Goal: Transaction & Acquisition: Purchase product/service

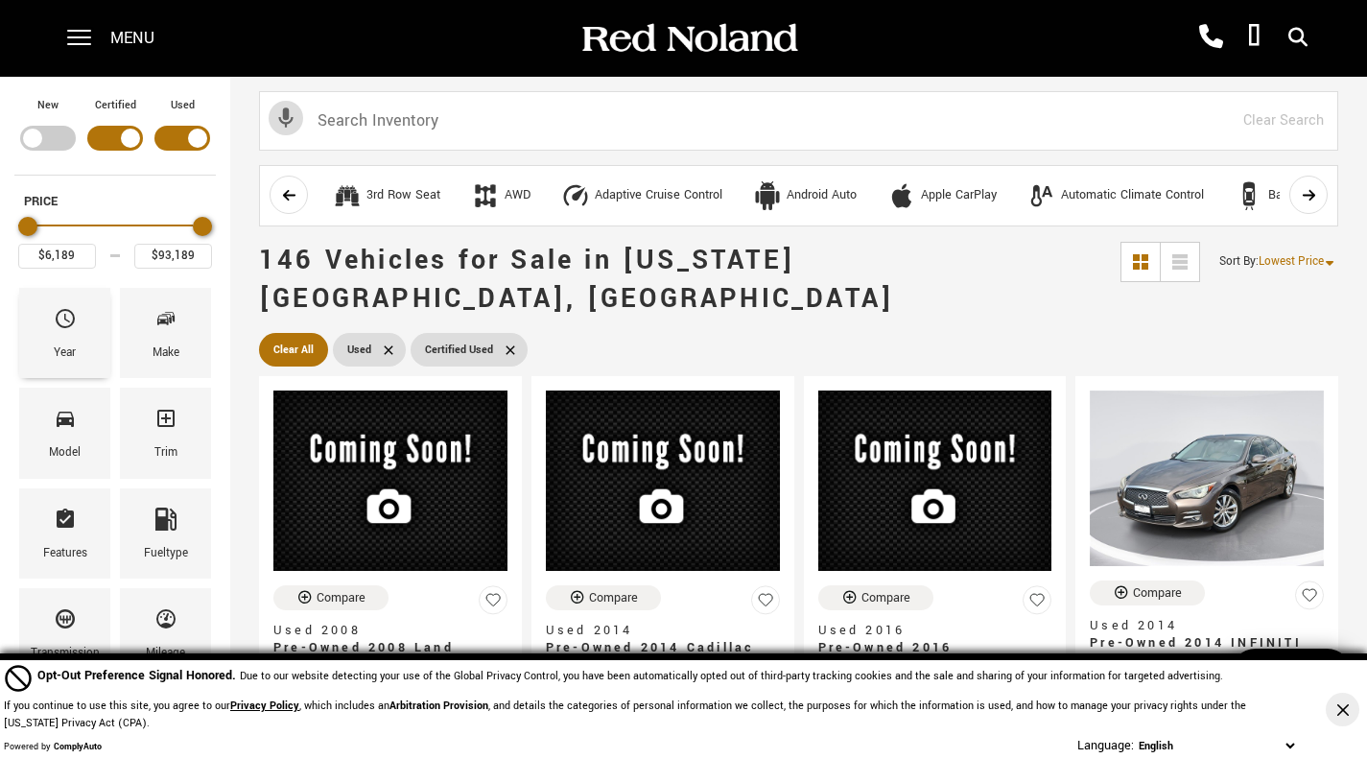
click at [77, 316] on div "Year" at bounding box center [64, 333] width 91 height 90
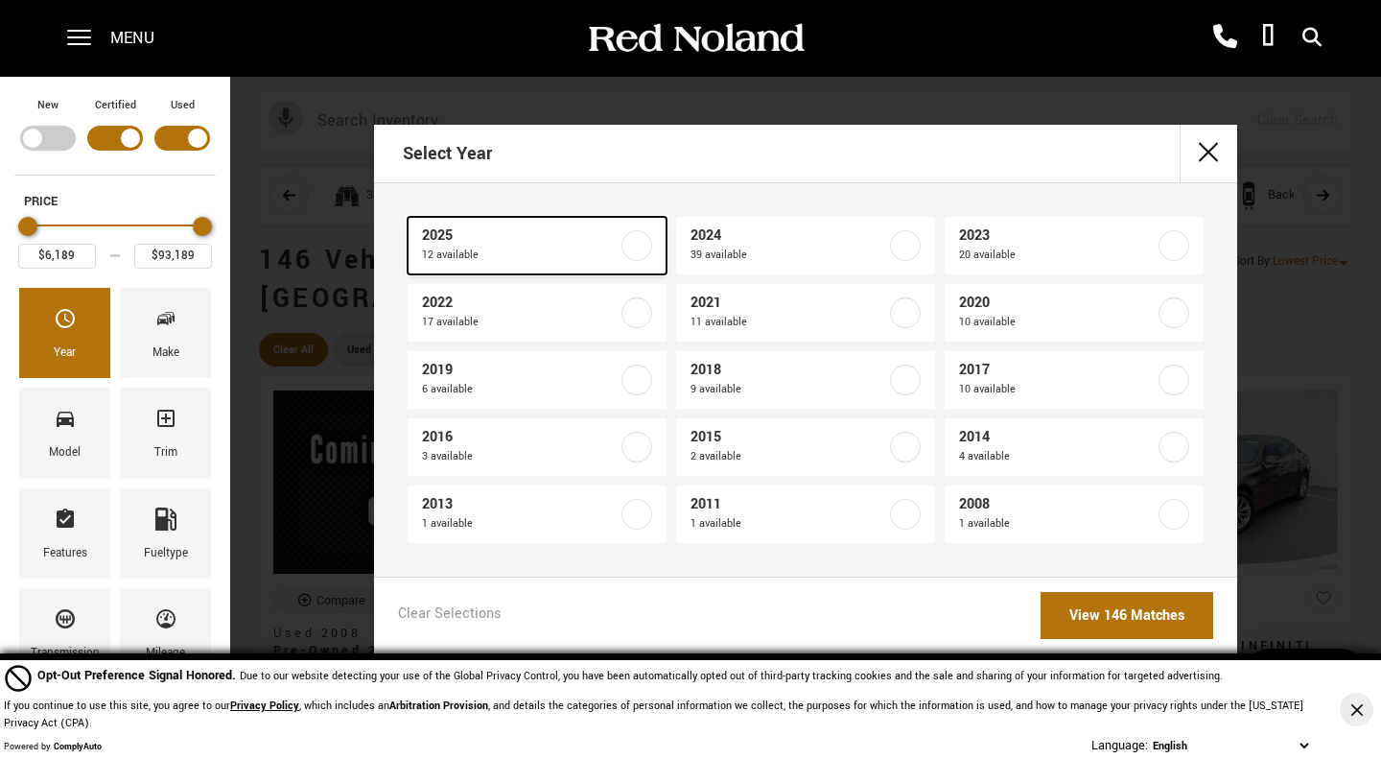
click at [611, 243] on span "2025" at bounding box center [520, 235] width 196 height 19
type input "$41,689"
type input "$92,688"
checkbox input "true"
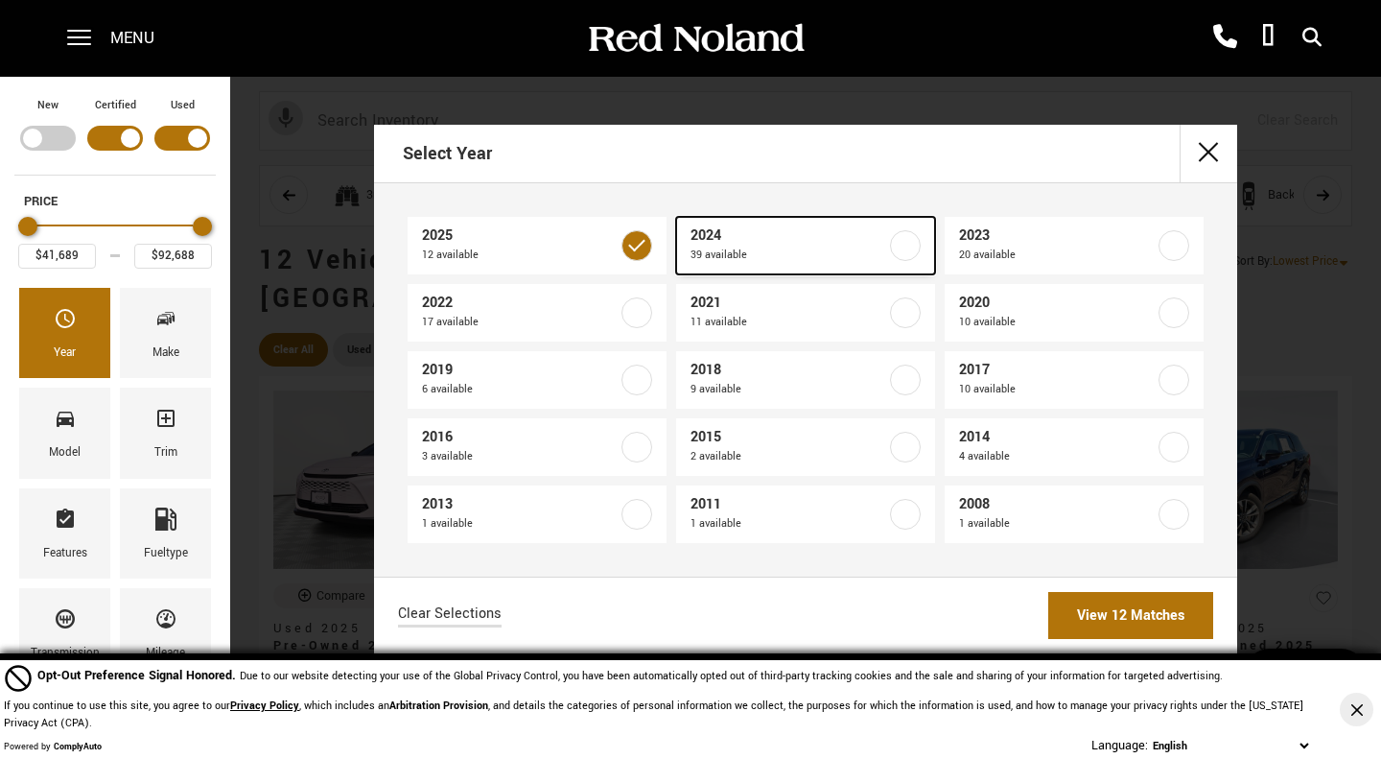
click at [903, 249] on label at bounding box center [905, 245] width 31 height 31
type input "$32,603"
type input "$93,189"
checkbox input "true"
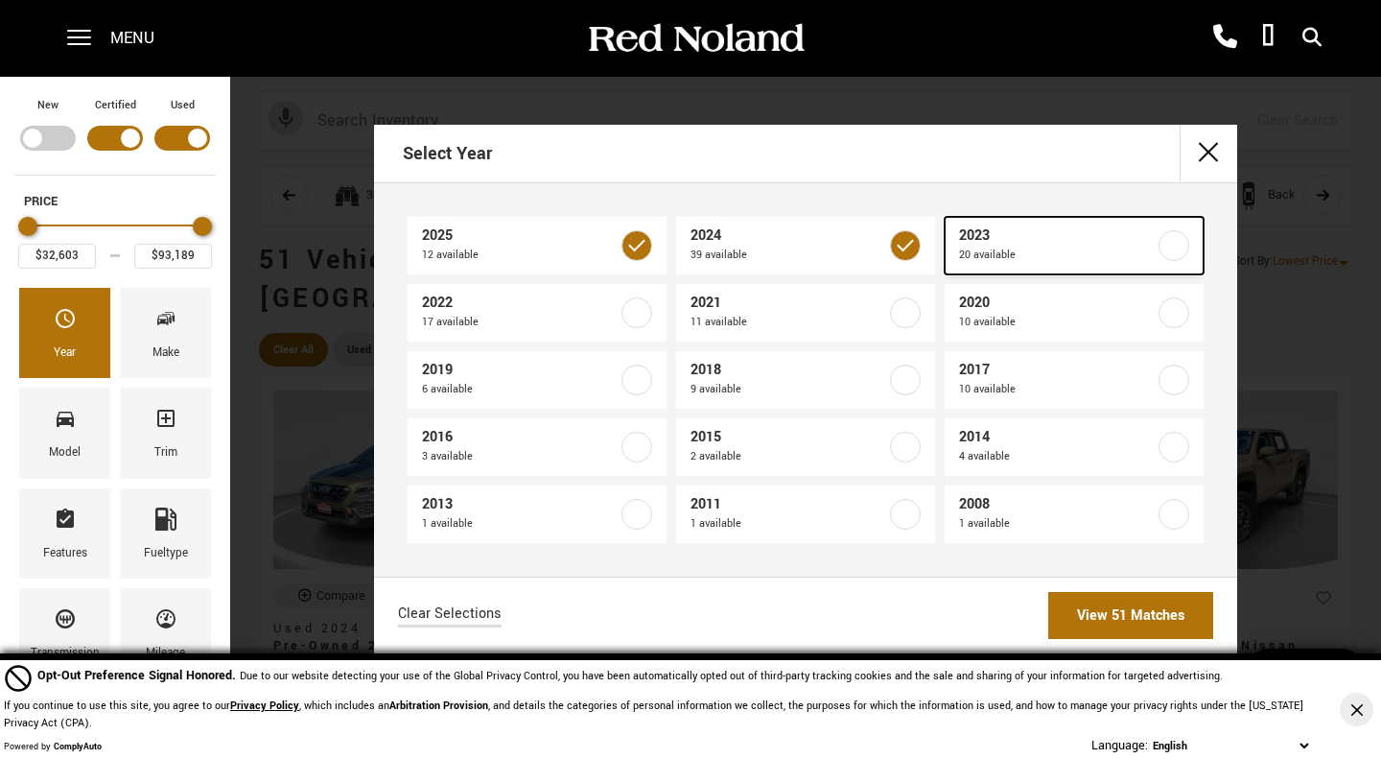
click at [1179, 250] on label at bounding box center [1173, 245] width 31 height 31
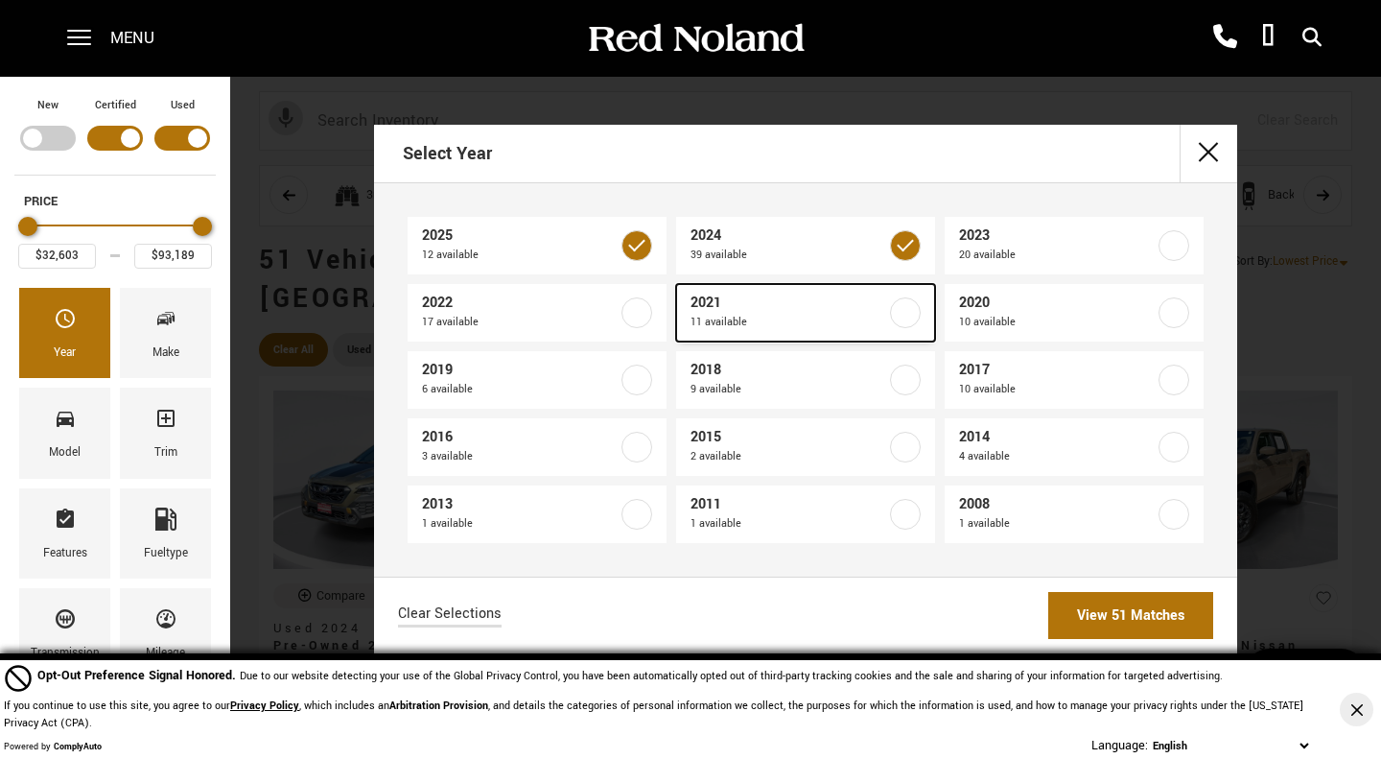
click at [909, 315] on label at bounding box center [905, 312] width 31 height 31
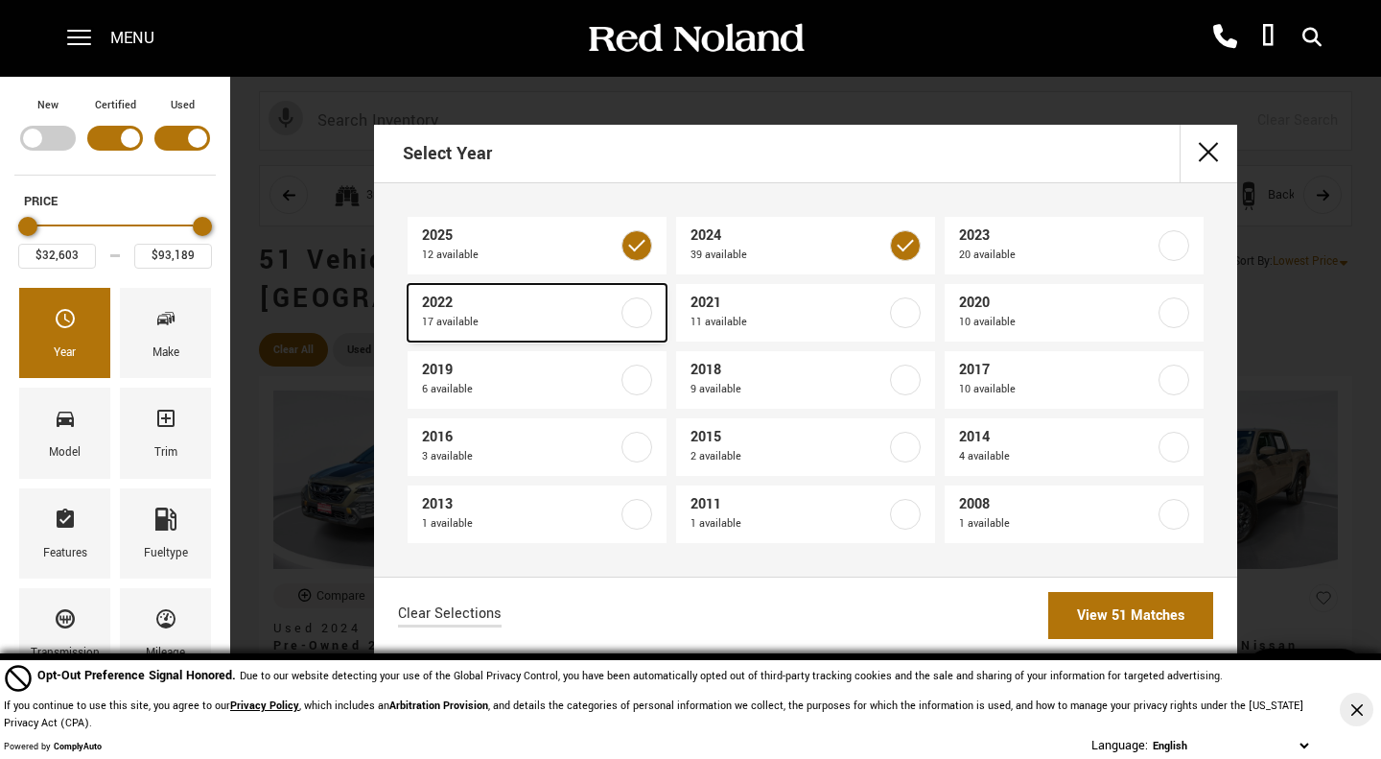
click at [643, 304] on label at bounding box center [636, 312] width 31 height 31
type input "$19,189"
checkbox input "true"
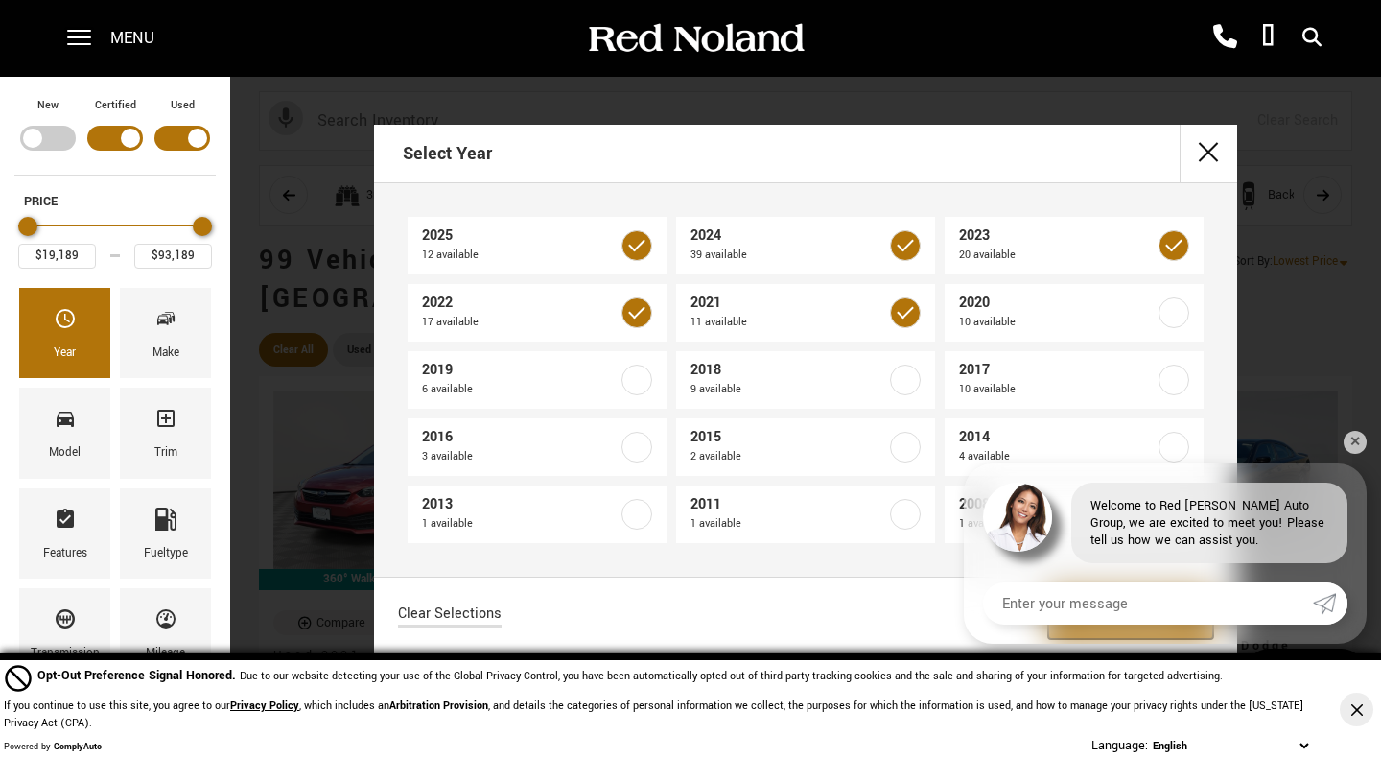
click at [1116, 616] on link "View 99 Matches" at bounding box center [1130, 615] width 165 height 47
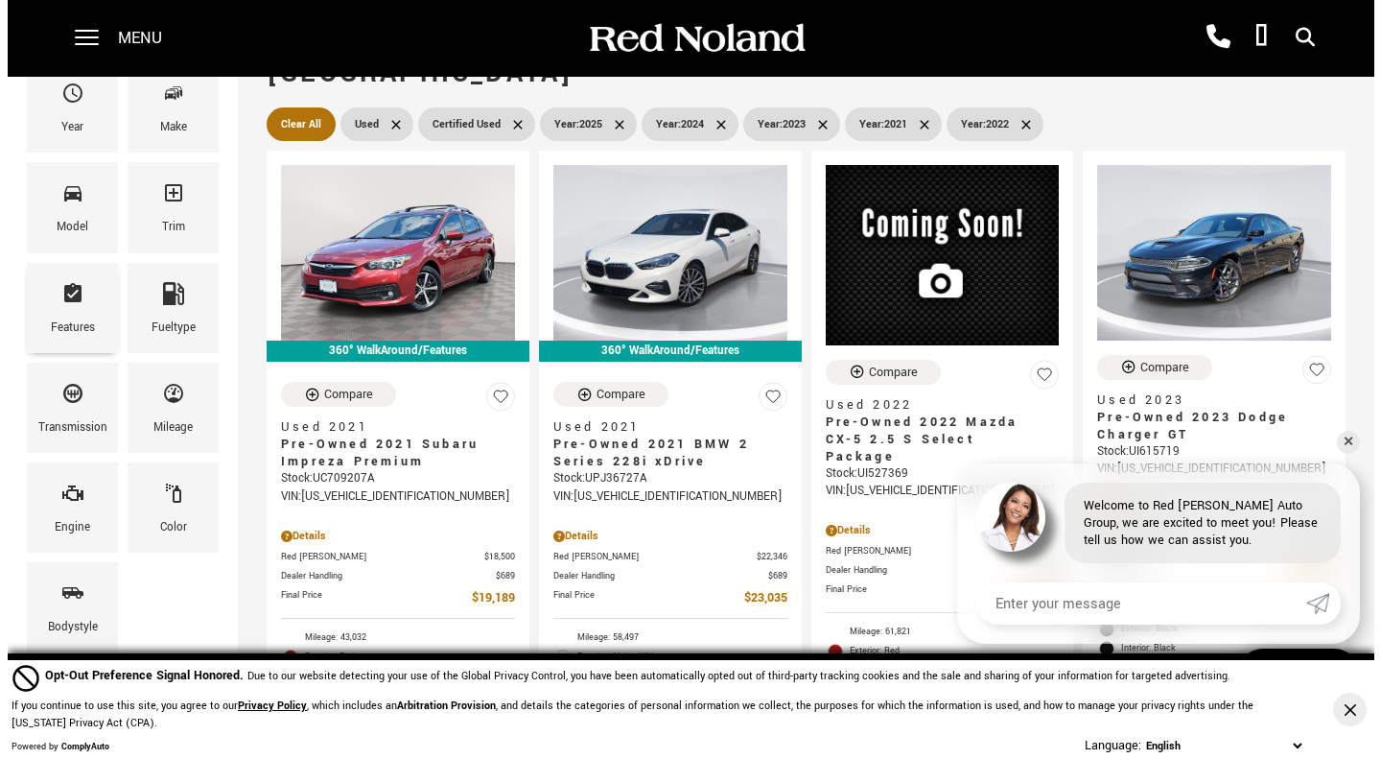
scroll to position [232, 0]
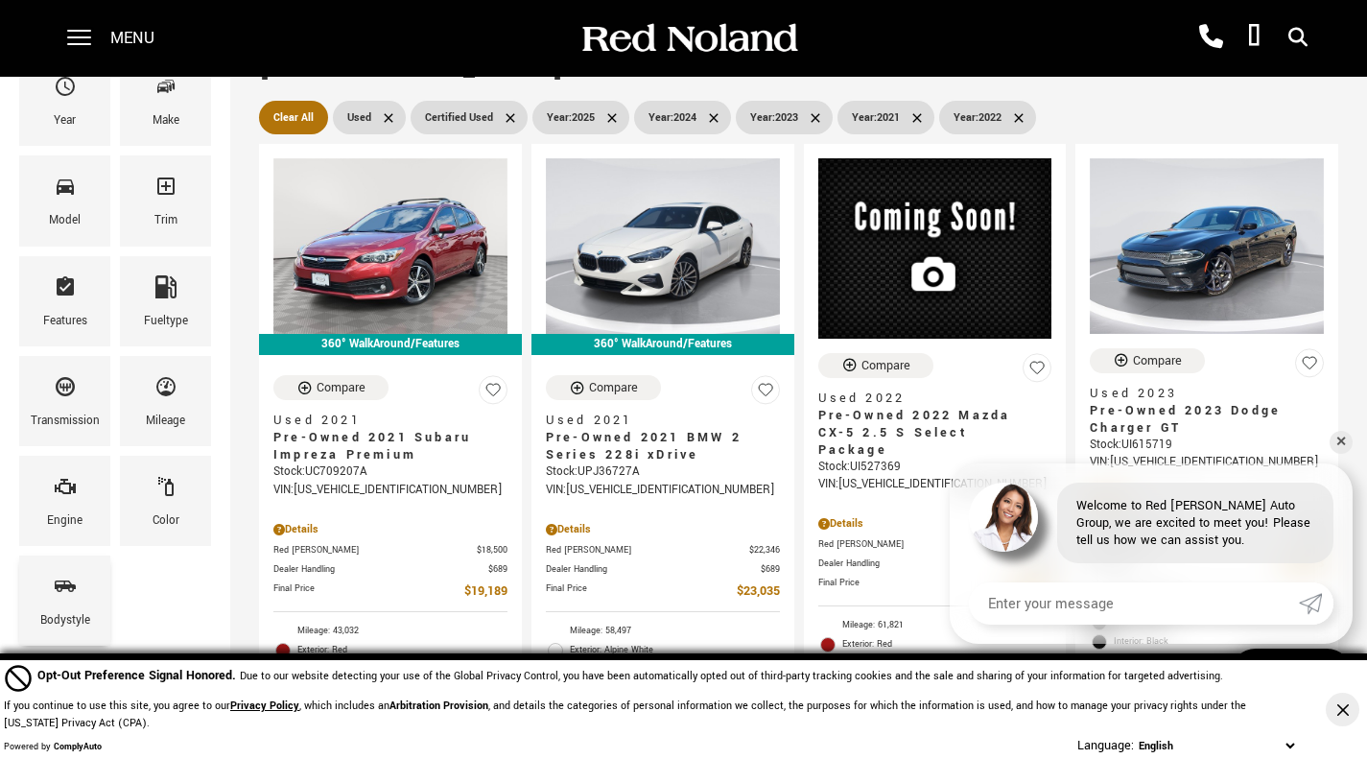
click at [67, 591] on icon "Bodystyle" at bounding box center [65, 585] width 23 height 23
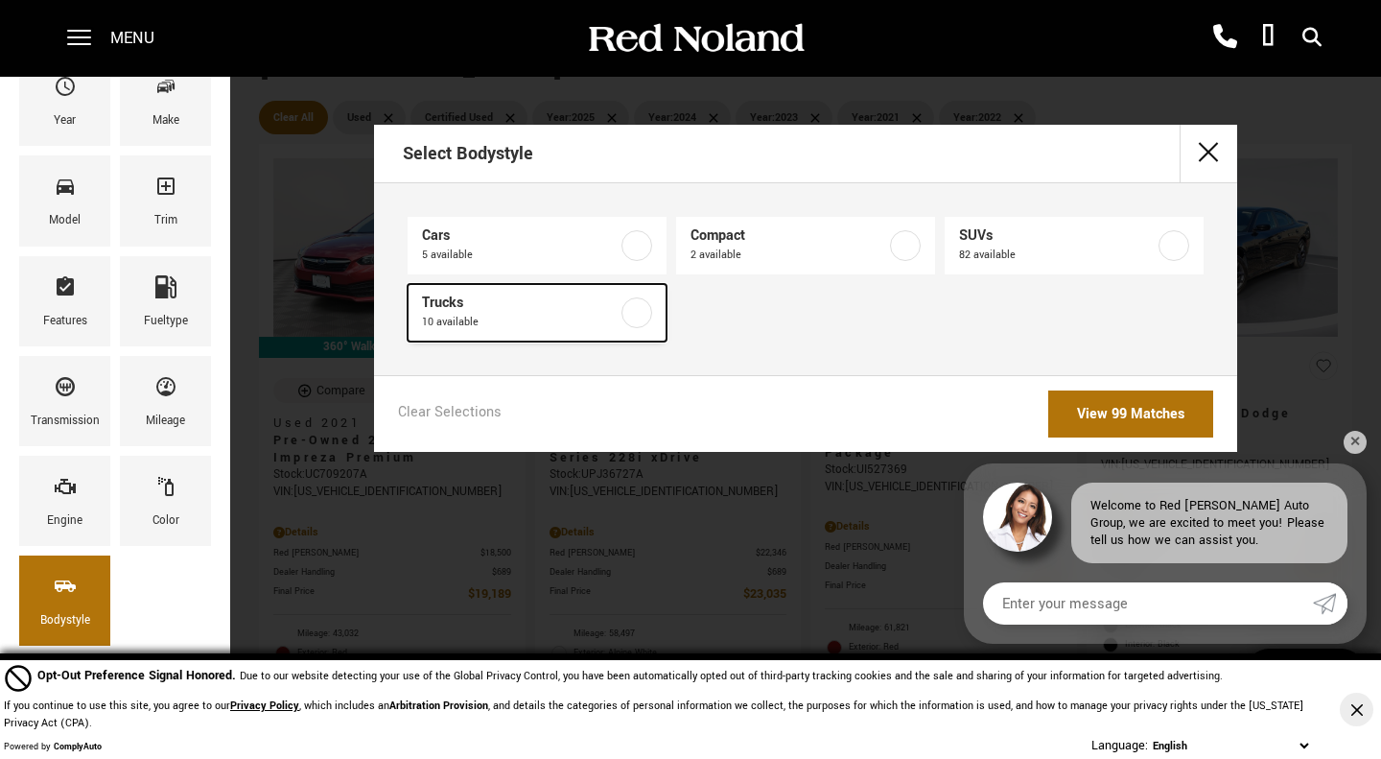
click at [644, 301] on label at bounding box center [636, 312] width 31 height 31
type input "$31,689"
type input "$92,688"
checkbox input "true"
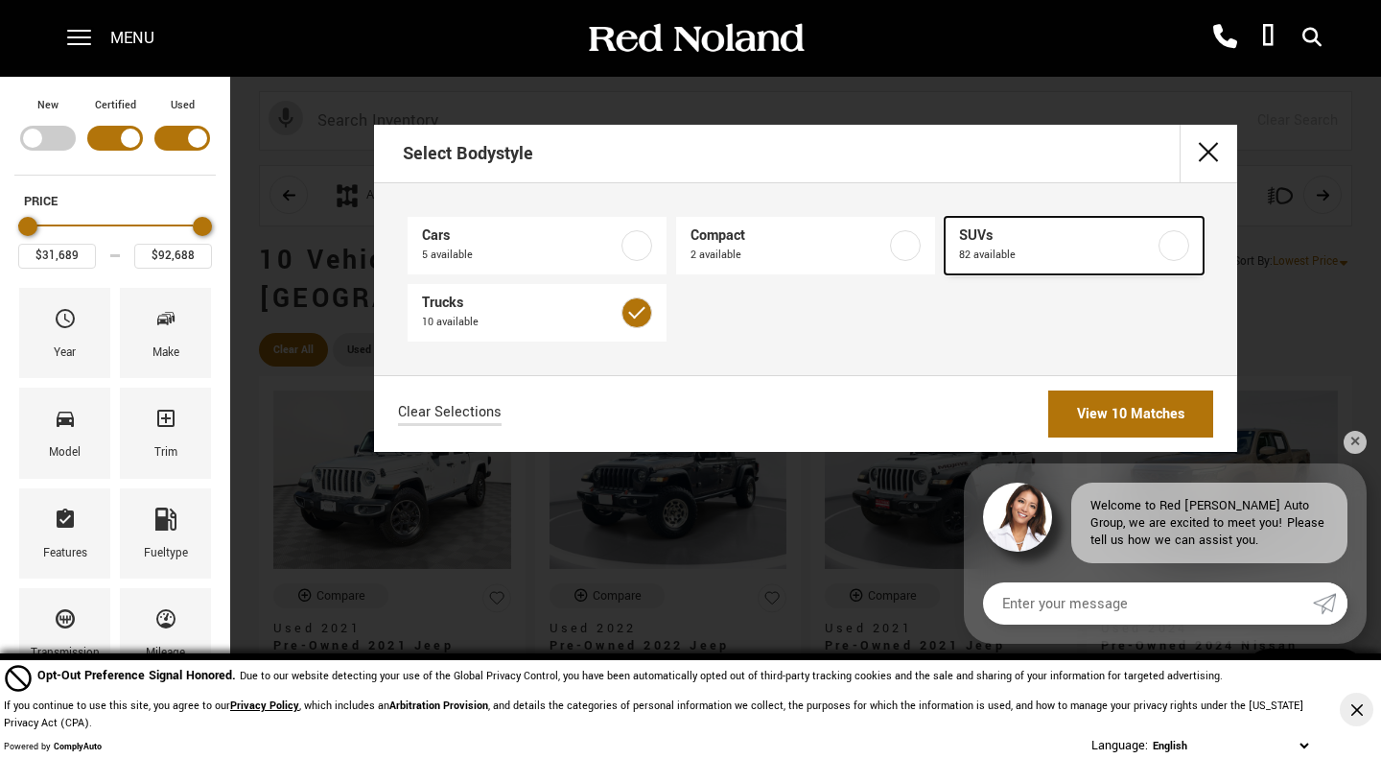
click at [1177, 248] on label at bounding box center [1173, 245] width 31 height 31
type input "$23,078"
type input "$93,189"
checkbox input "true"
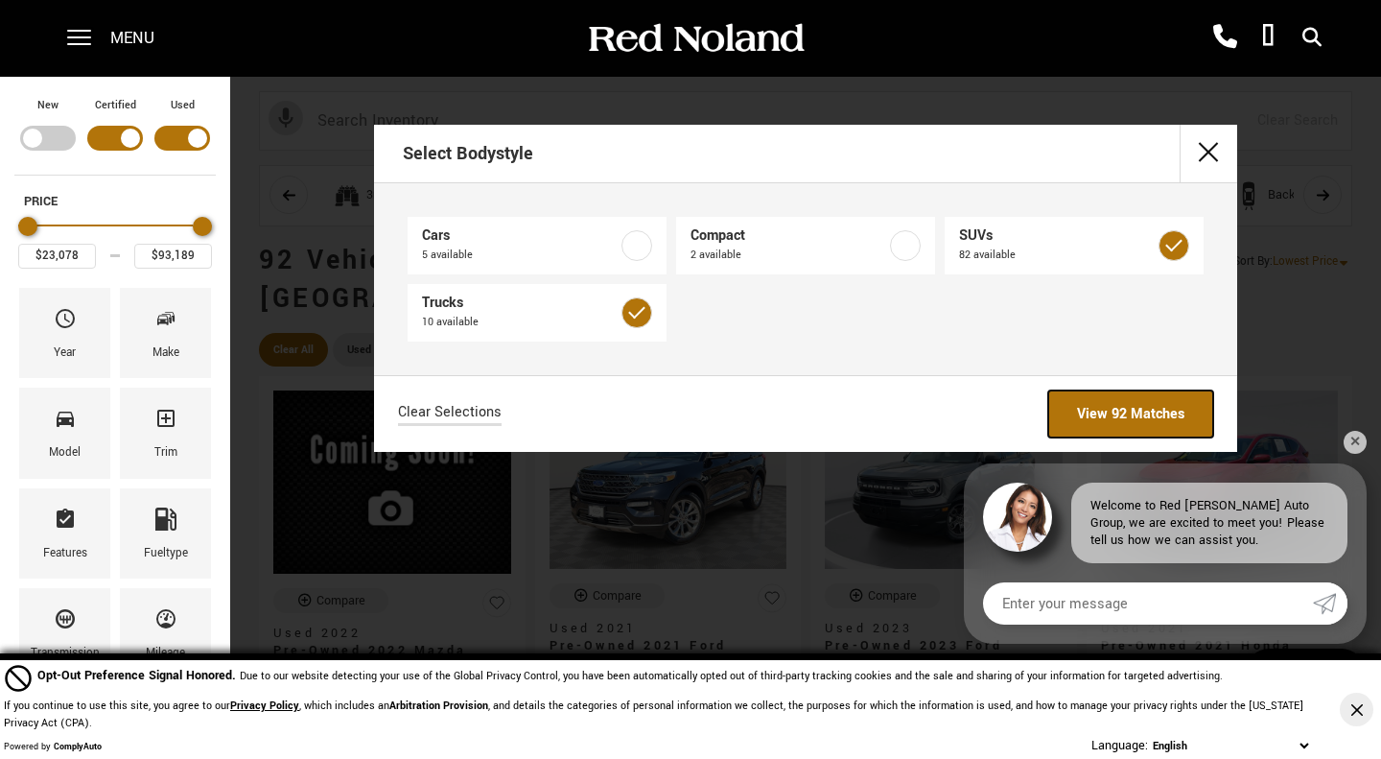
click at [1098, 425] on link "View 92 Matches" at bounding box center [1130, 413] width 165 height 47
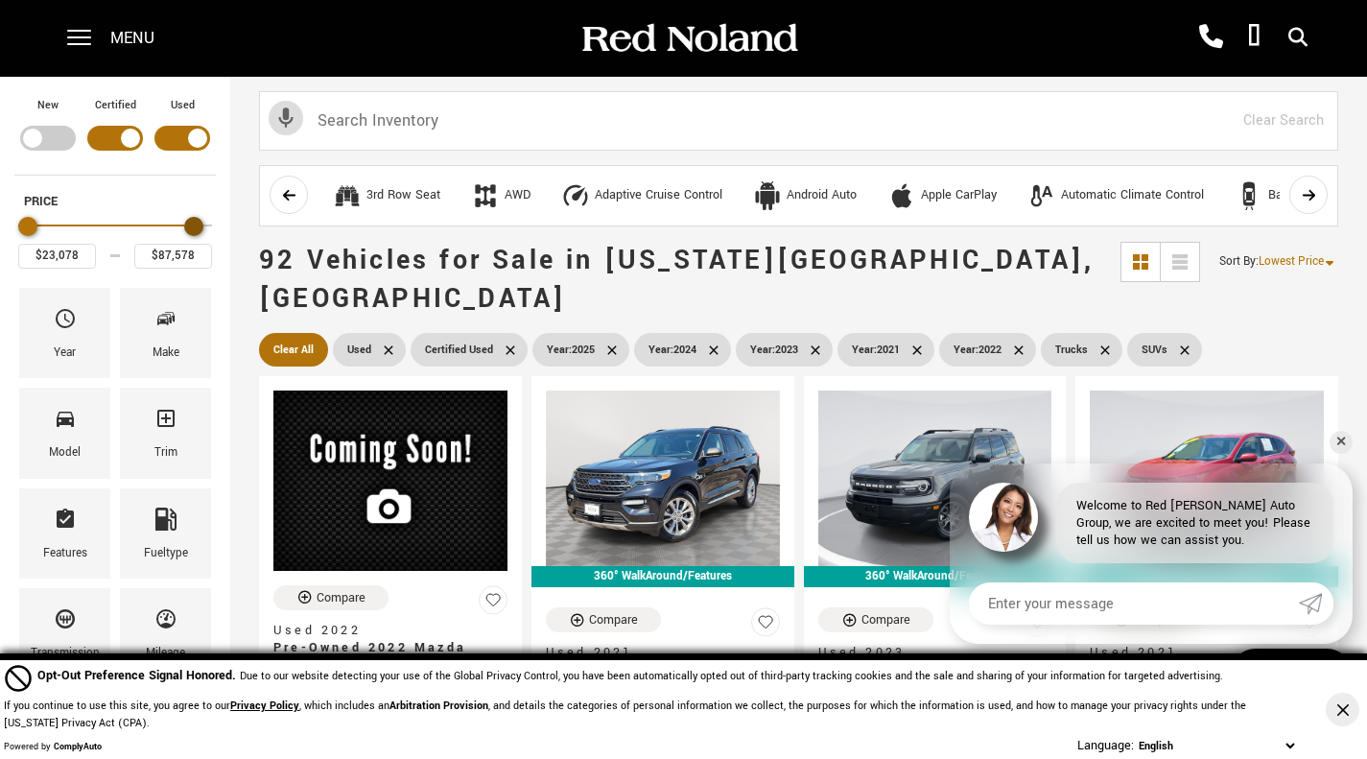
type input "$87,078"
drag, startPoint x: 203, startPoint y: 222, endPoint x: 189, endPoint y: 233, distance: 17.8
click at [189, 233] on div "Maximum Price" at bounding box center [186, 226] width 19 height 19
click at [167, 330] on span "Make" at bounding box center [165, 322] width 23 height 40
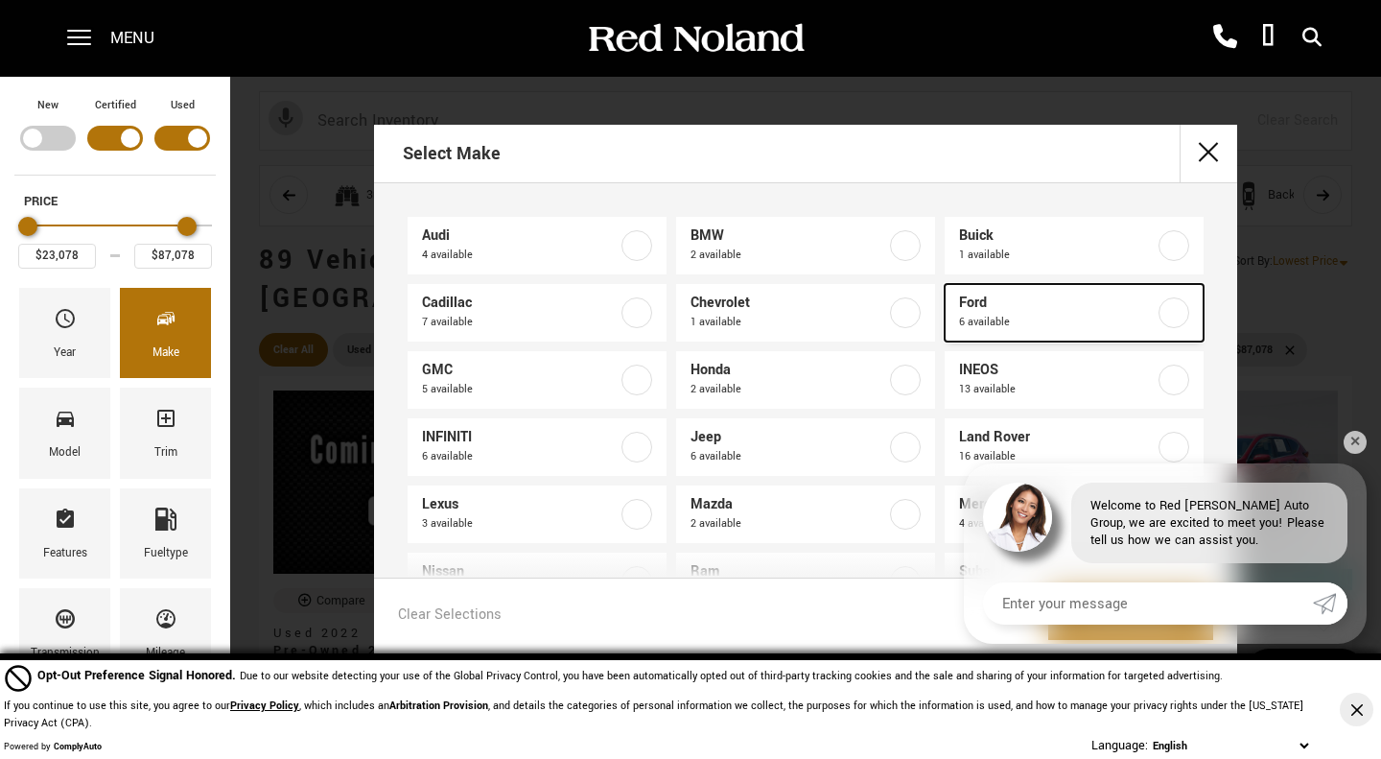
click at [1064, 316] on span "6 available" at bounding box center [1057, 322] width 196 height 19
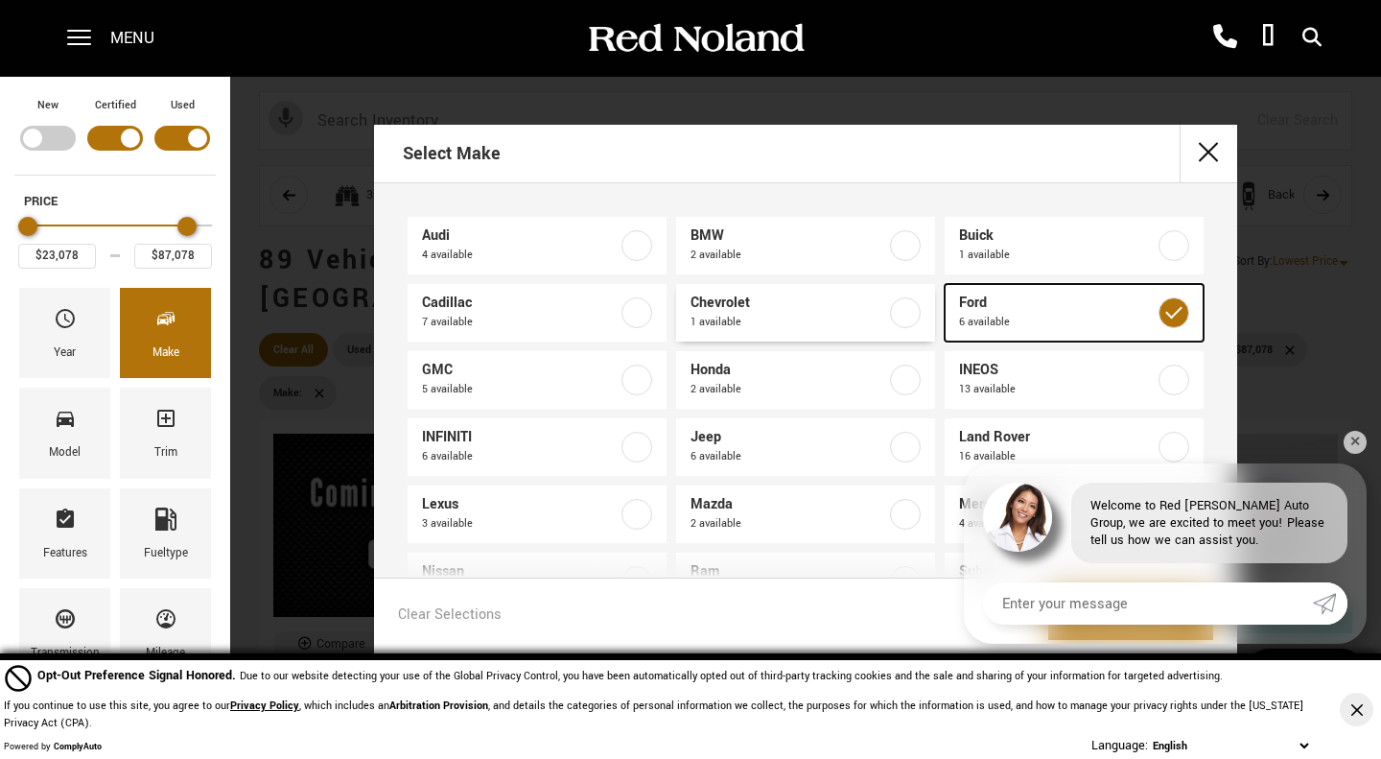
type input "$26,689"
type input "$56,688"
checkbox input "true"
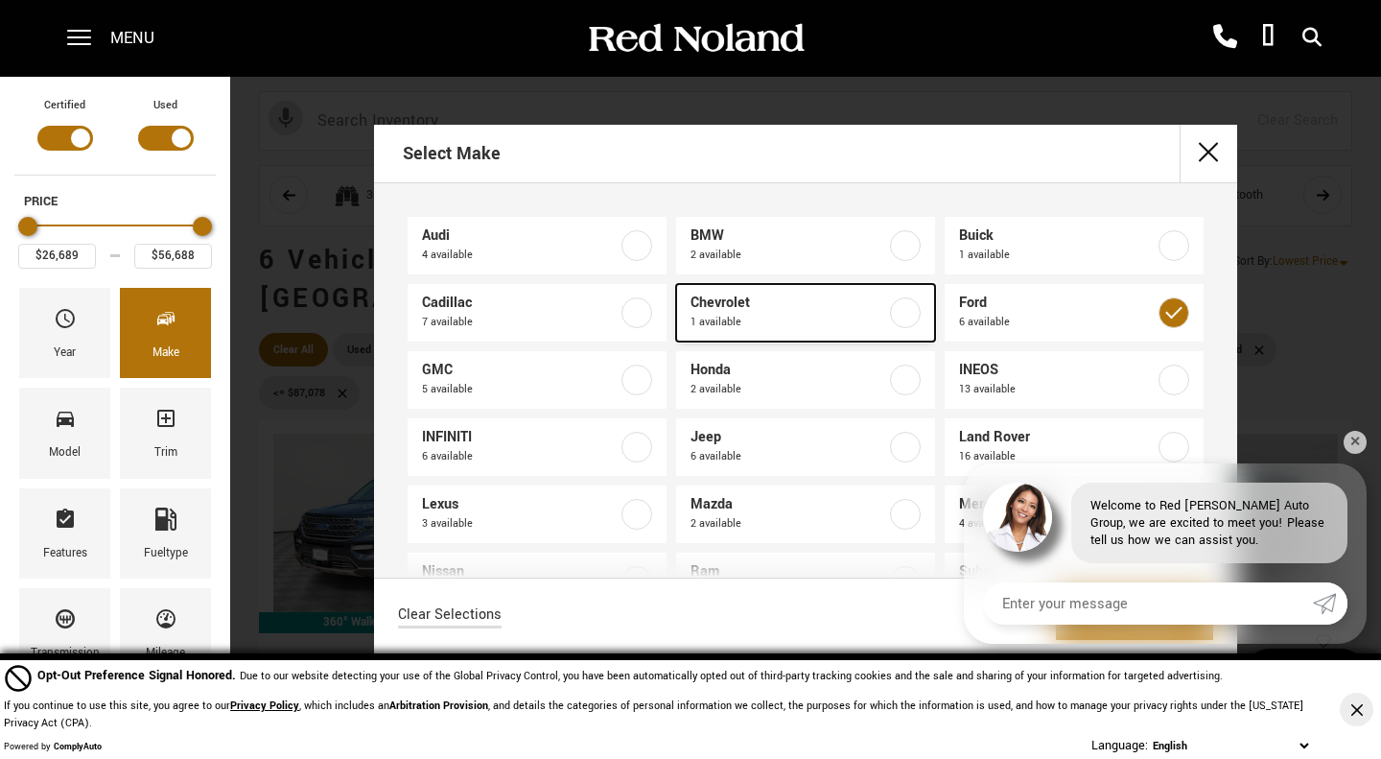
click at [842, 301] on span "Chevrolet" at bounding box center [788, 302] width 196 height 19
type input "$68,689"
checkbox input "true"
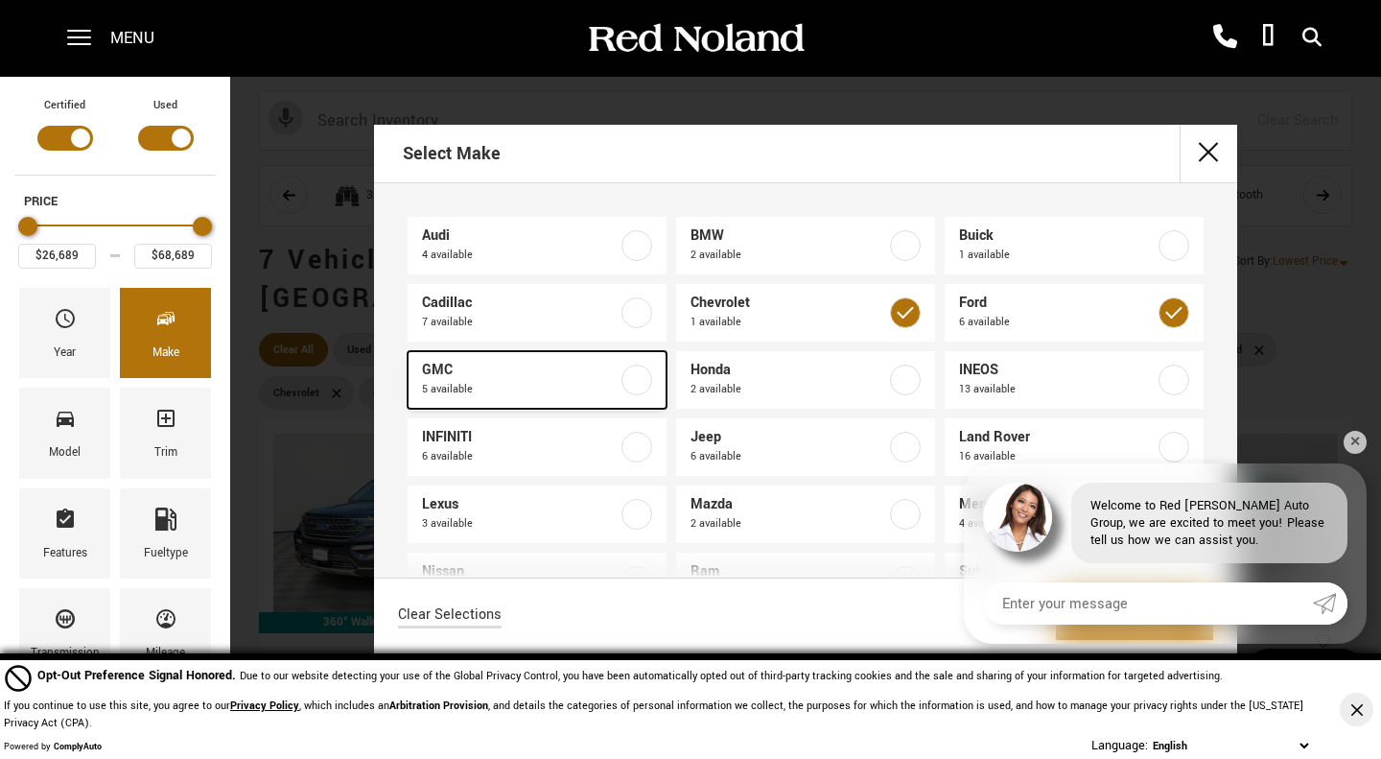
click at [595, 376] on span "GMC" at bounding box center [520, 370] width 196 height 19
checkbox input "true"
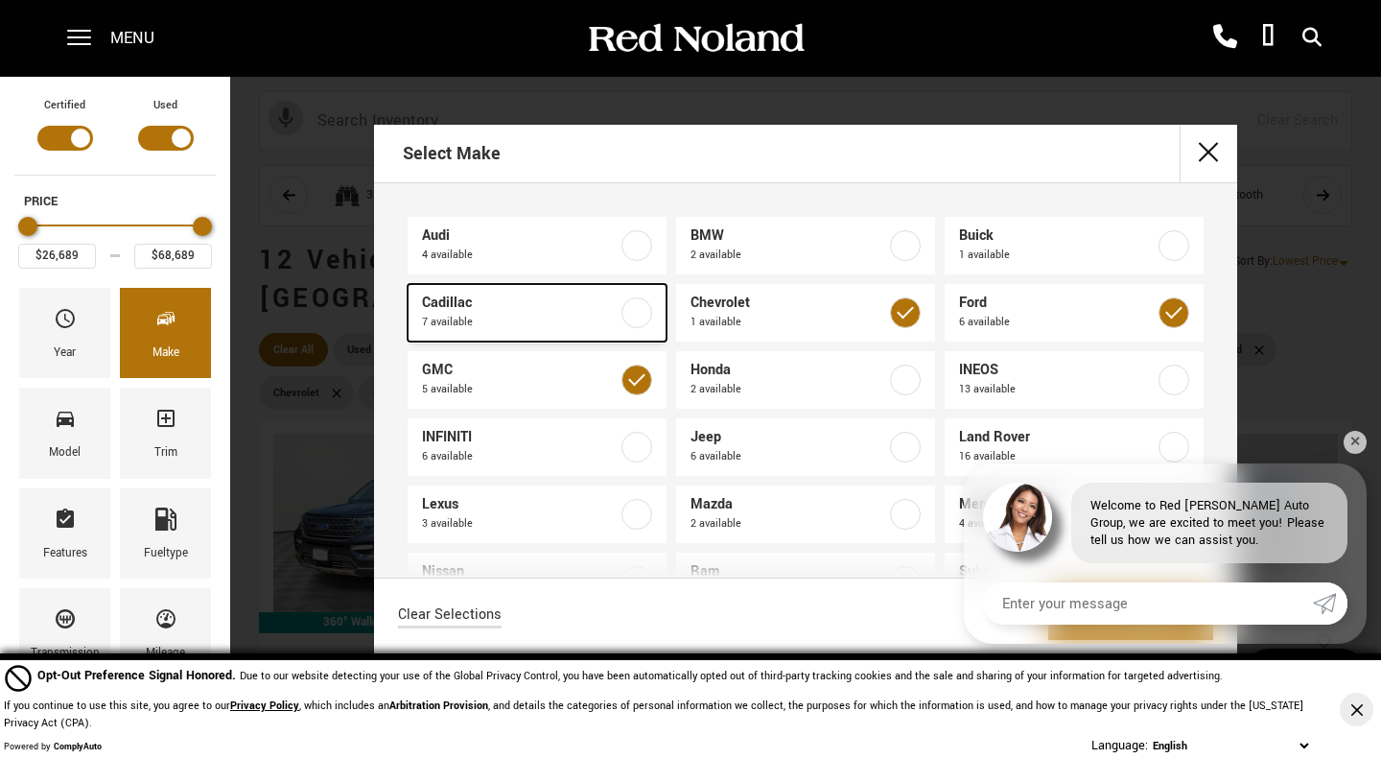
click at [631, 318] on label at bounding box center [636, 312] width 31 height 31
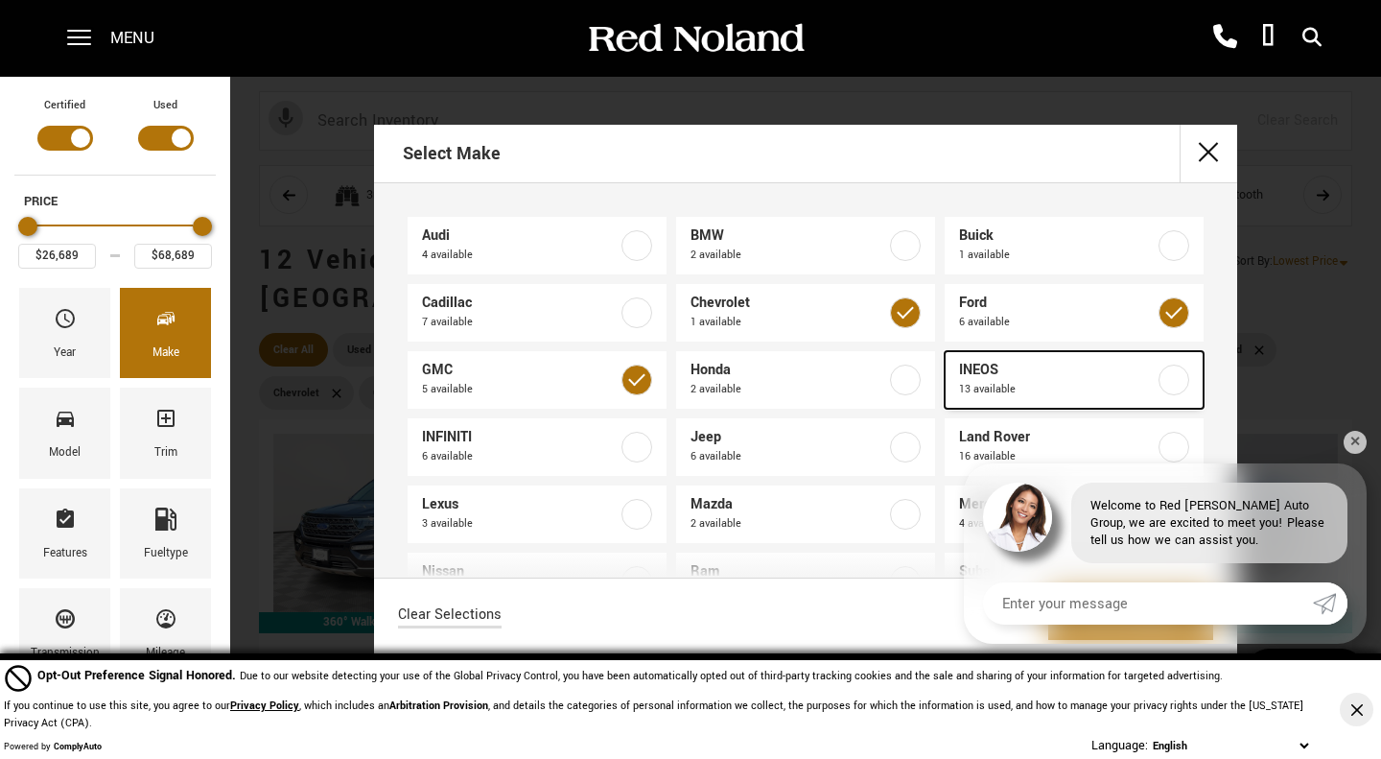
click at [1159, 383] on label at bounding box center [1173, 379] width 31 height 31
type input "$87,078"
checkbox input "true"
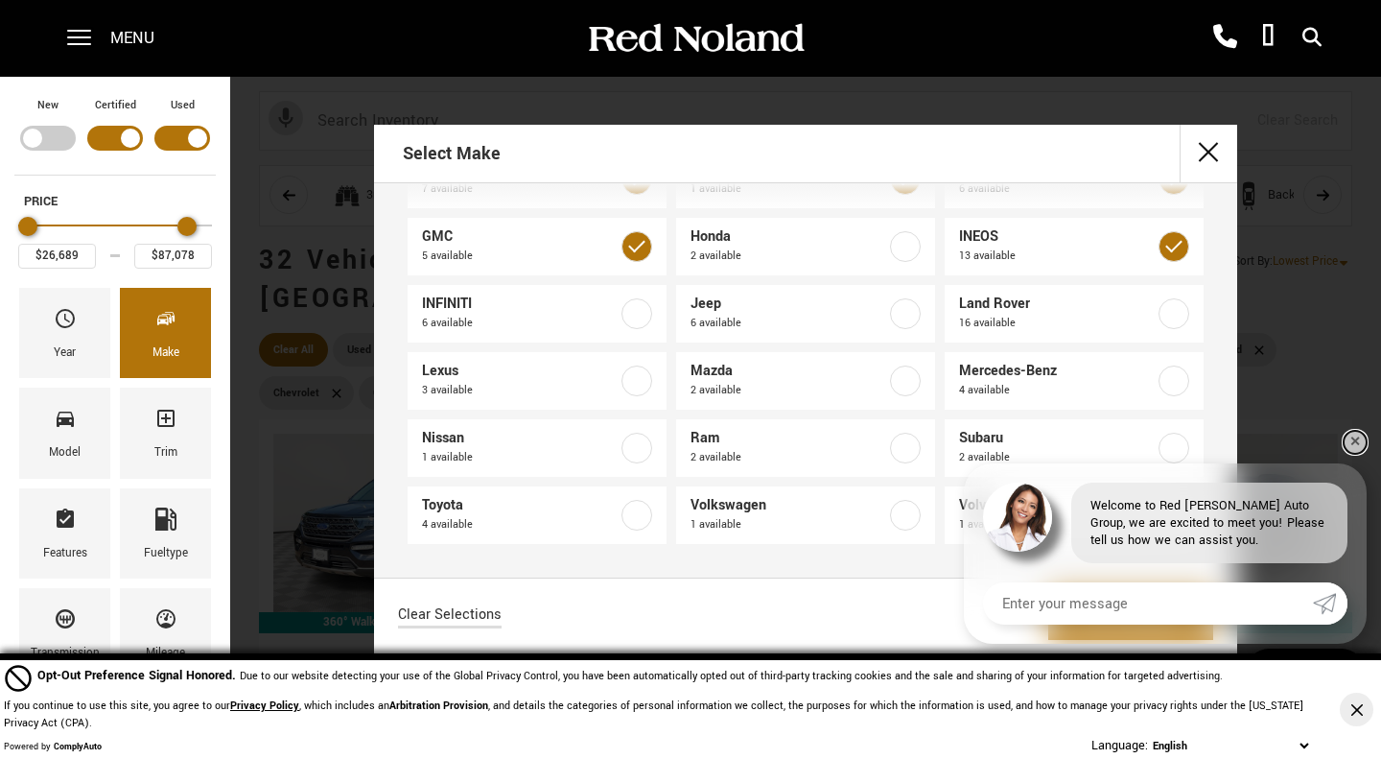
click at [1355, 453] on link "✕" at bounding box center [1355, 442] width 23 height 23
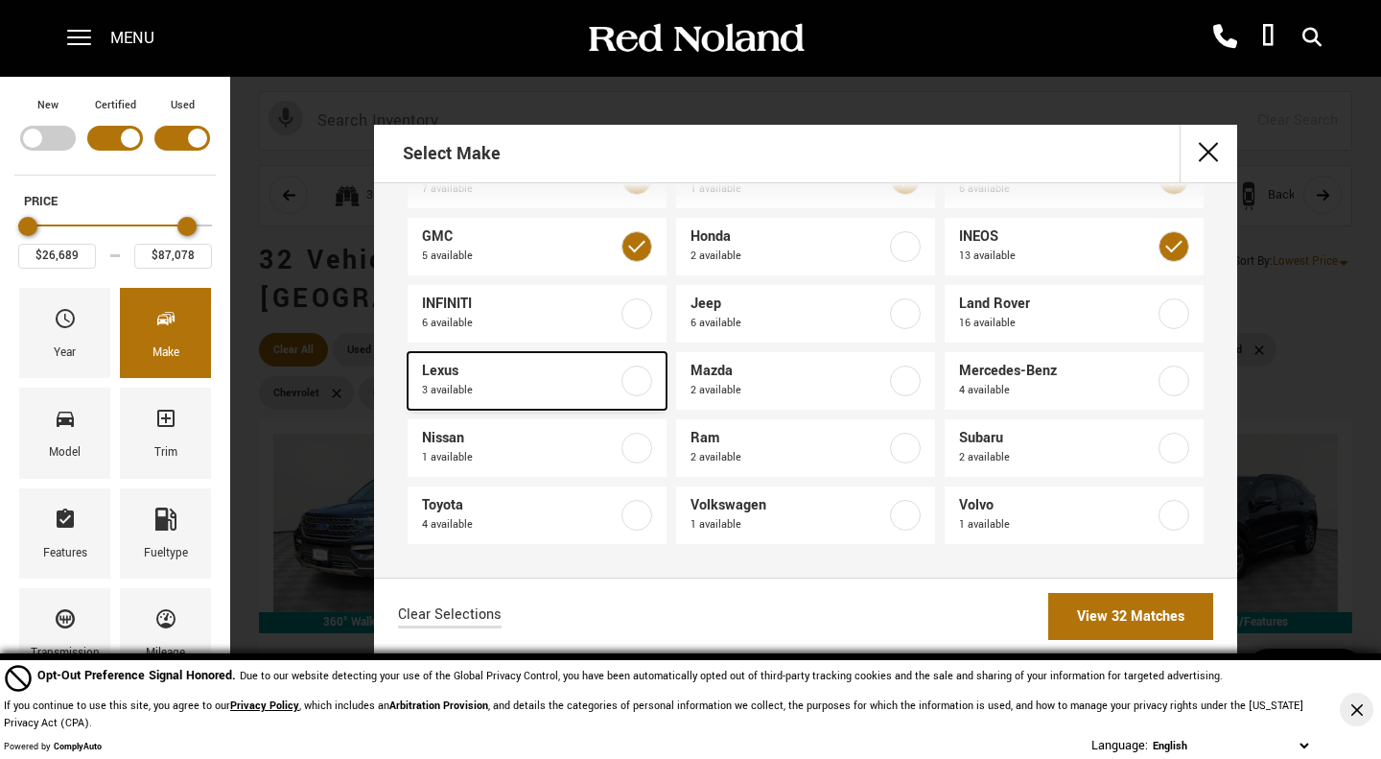
click at [635, 386] on label at bounding box center [636, 380] width 31 height 31
checkbox input "true"
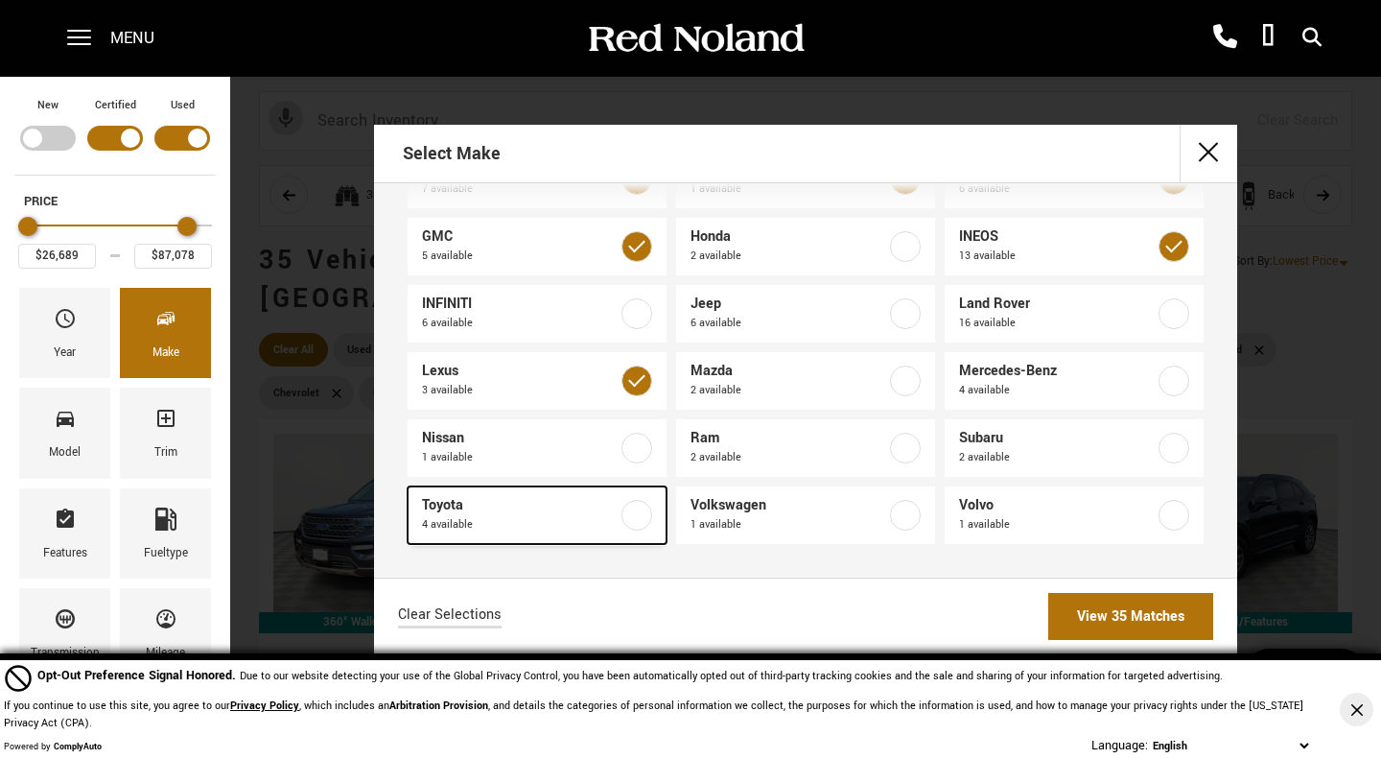
click at [646, 520] on label at bounding box center [636, 515] width 31 height 31
checkbox input "true"
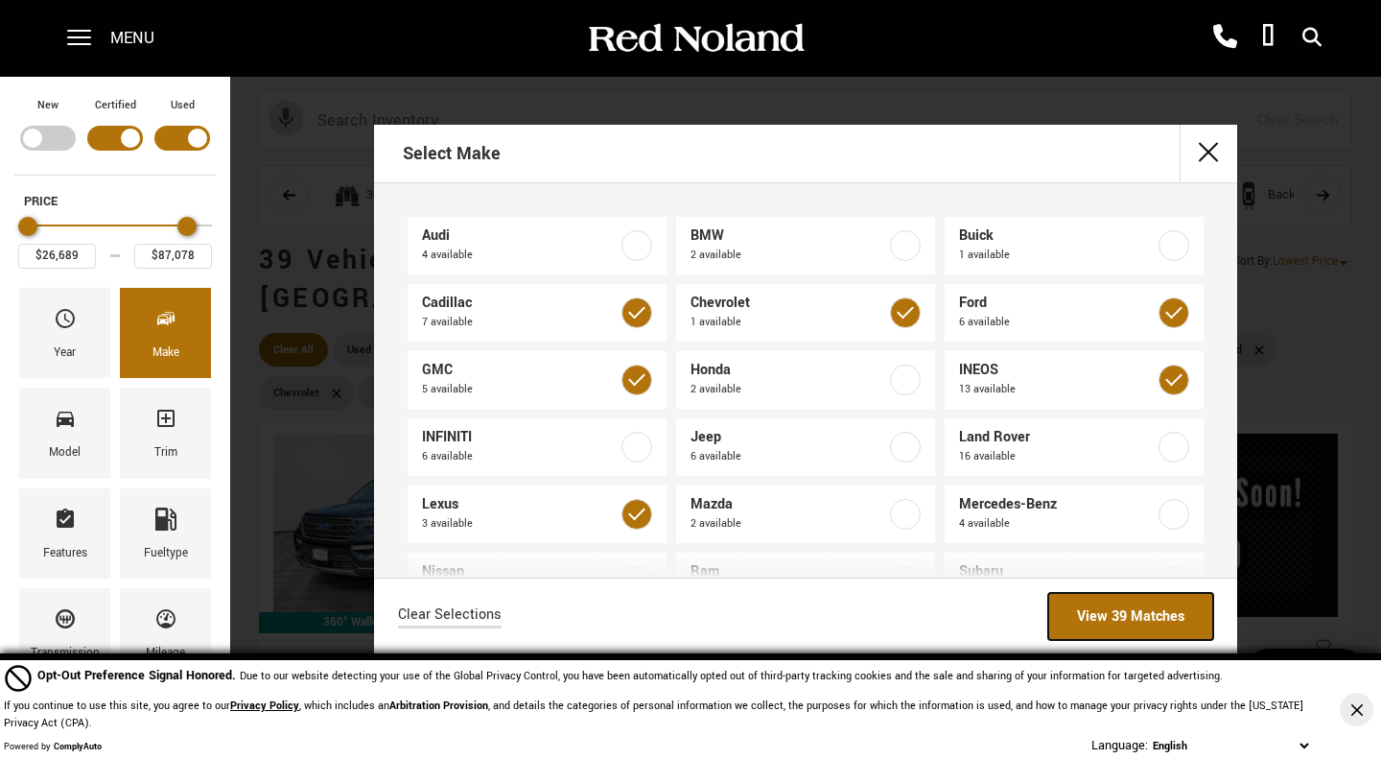
click at [1158, 603] on link "View 39 Matches" at bounding box center [1130, 616] width 165 height 47
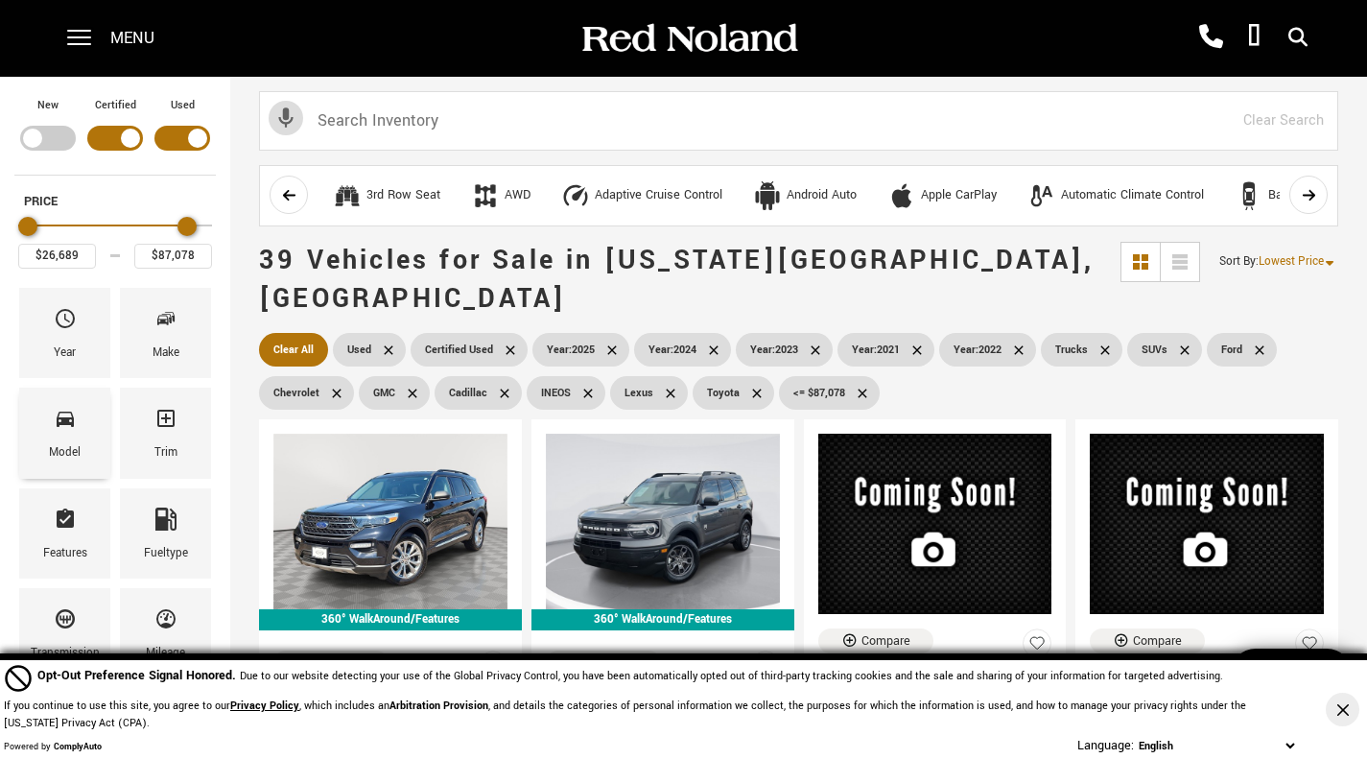
click at [79, 422] on div "Model" at bounding box center [64, 432] width 91 height 90
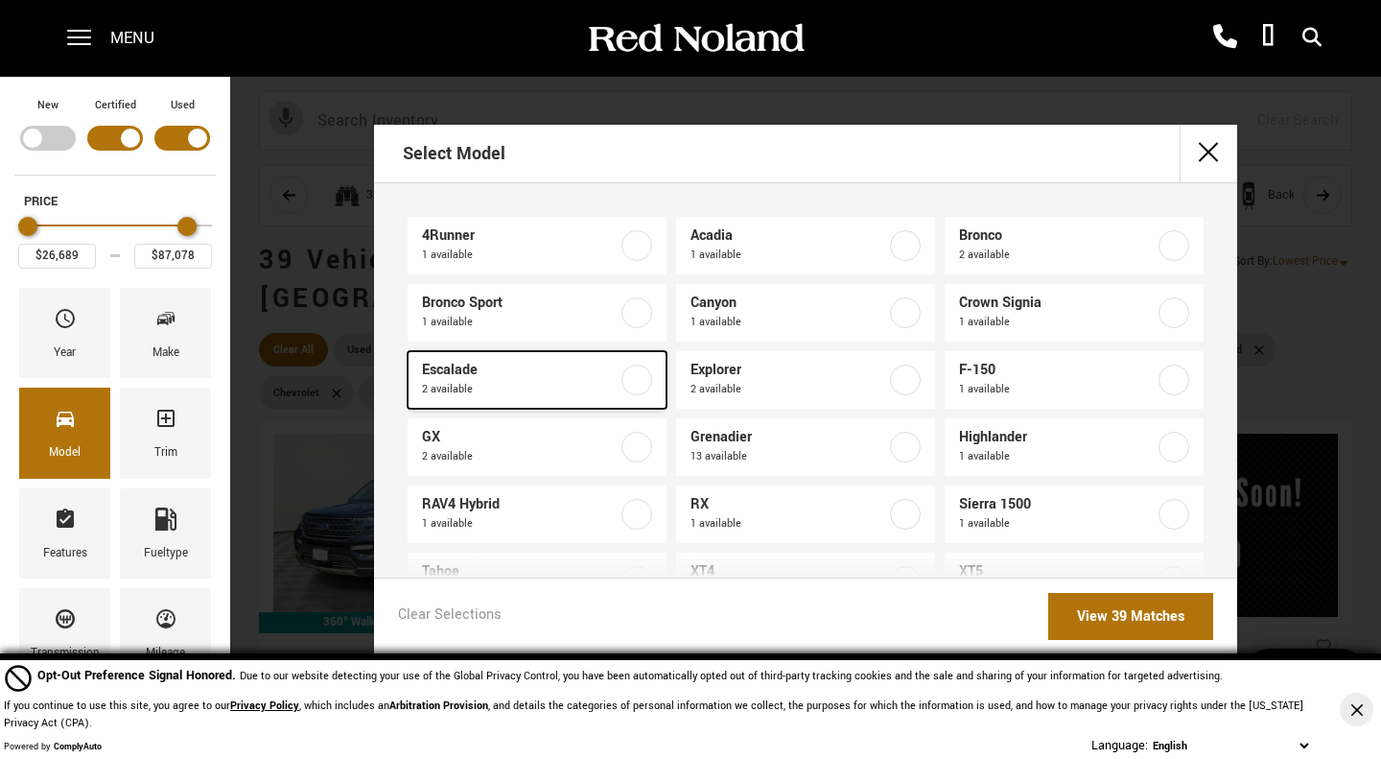
click at [633, 381] on label at bounding box center [636, 379] width 31 height 31
type input "$65,189"
checkbox input "true"
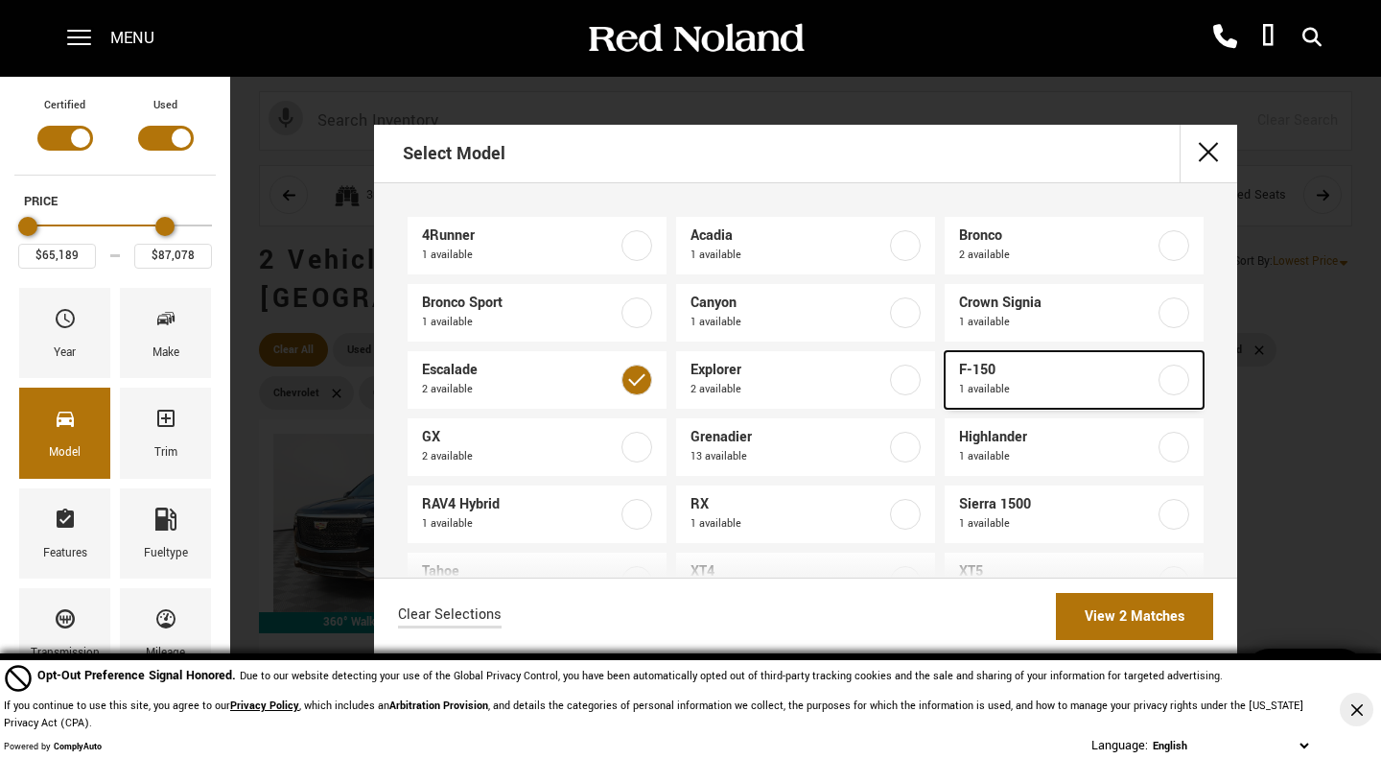
click at [1158, 381] on label at bounding box center [1173, 379] width 31 height 31
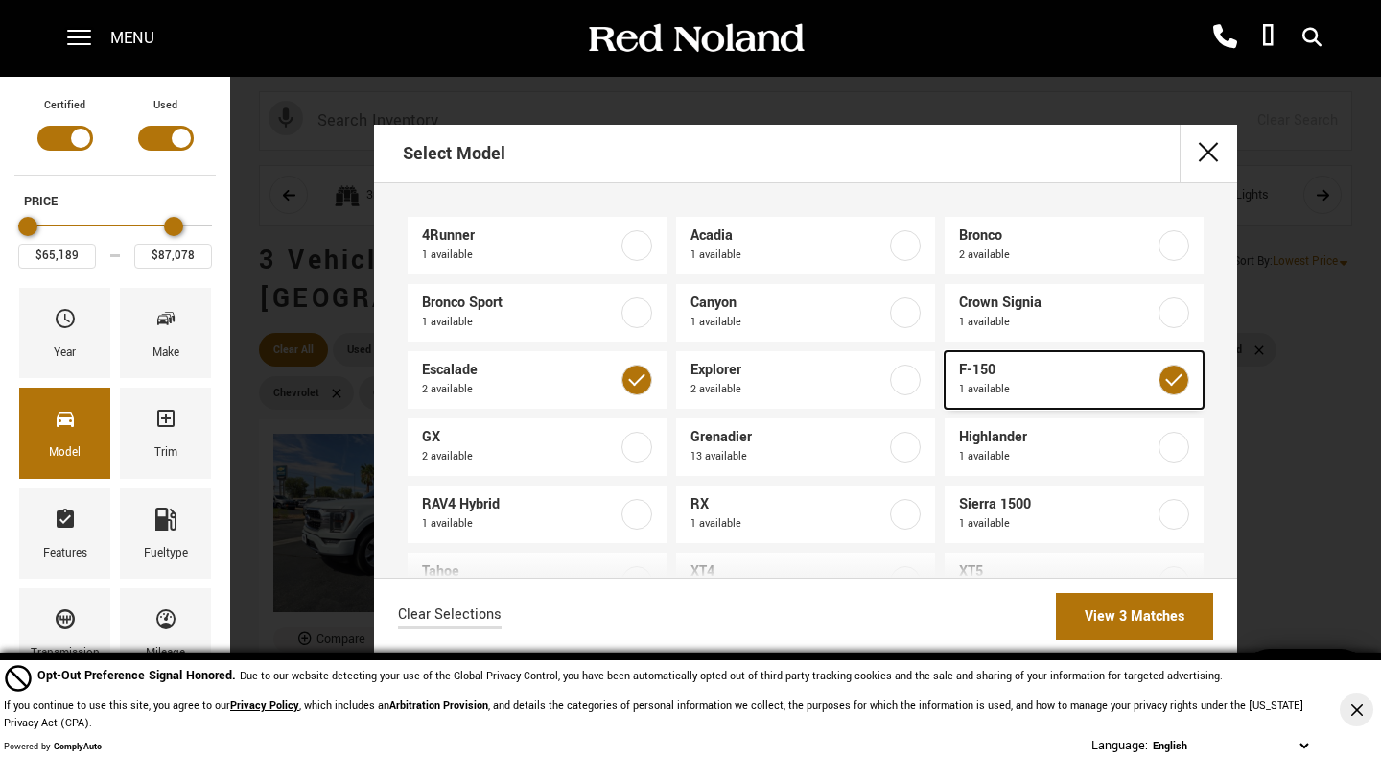
type input "$56,688"
checkbox input "true"
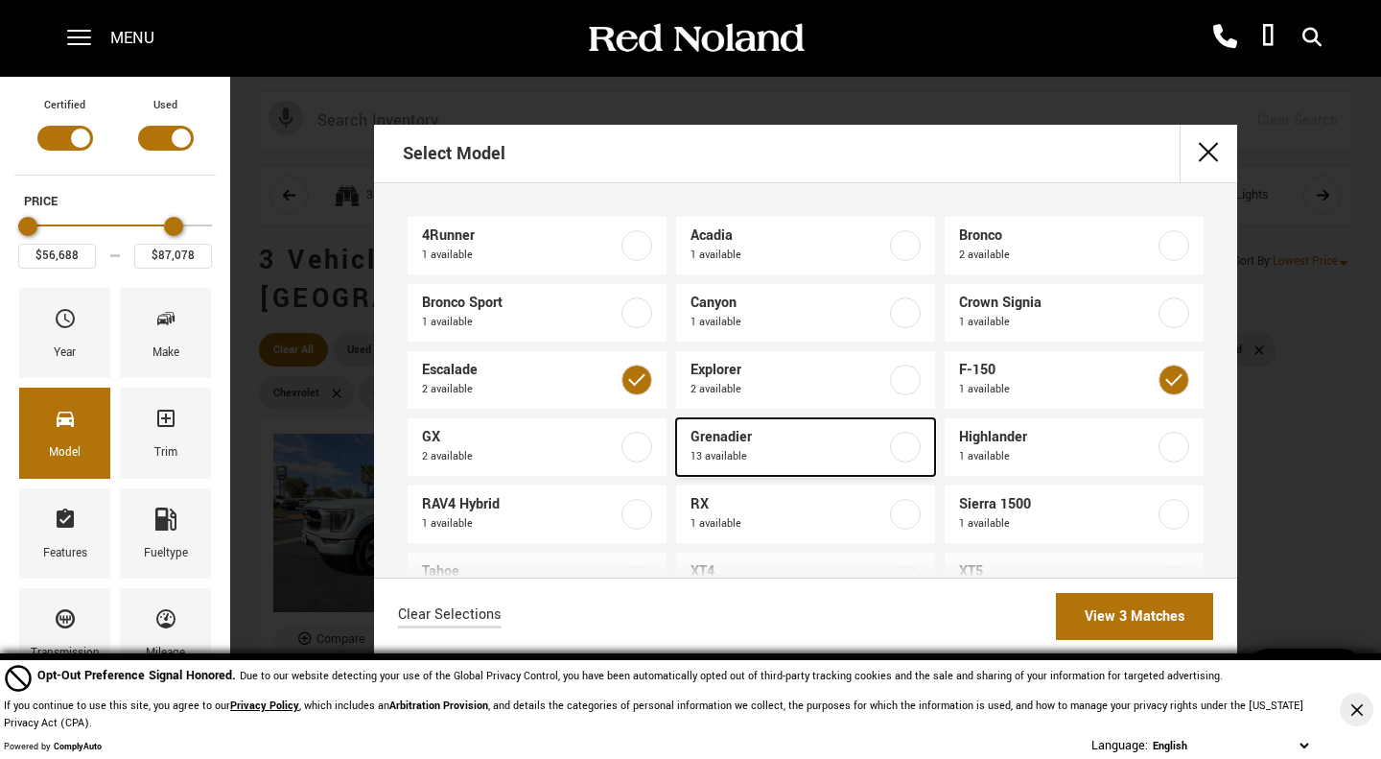
click at [898, 443] on label at bounding box center [905, 447] width 31 height 31
checkbox input "true"
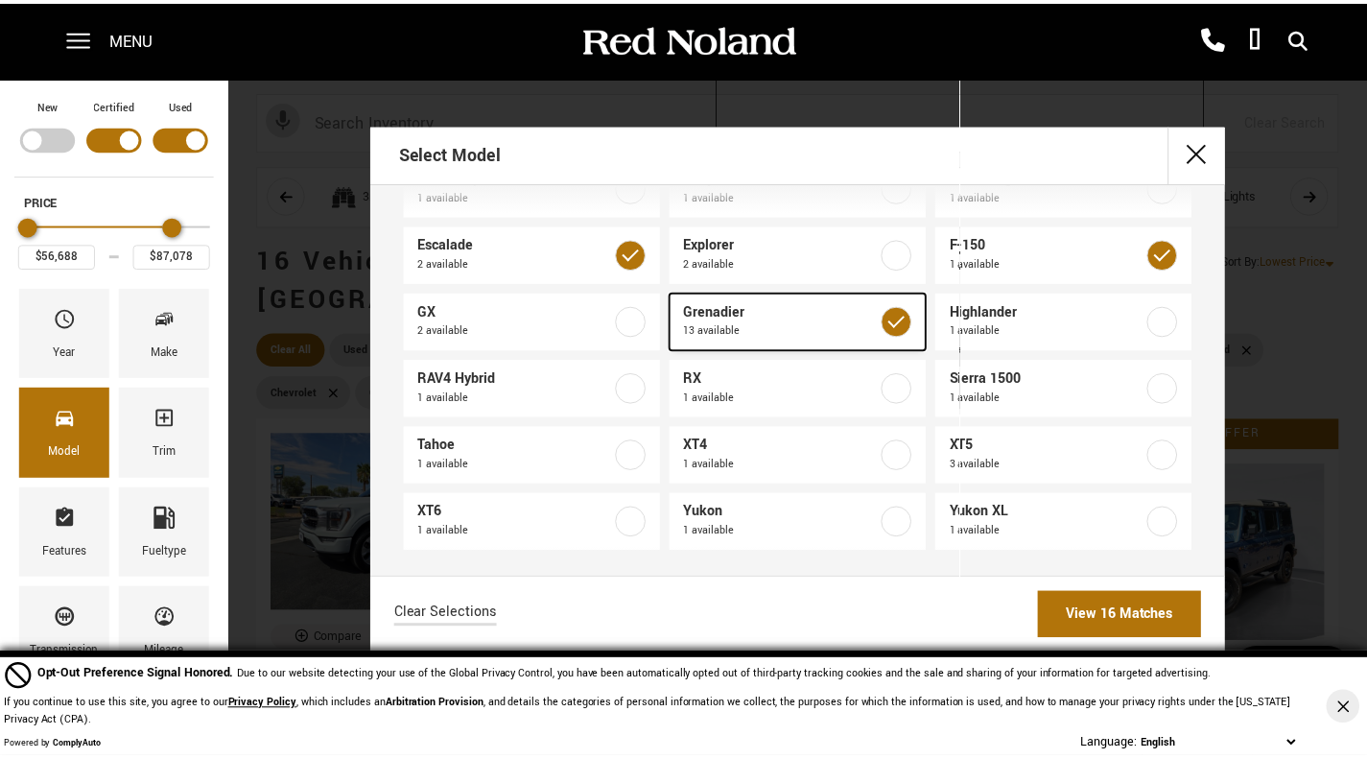
scroll to position [133, 0]
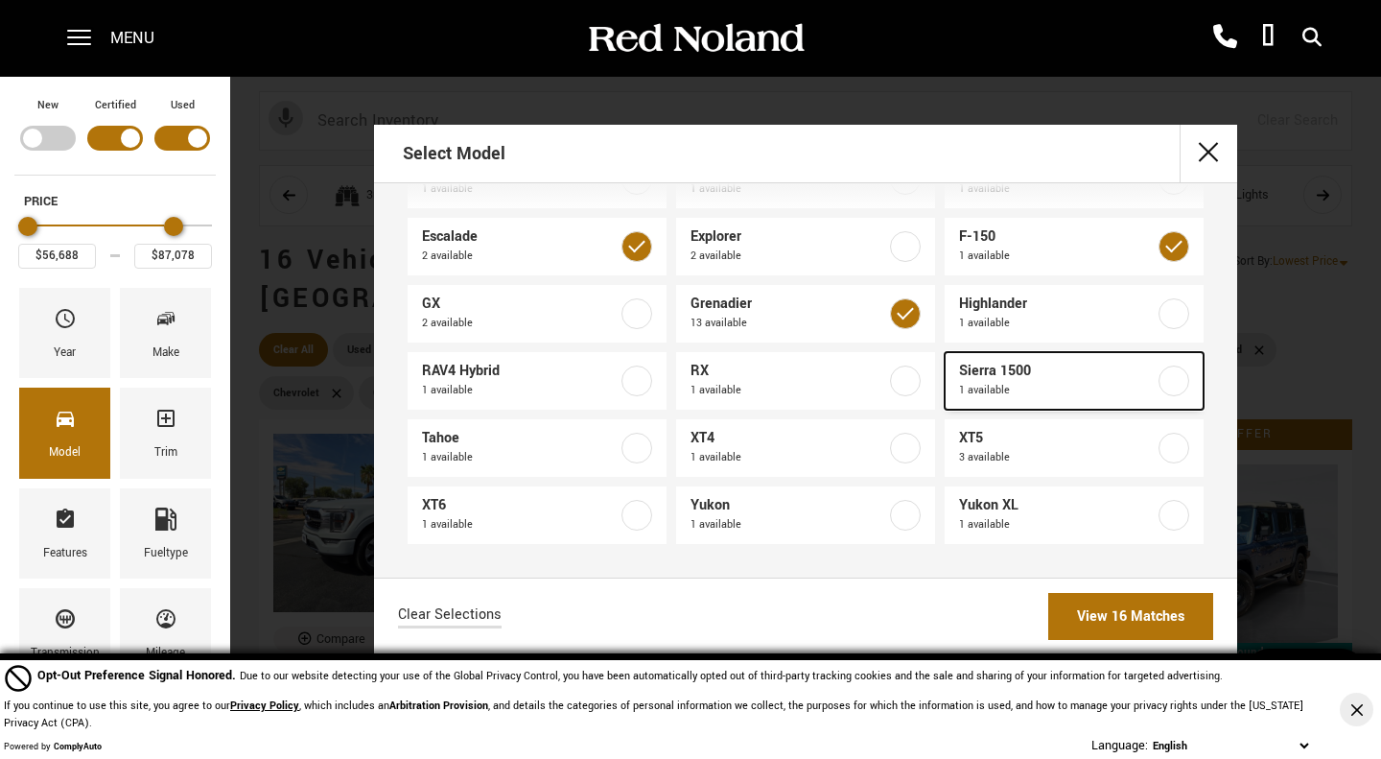
click at [1181, 377] on link "Sierra 1500 1 available" at bounding box center [1074, 381] width 259 height 58
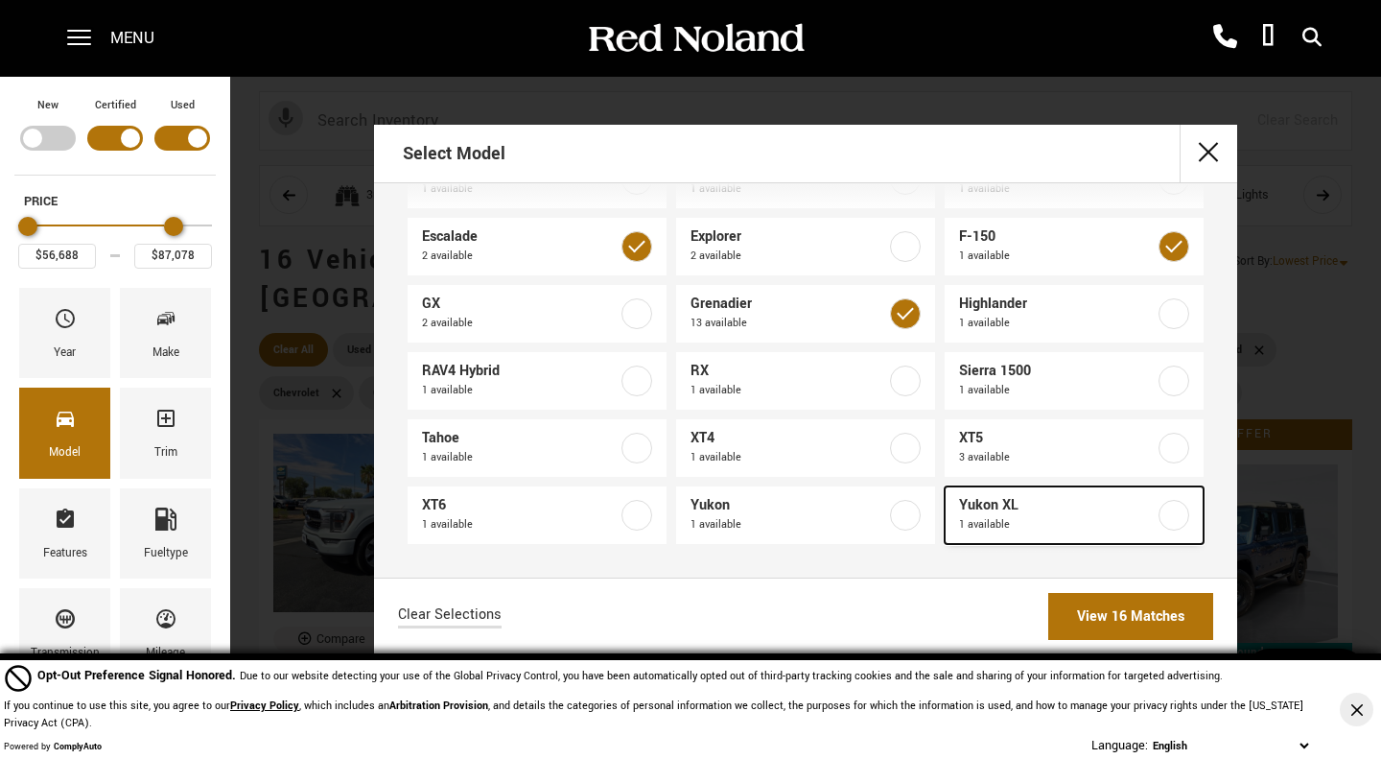
click at [1158, 508] on label at bounding box center [1173, 515] width 31 height 31
type input "$53,689"
checkbox input "true"
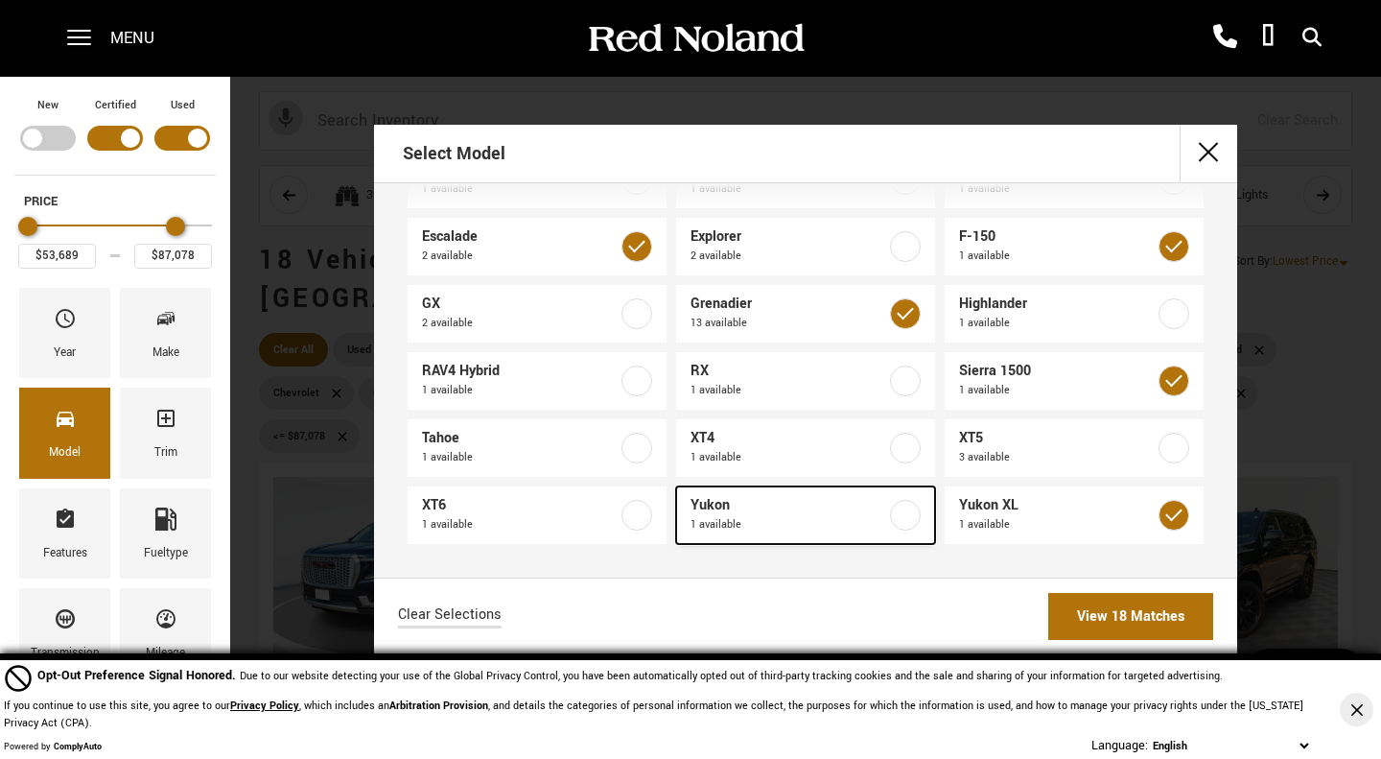
click at [899, 506] on label at bounding box center [905, 515] width 31 height 31
type input "$52,386"
checkbox input "true"
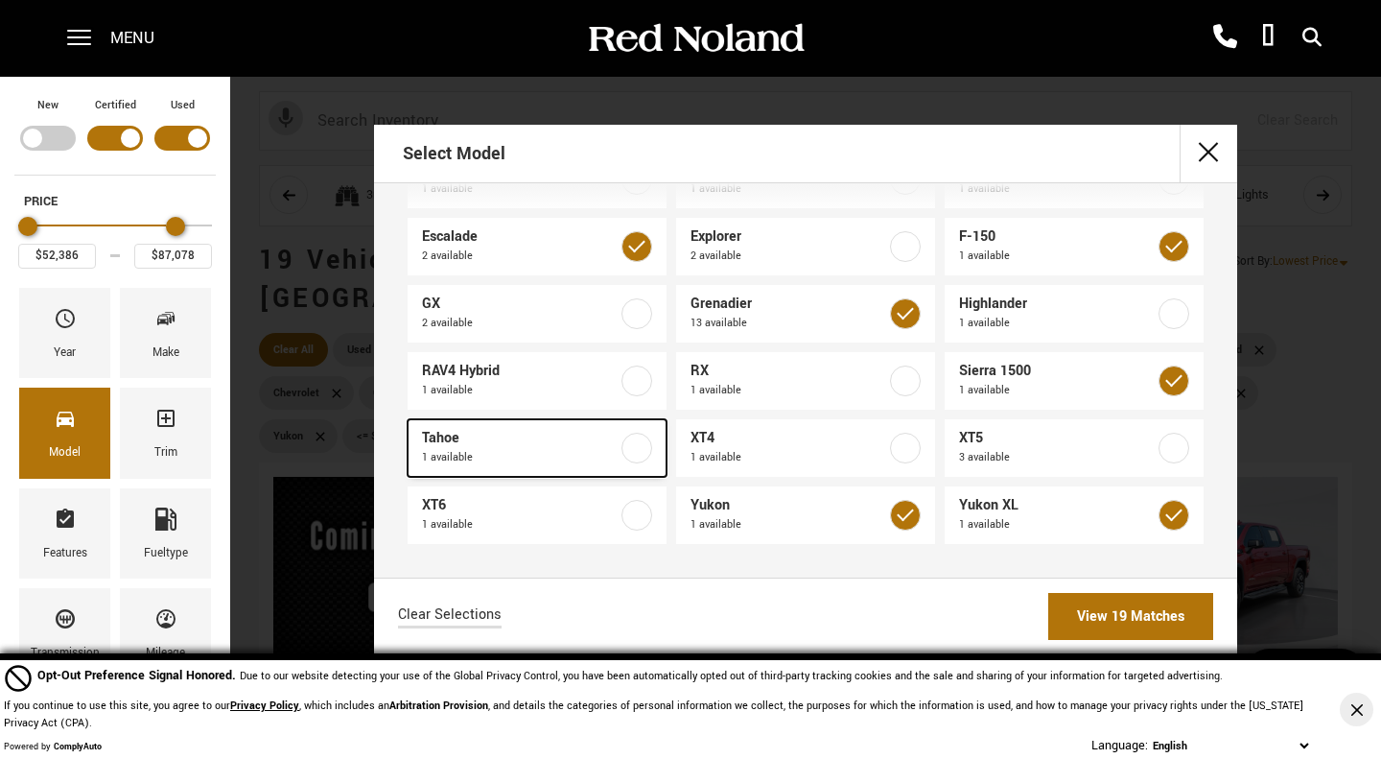
click at [636, 444] on label at bounding box center [636, 448] width 31 height 31
checkbox input "true"
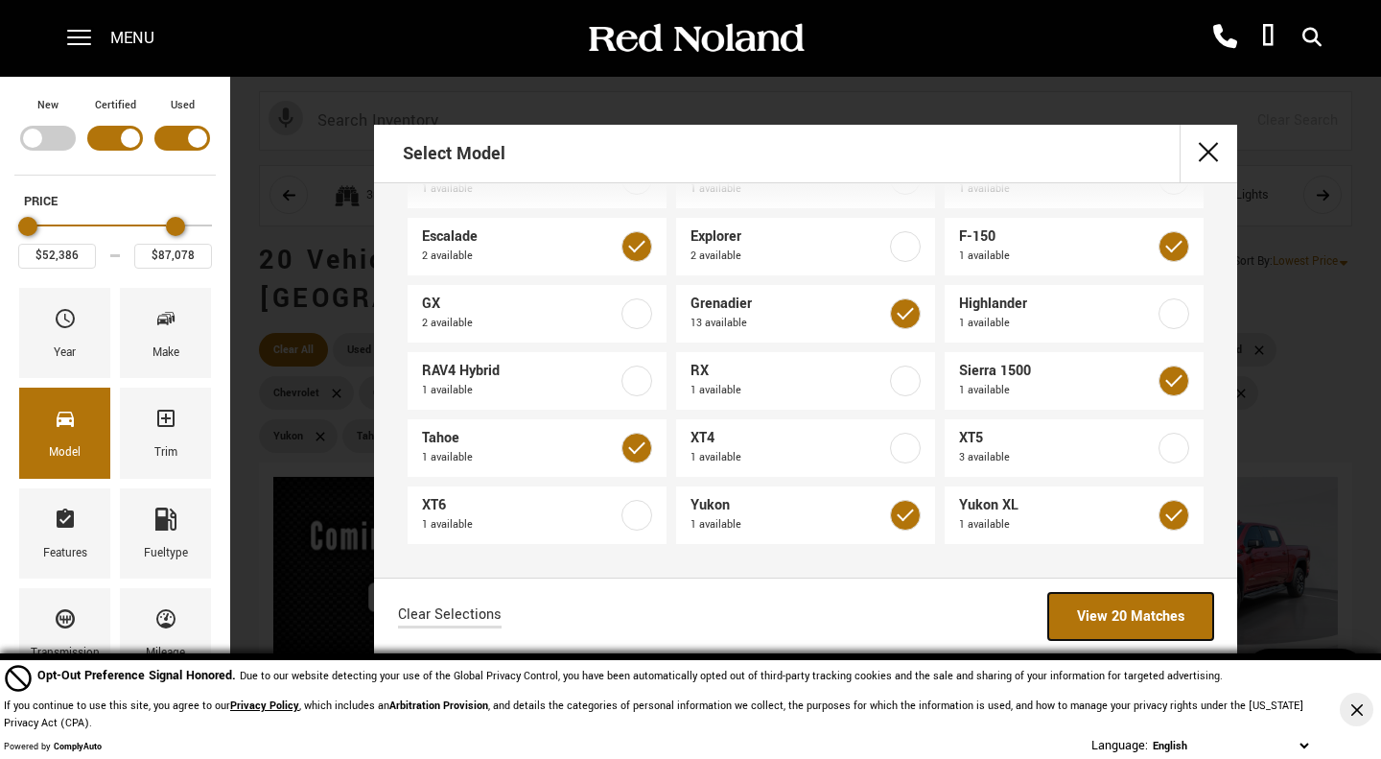
click at [1106, 625] on link "View 20 Matches" at bounding box center [1130, 616] width 165 height 47
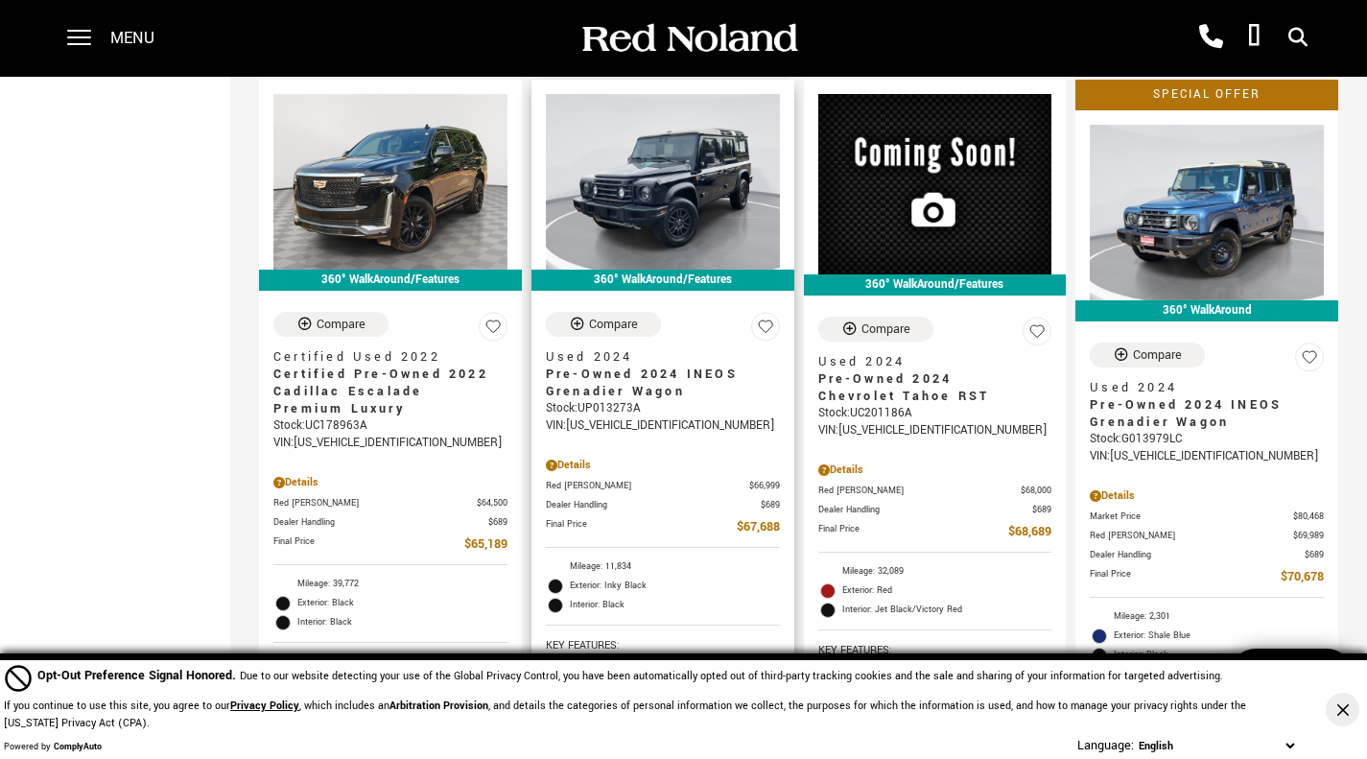
scroll to position [1241, 0]
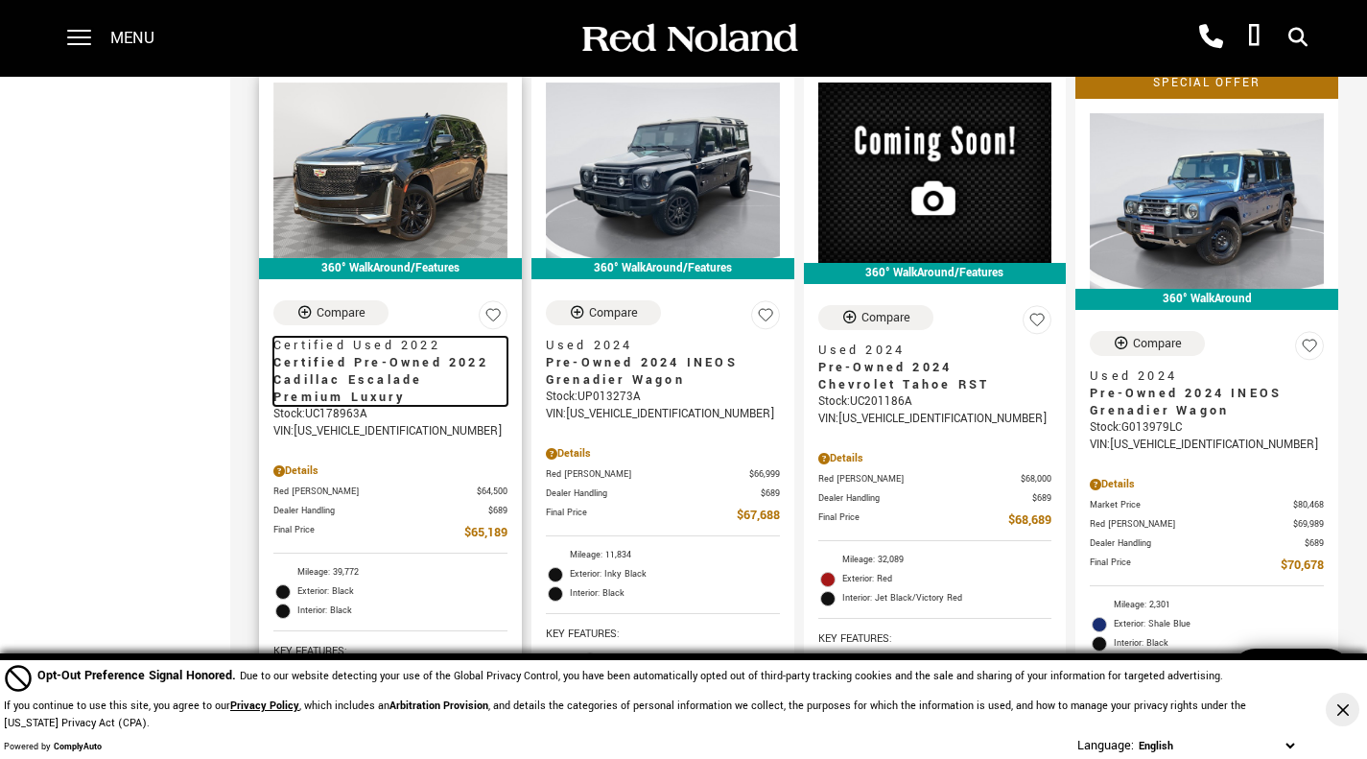
click at [342, 354] on span "Certified Pre-Owned 2022 Cadillac Escalade Premium Luxury" at bounding box center [383, 380] width 220 height 52
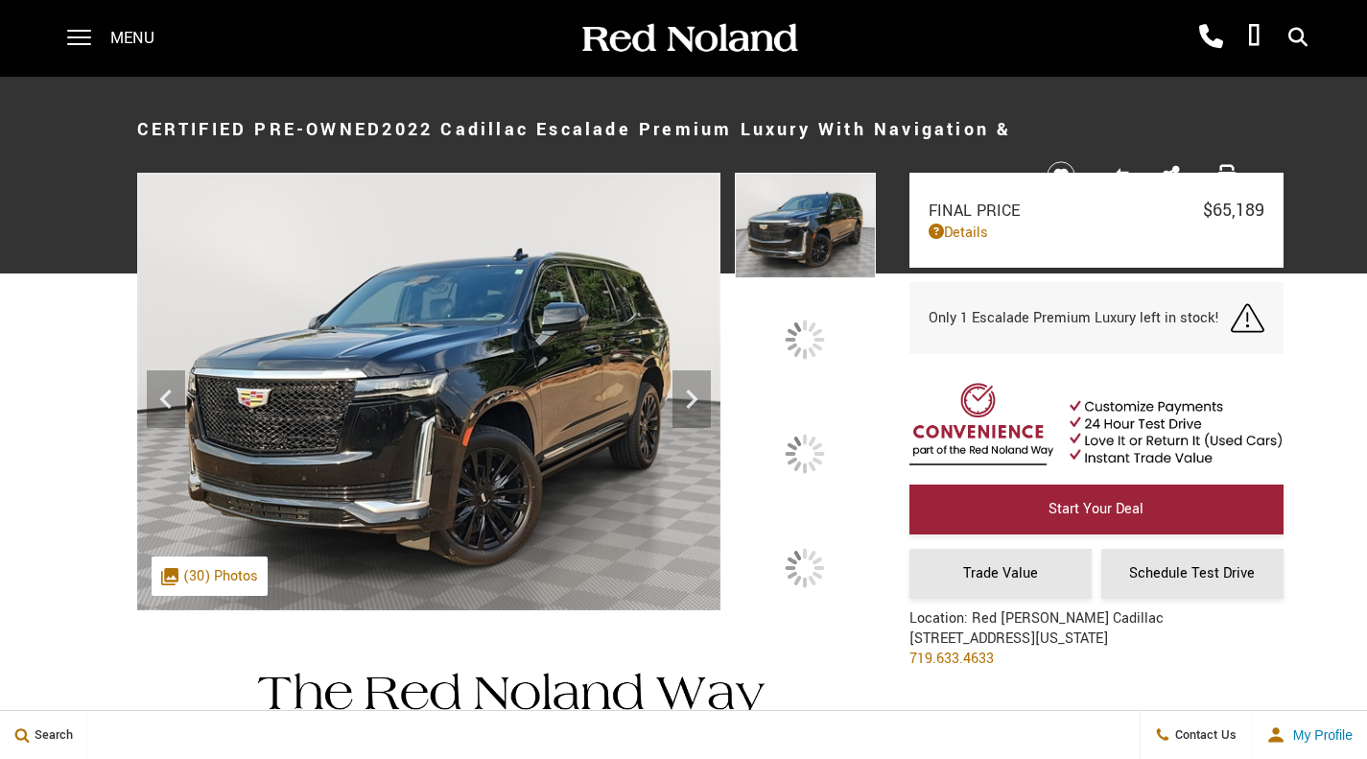
click at [711, 418] on icon at bounding box center [691, 399] width 38 height 38
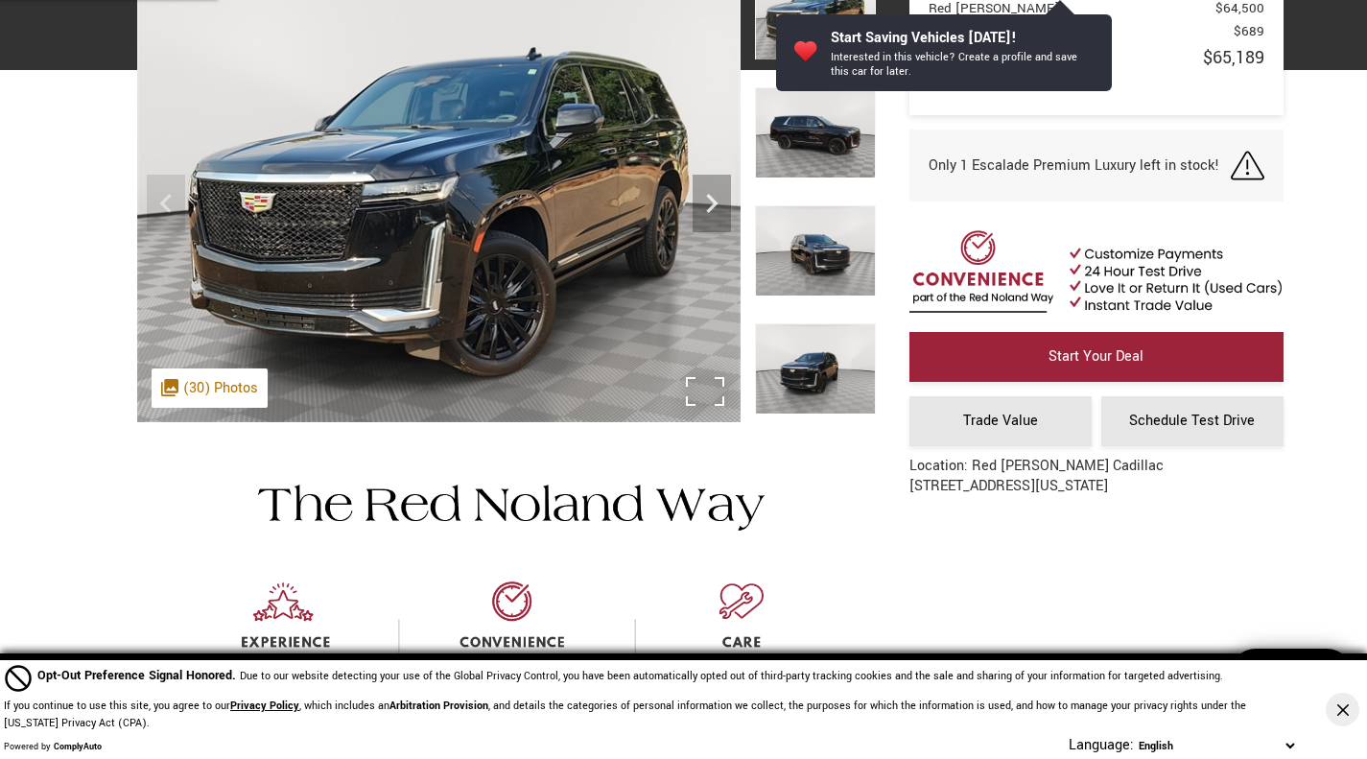
scroll to position [40, 0]
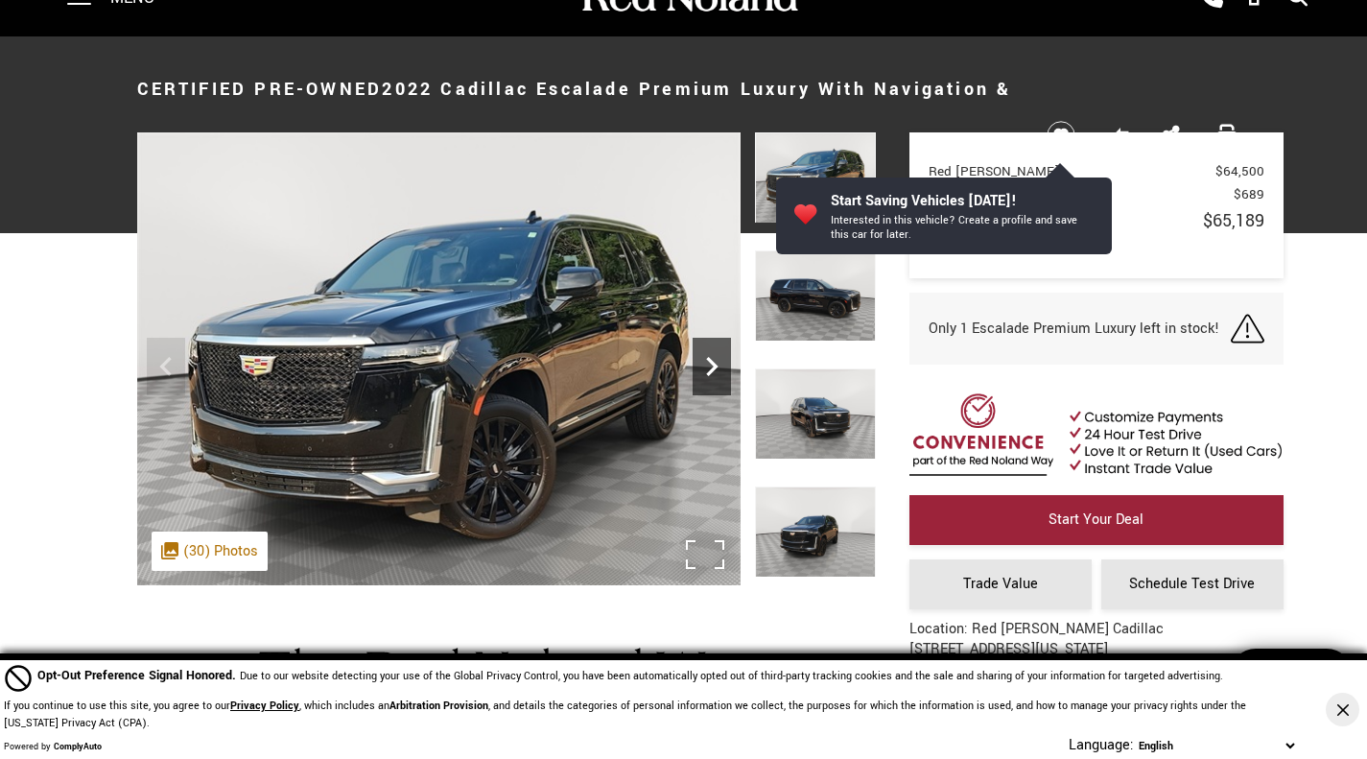
click at [714, 355] on icon "Next" at bounding box center [711, 366] width 38 height 38
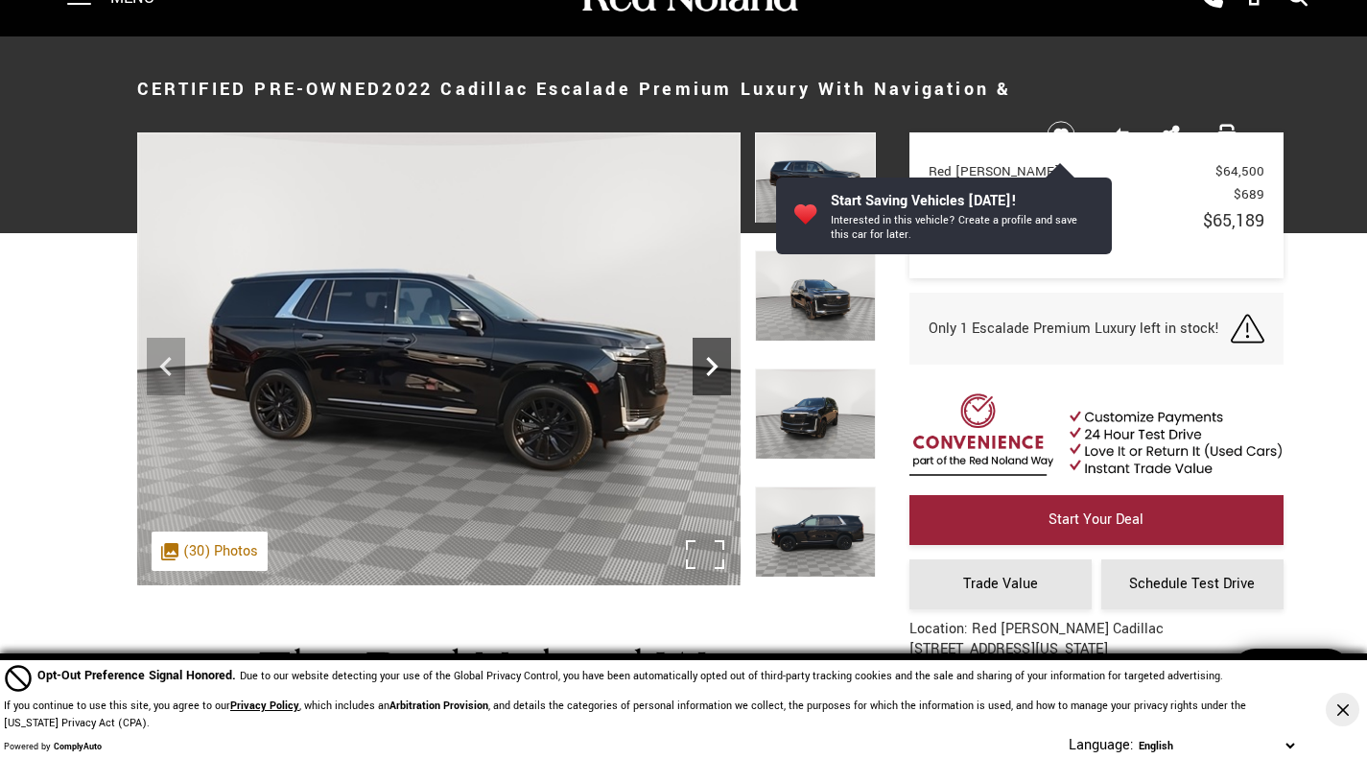
click at [714, 355] on icon "Next" at bounding box center [711, 366] width 38 height 38
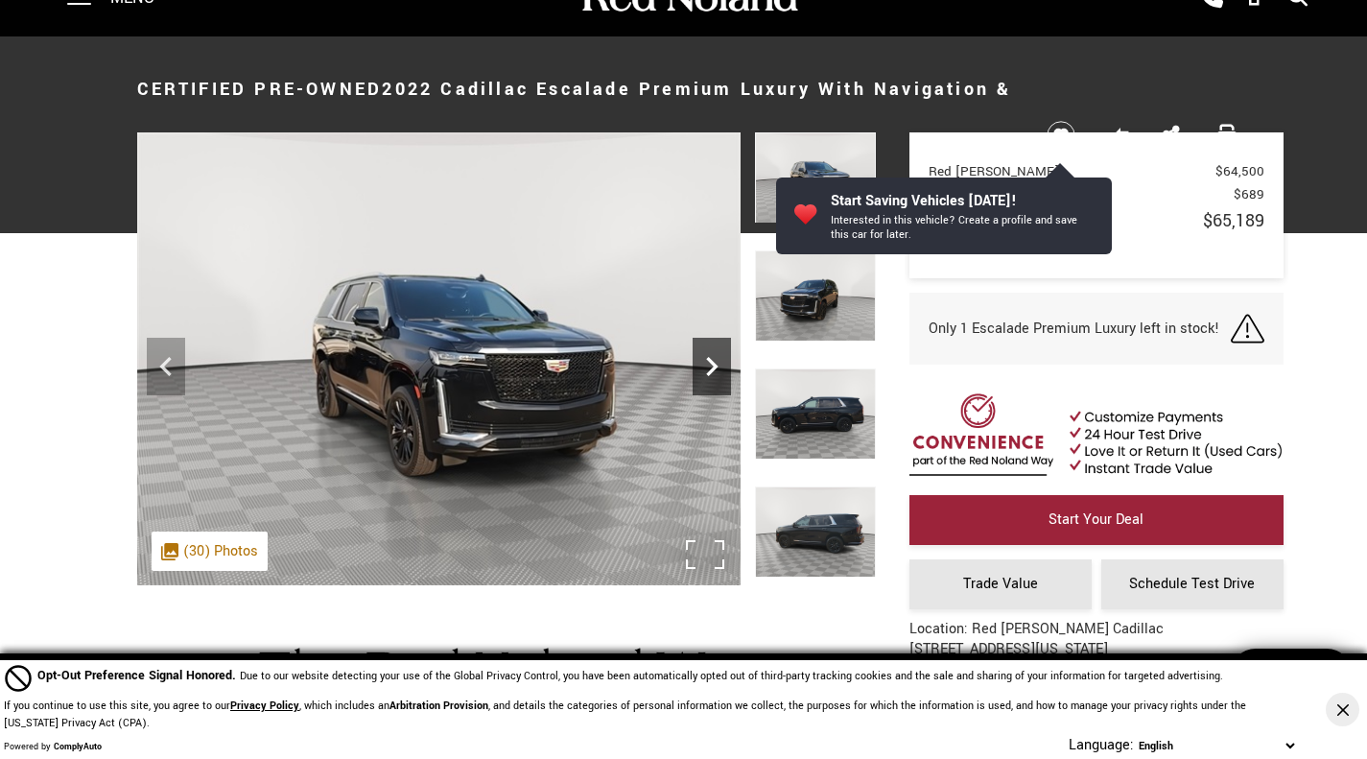
click at [714, 355] on icon "Next" at bounding box center [711, 366] width 38 height 38
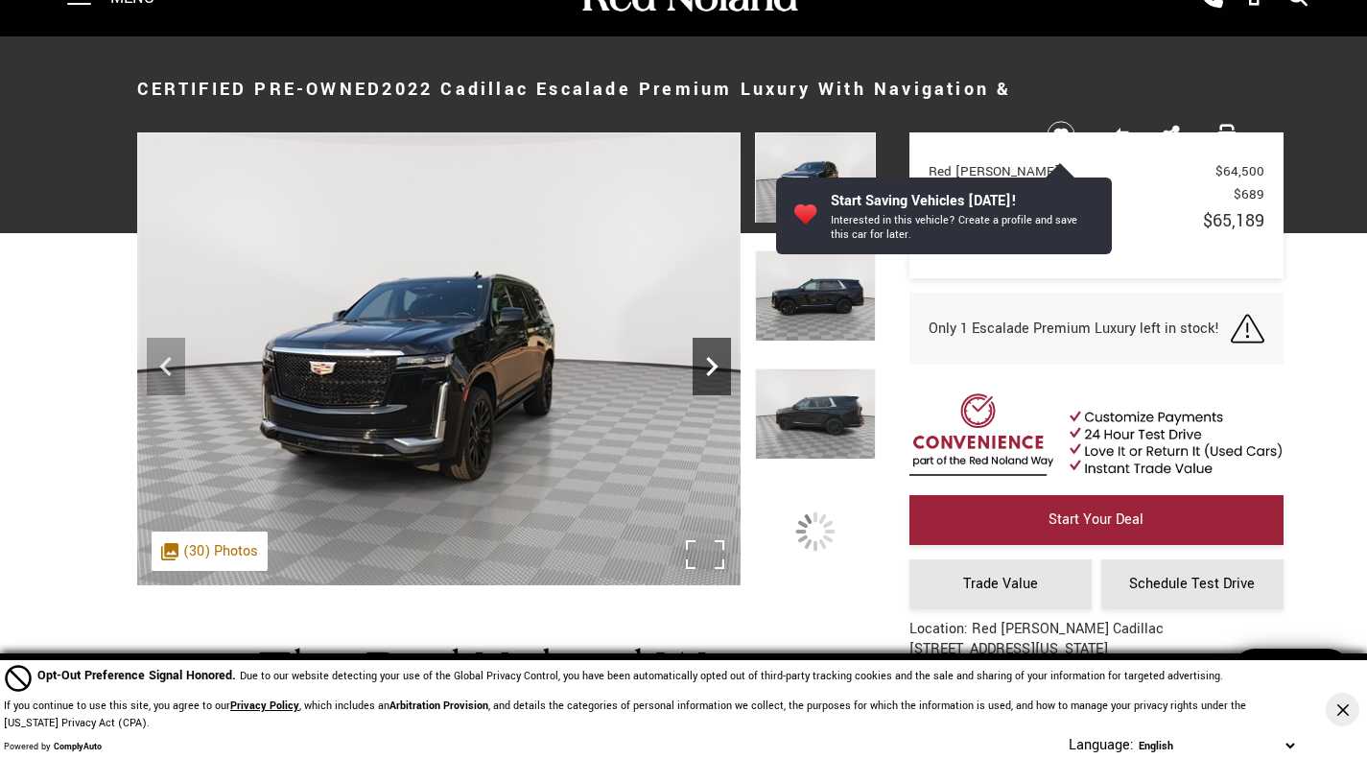
click at [714, 355] on icon "Next" at bounding box center [711, 366] width 38 height 38
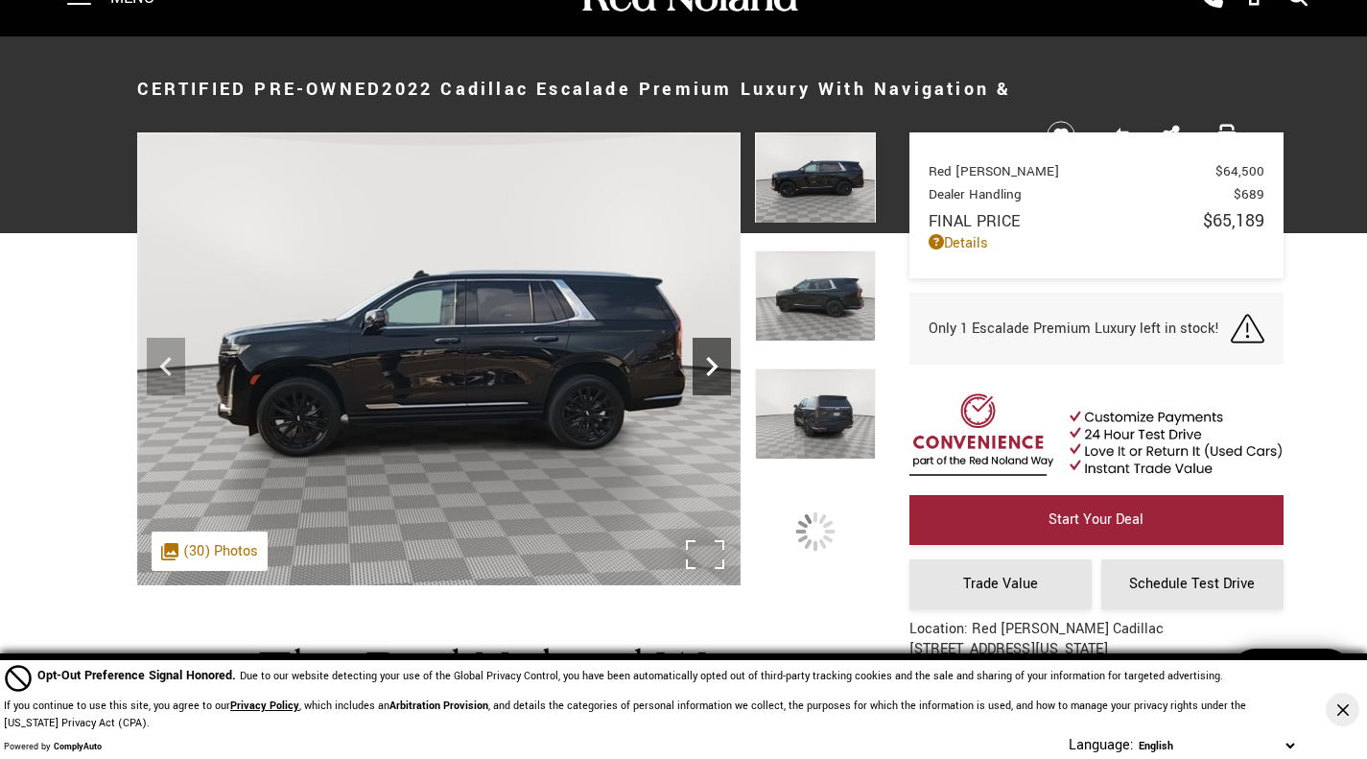
click at [714, 355] on icon "Next" at bounding box center [711, 366] width 38 height 38
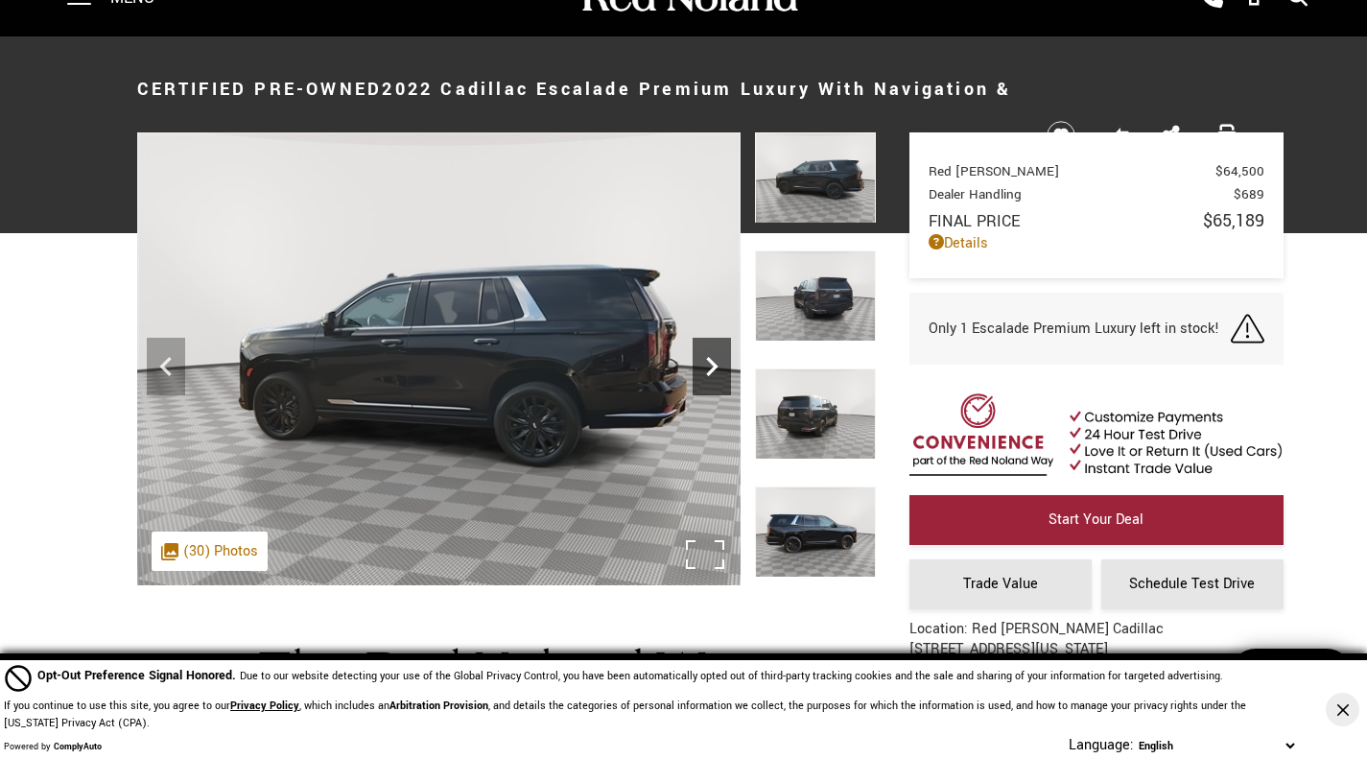
click at [714, 355] on icon "Next" at bounding box center [711, 366] width 38 height 38
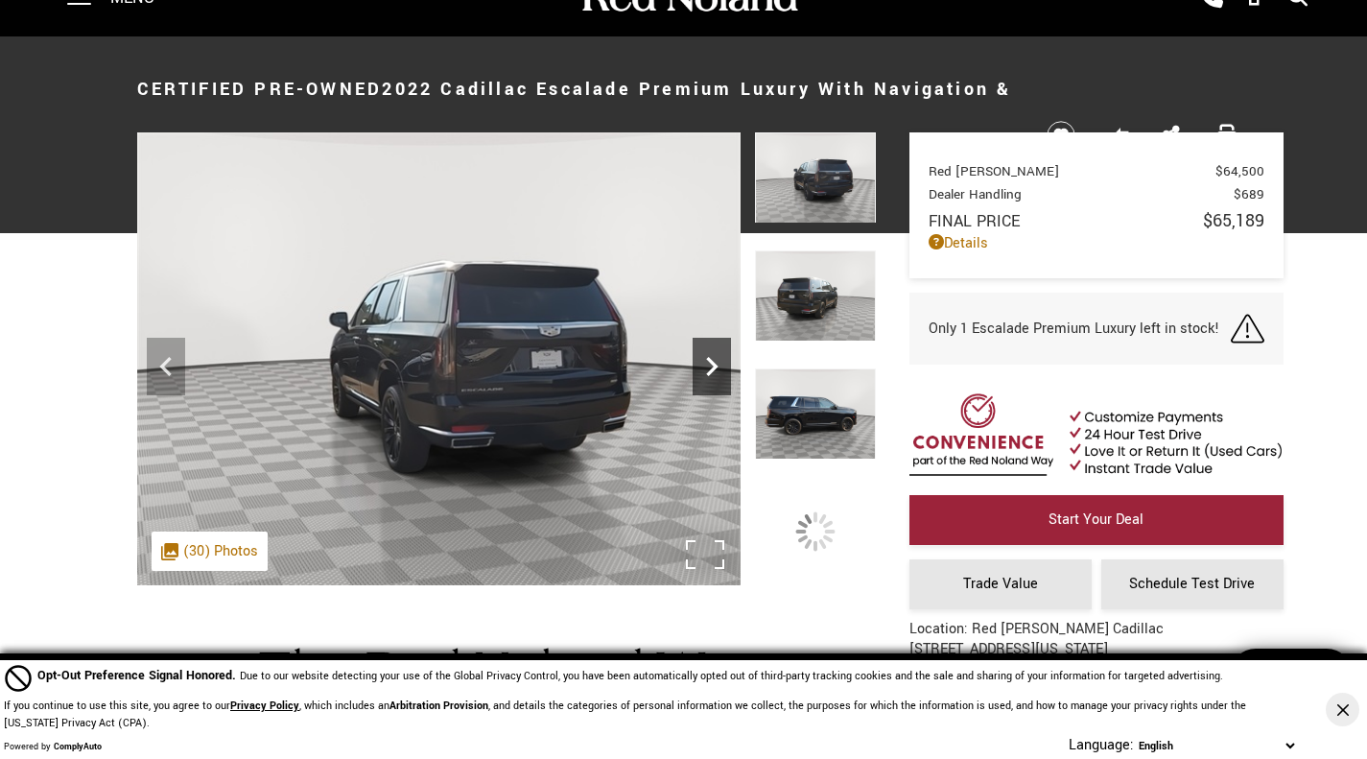
click at [714, 355] on icon "Next" at bounding box center [711, 366] width 38 height 38
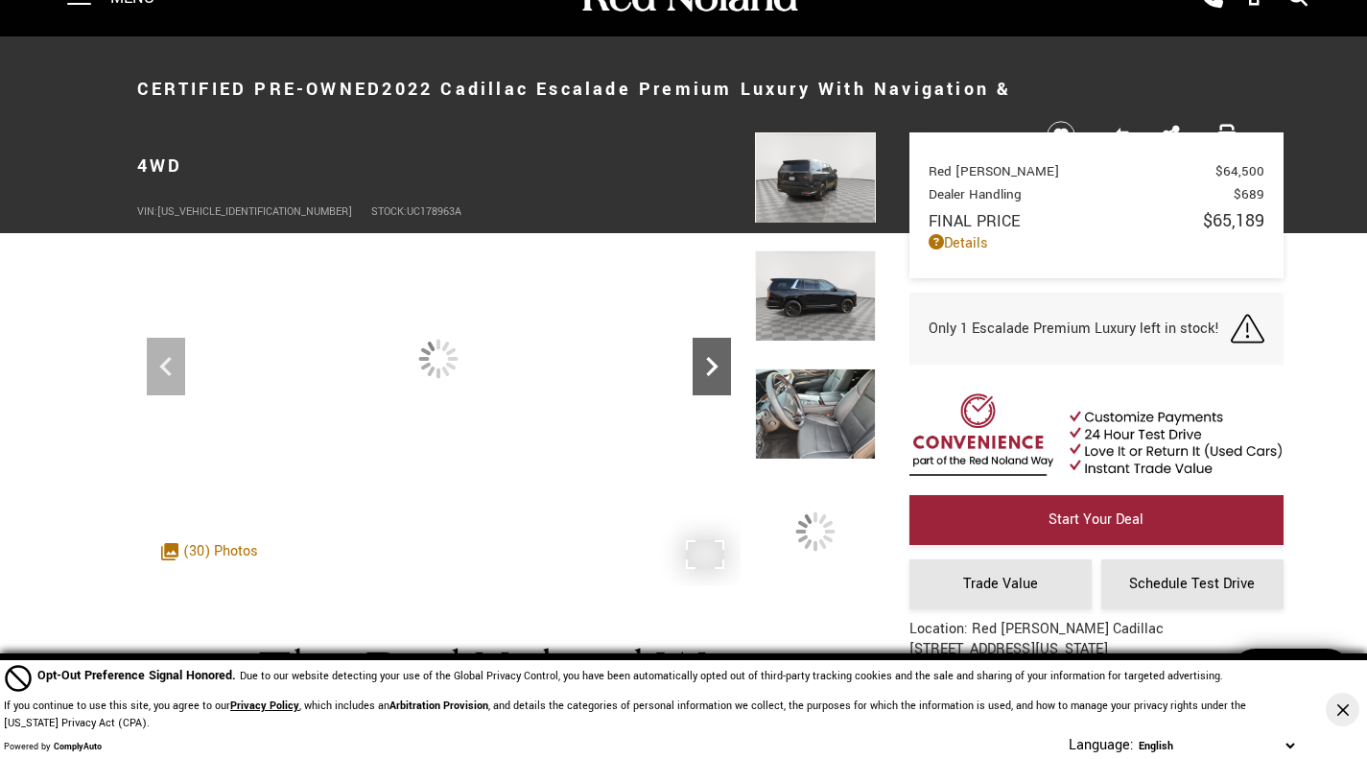
click at [714, 355] on icon "Next" at bounding box center [711, 366] width 38 height 38
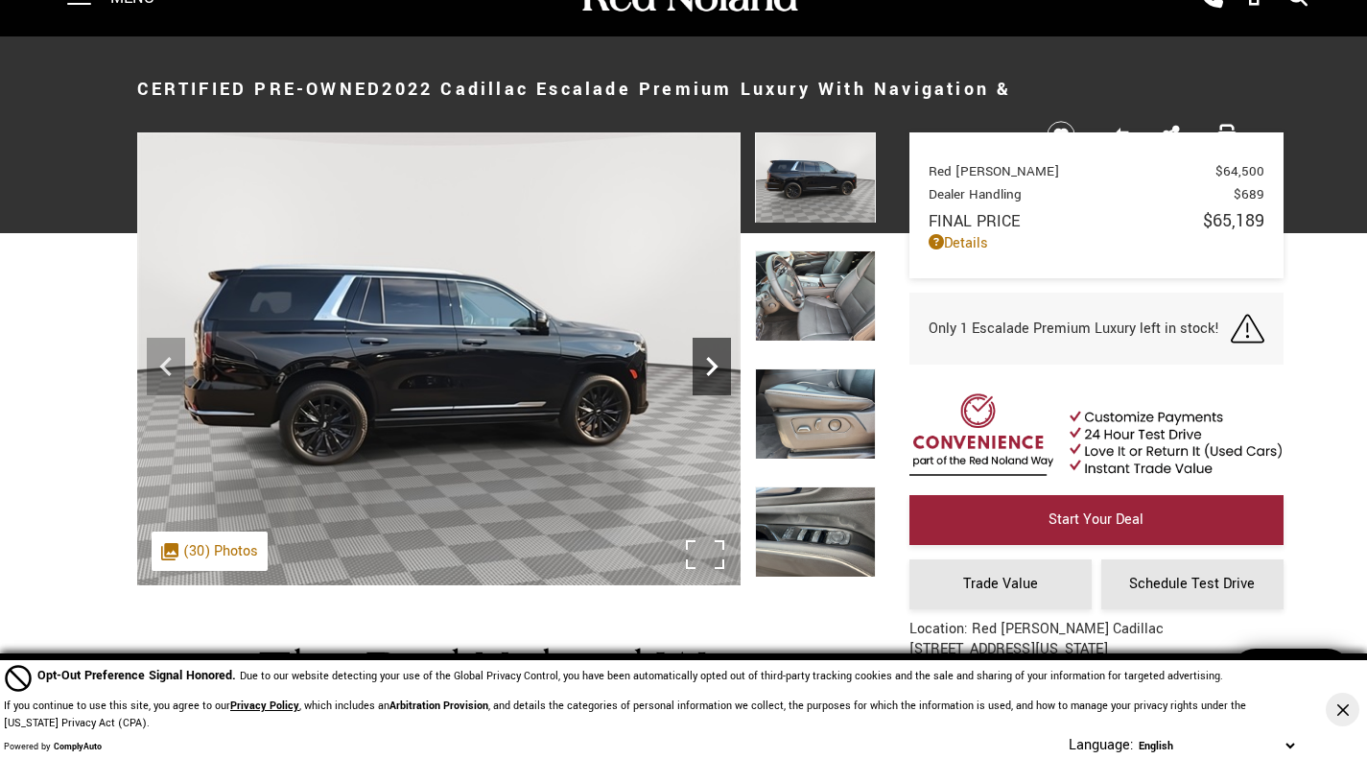
click at [714, 355] on icon "Next" at bounding box center [711, 366] width 38 height 38
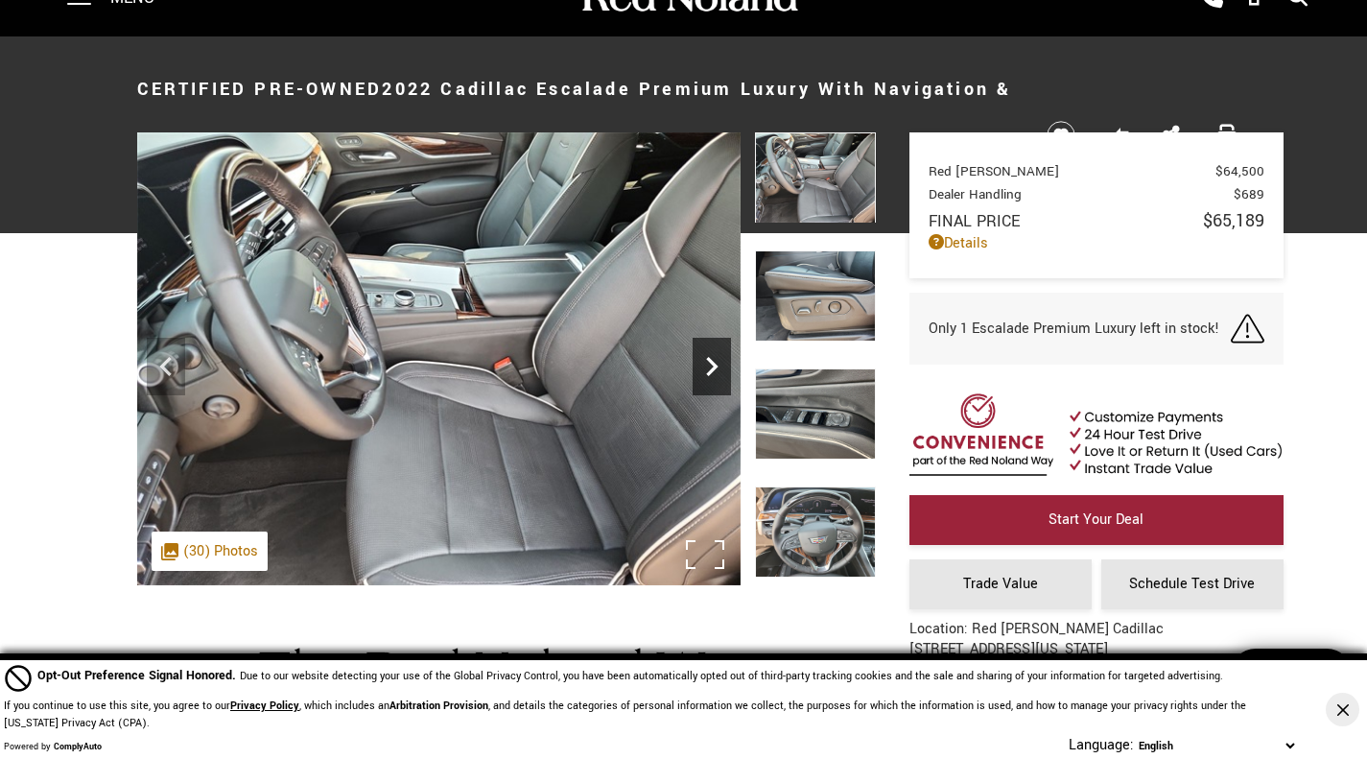
click at [714, 355] on icon "Next" at bounding box center [711, 366] width 38 height 38
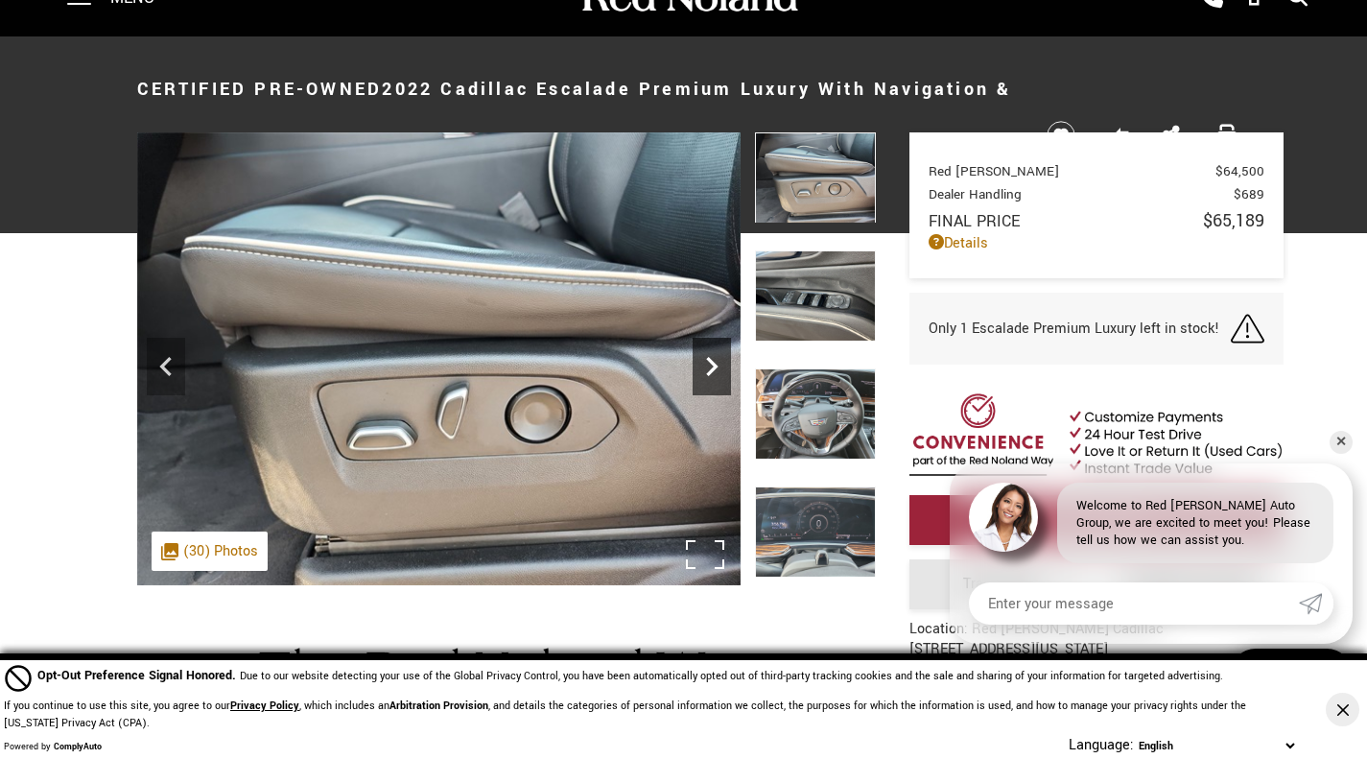
click at [714, 355] on icon "Next" at bounding box center [711, 366] width 38 height 38
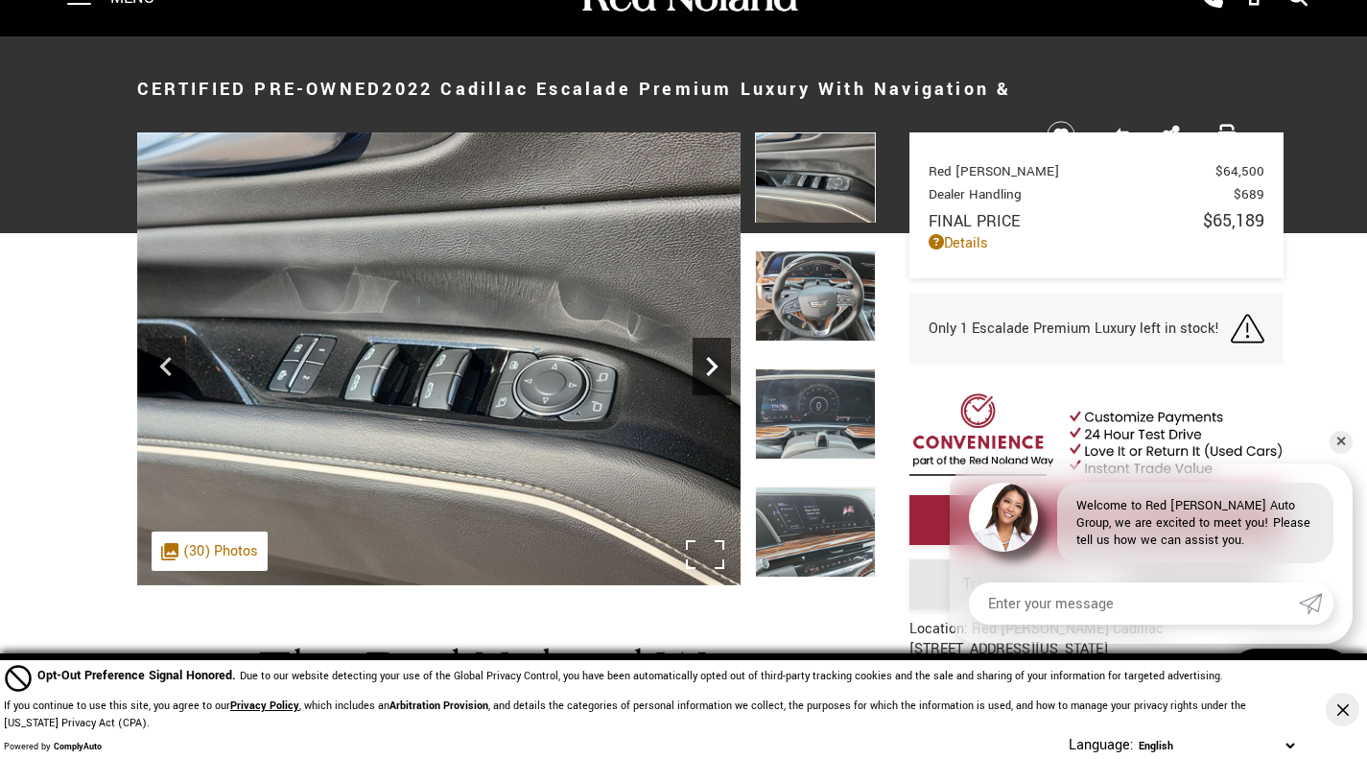
click at [714, 355] on icon "Next" at bounding box center [711, 366] width 38 height 38
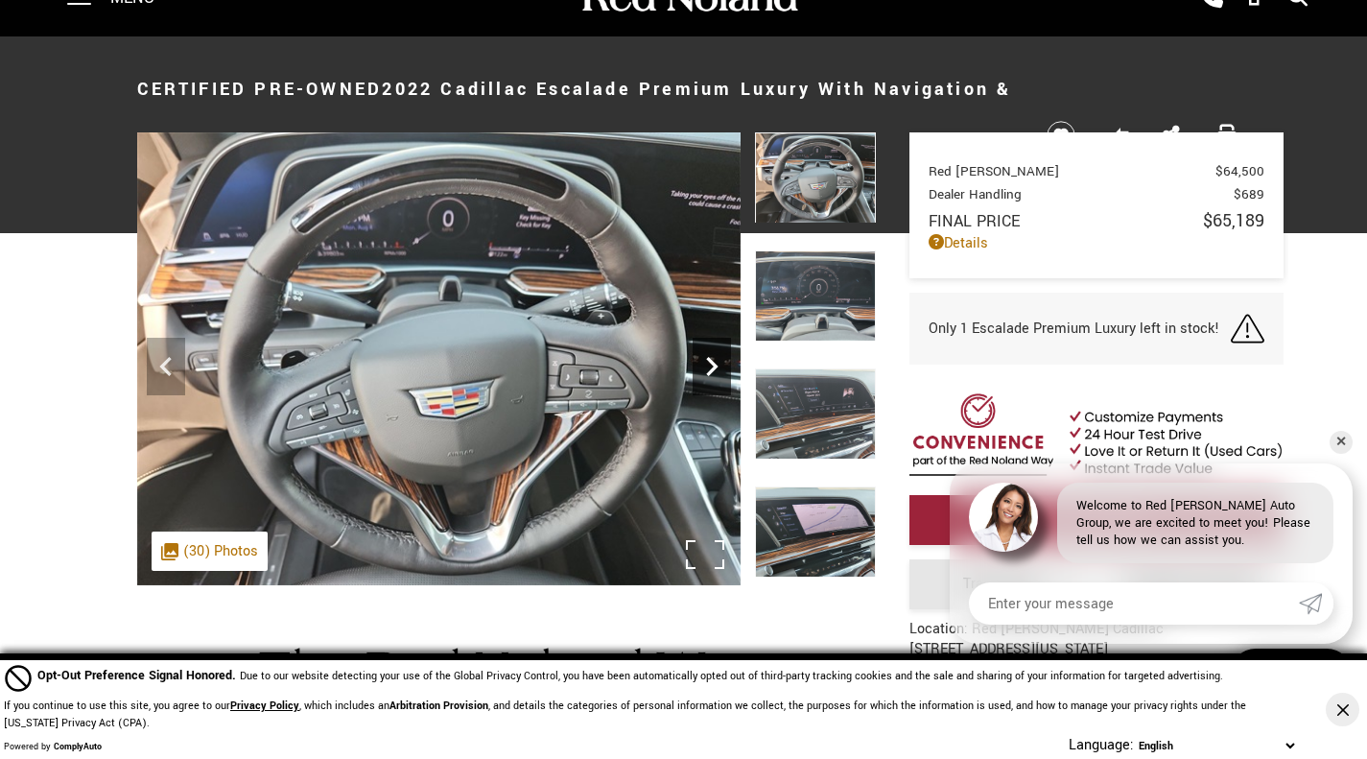
click at [714, 355] on icon "Next" at bounding box center [711, 366] width 38 height 38
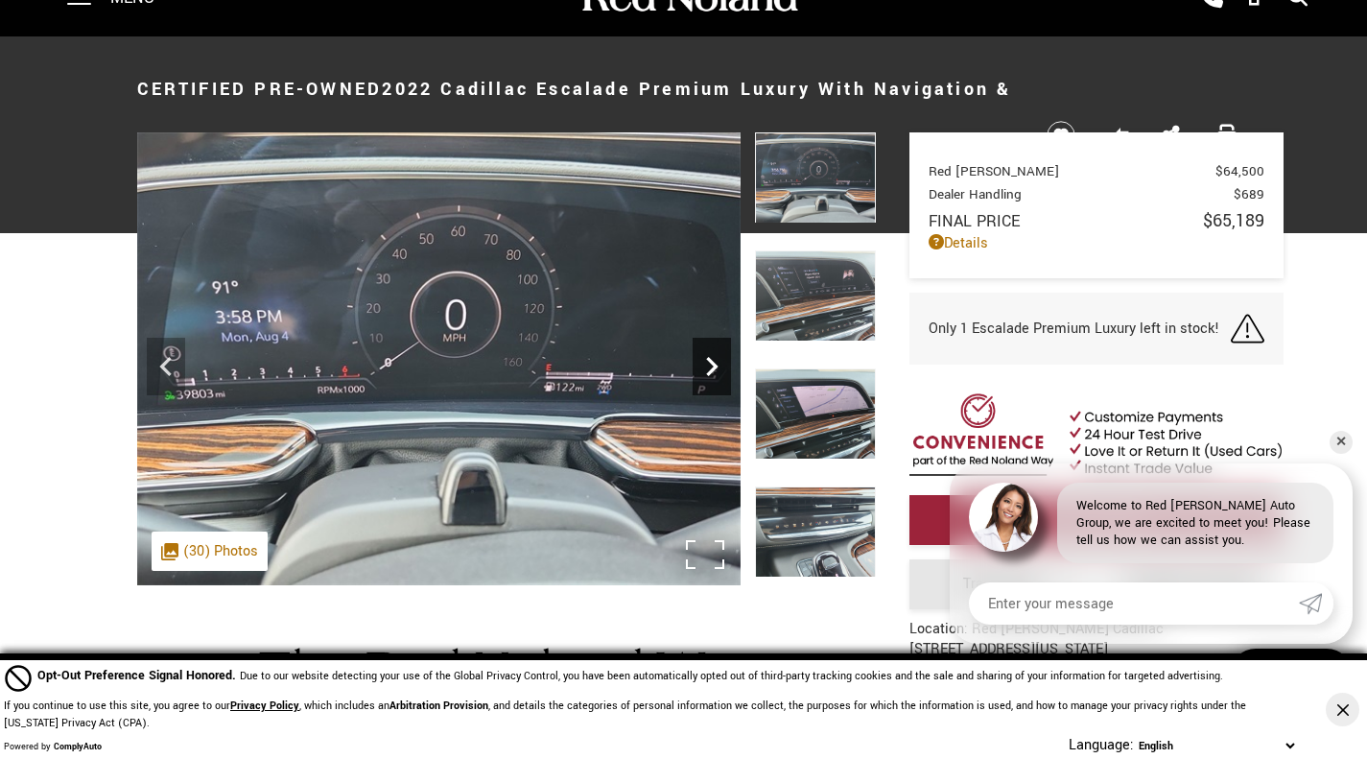
click at [714, 355] on icon "Next" at bounding box center [711, 366] width 38 height 38
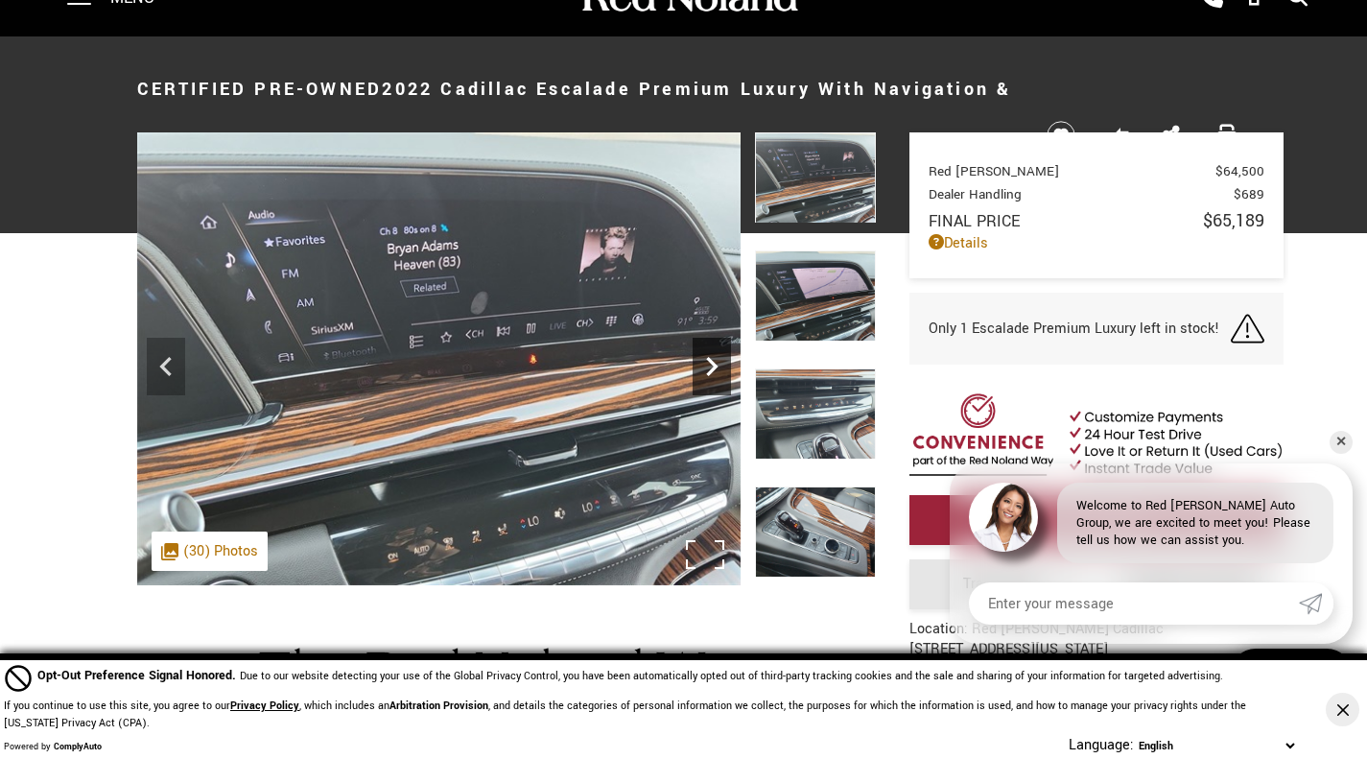
click at [714, 355] on icon "Next" at bounding box center [711, 366] width 38 height 38
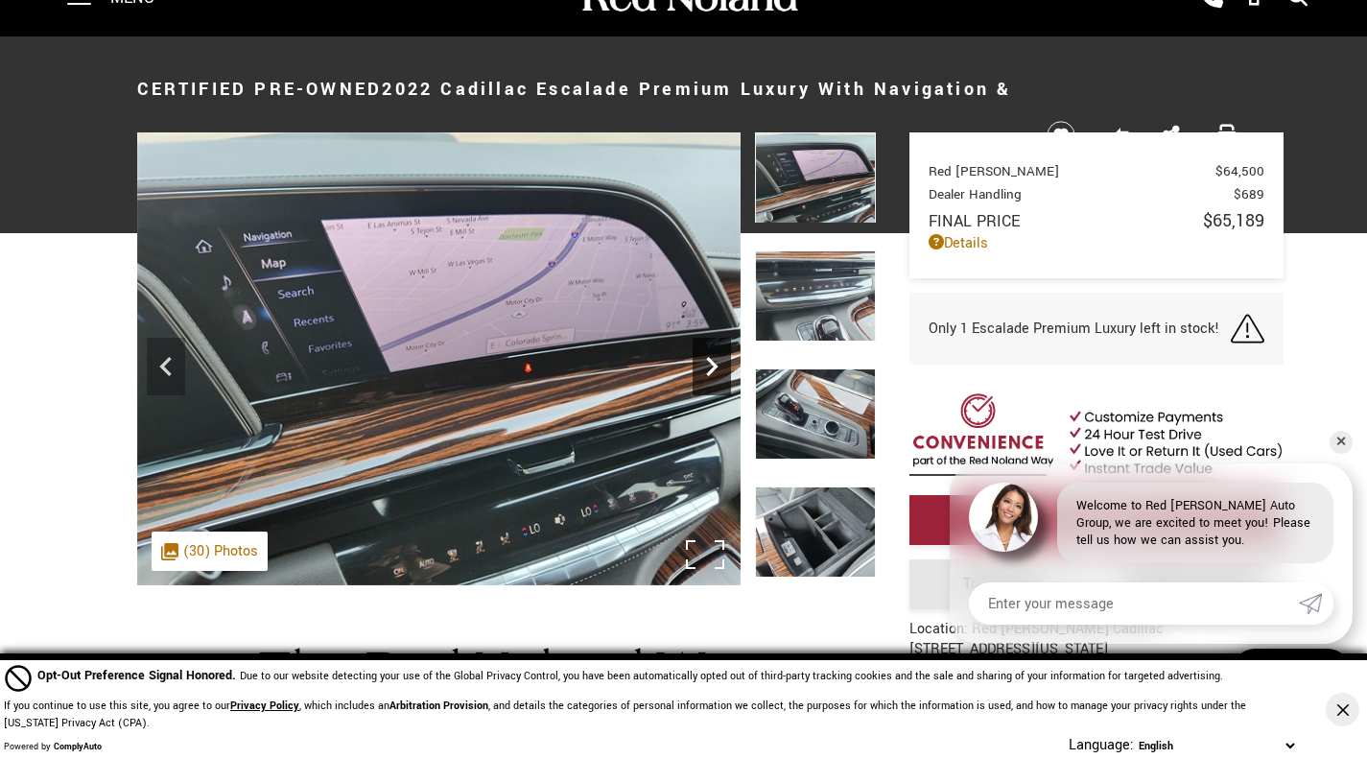
click at [714, 355] on icon "Next" at bounding box center [711, 366] width 38 height 38
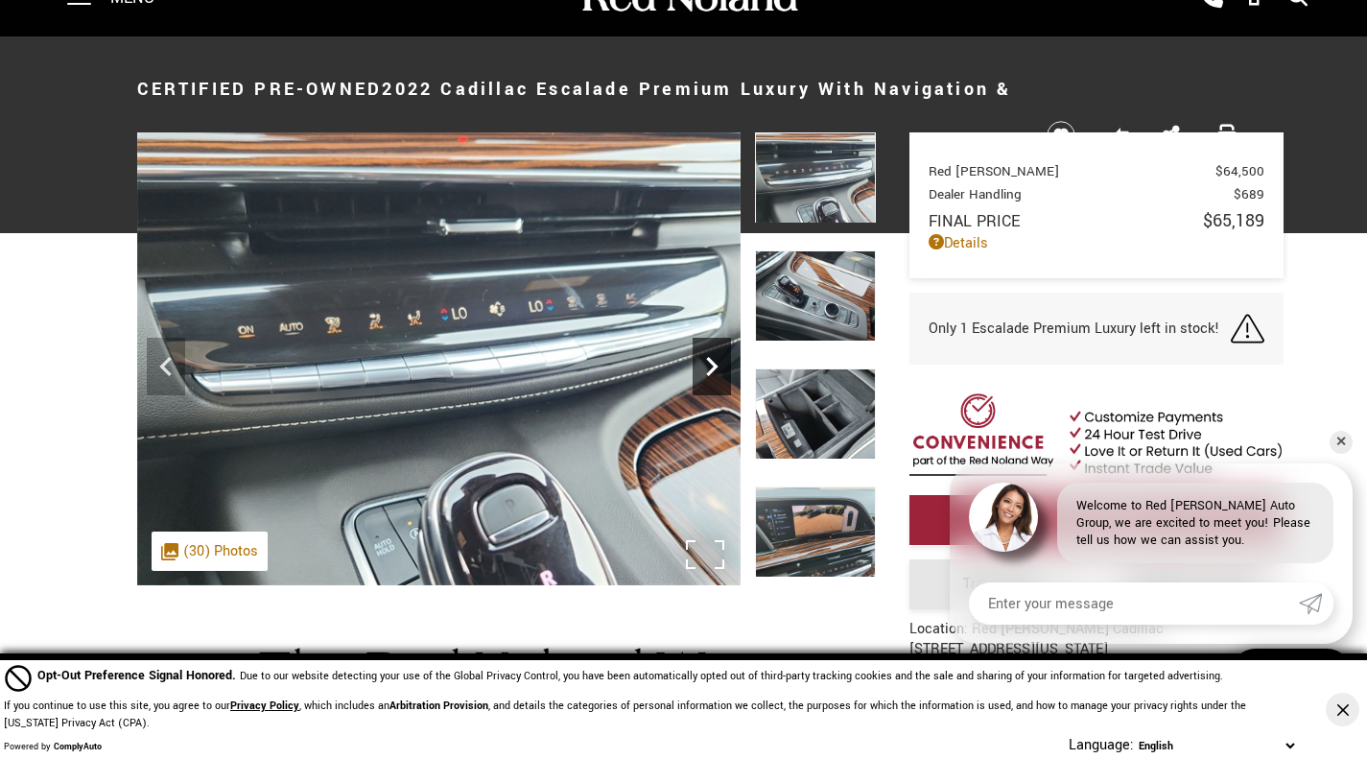
click at [714, 355] on icon "Next" at bounding box center [711, 366] width 38 height 38
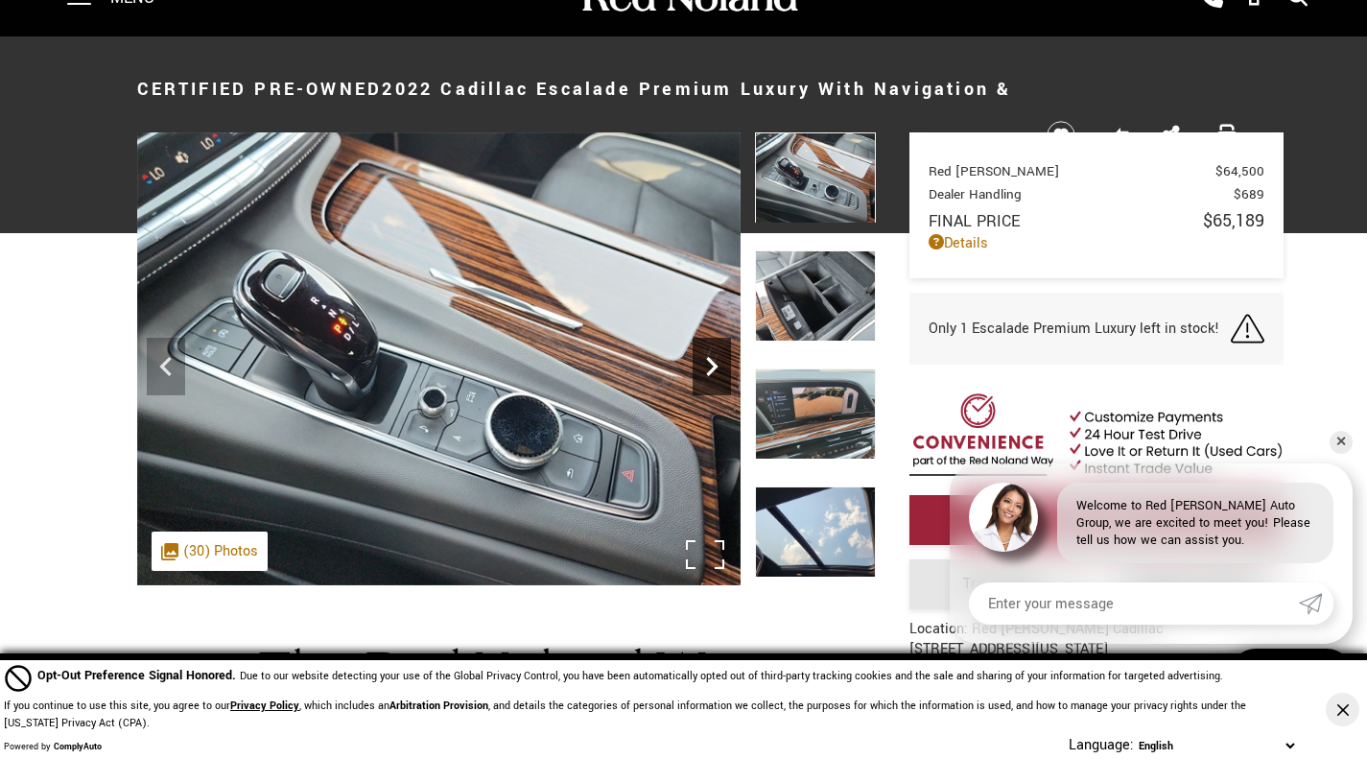
click at [714, 355] on icon "Next" at bounding box center [711, 366] width 38 height 38
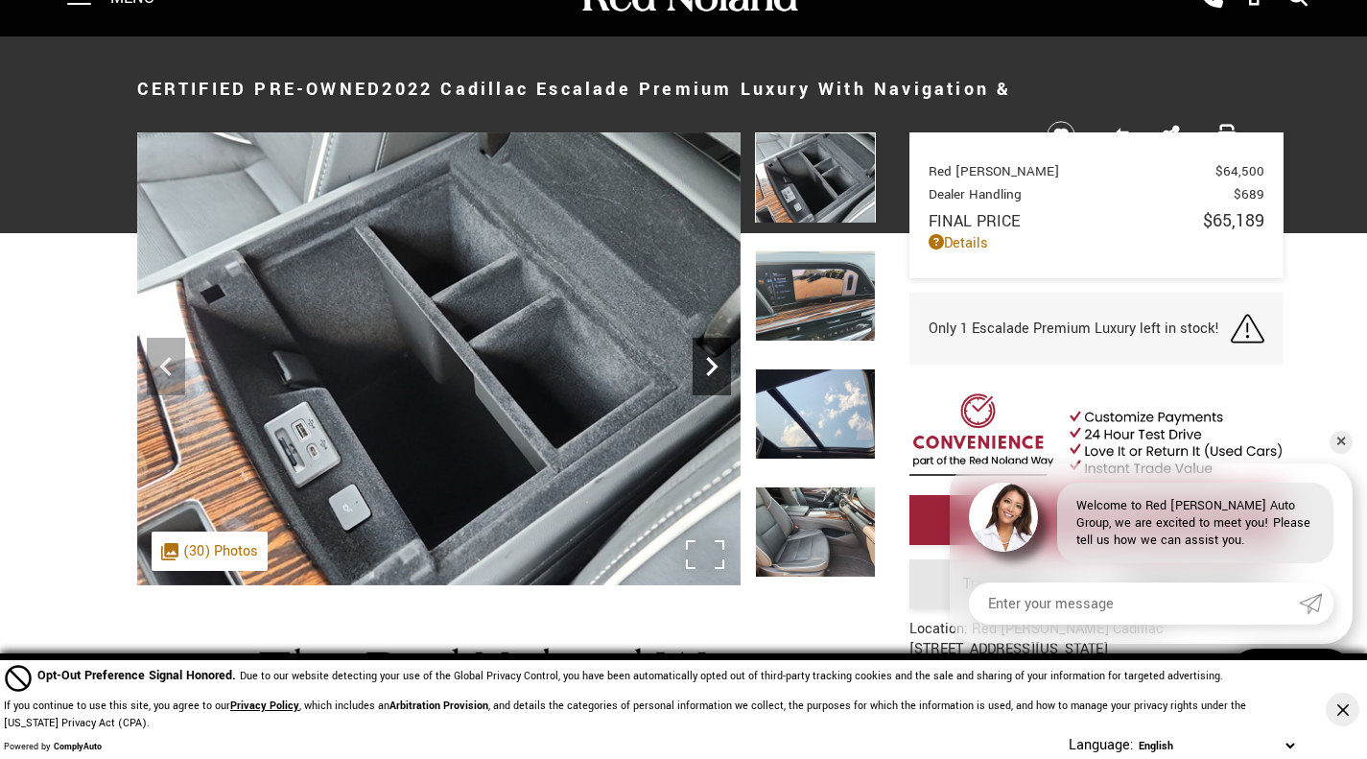
click at [714, 355] on icon "Next" at bounding box center [711, 366] width 38 height 38
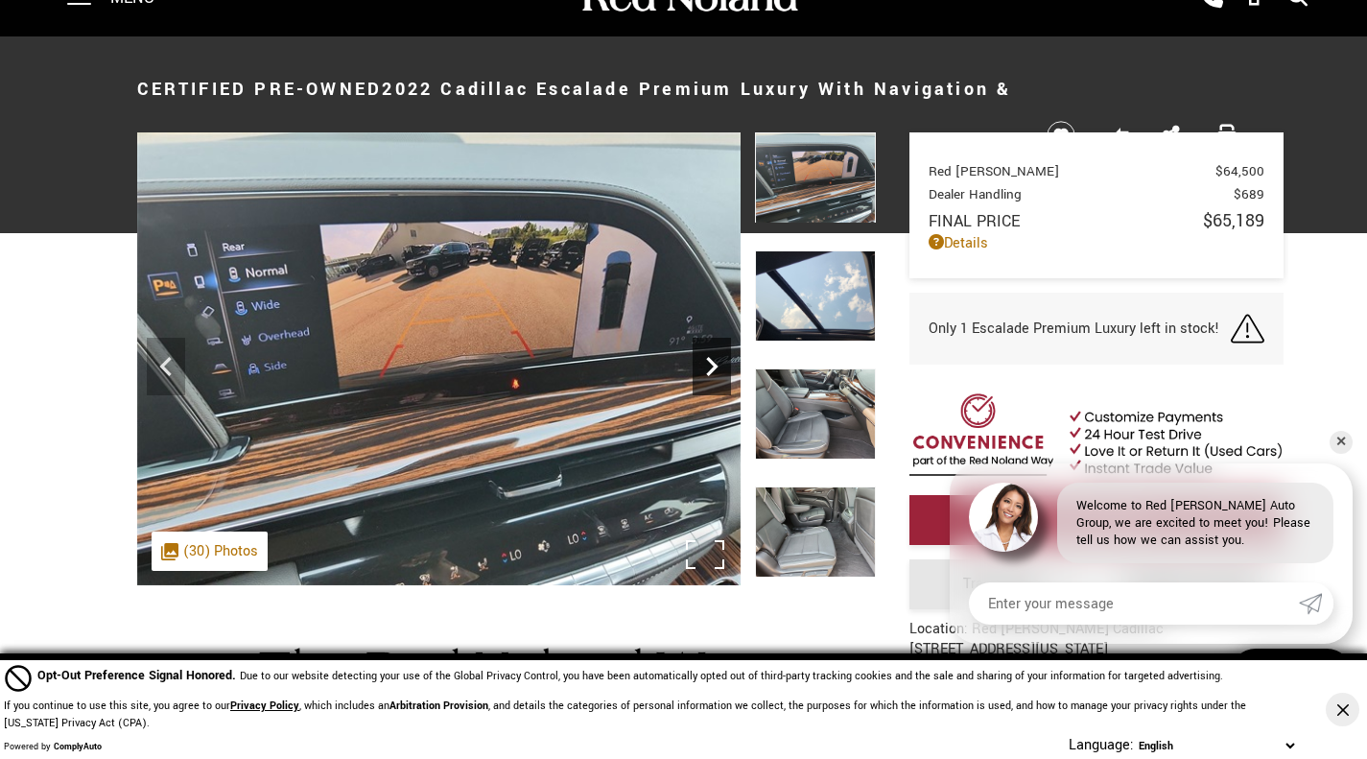
click at [714, 355] on icon "Next" at bounding box center [711, 366] width 38 height 38
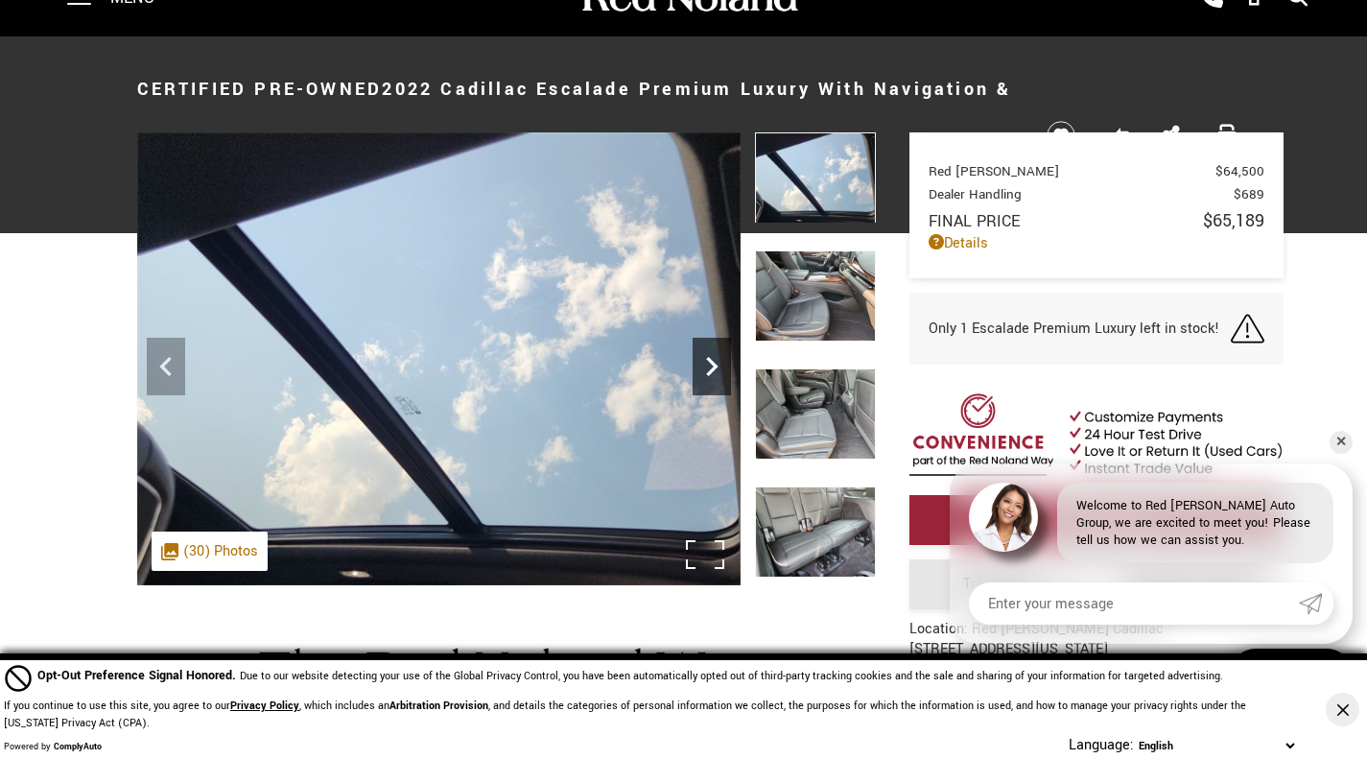
click at [714, 355] on icon "Next" at bounding box center [711, 366] width 38 height 38
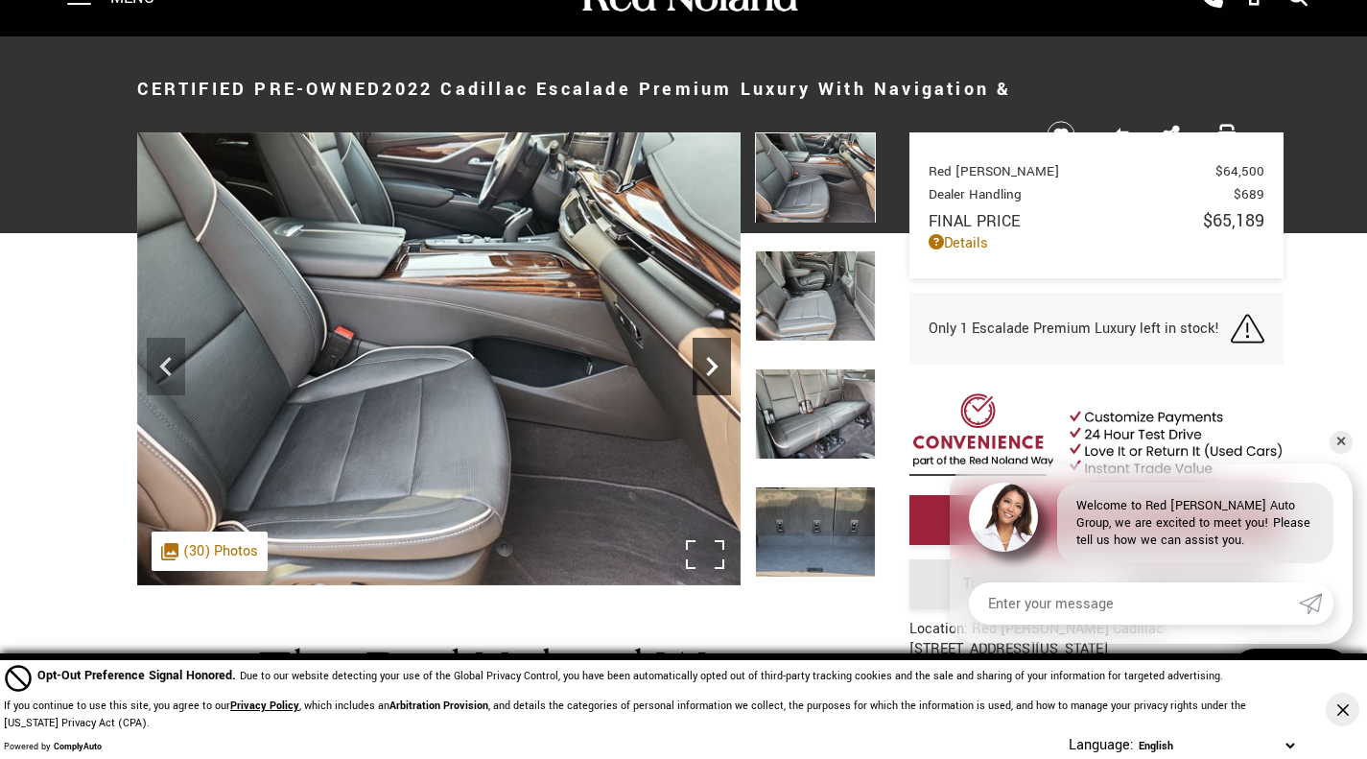
click at [714, 355] on icon "Next" at bounding box center [711, 366] width 38 height 38
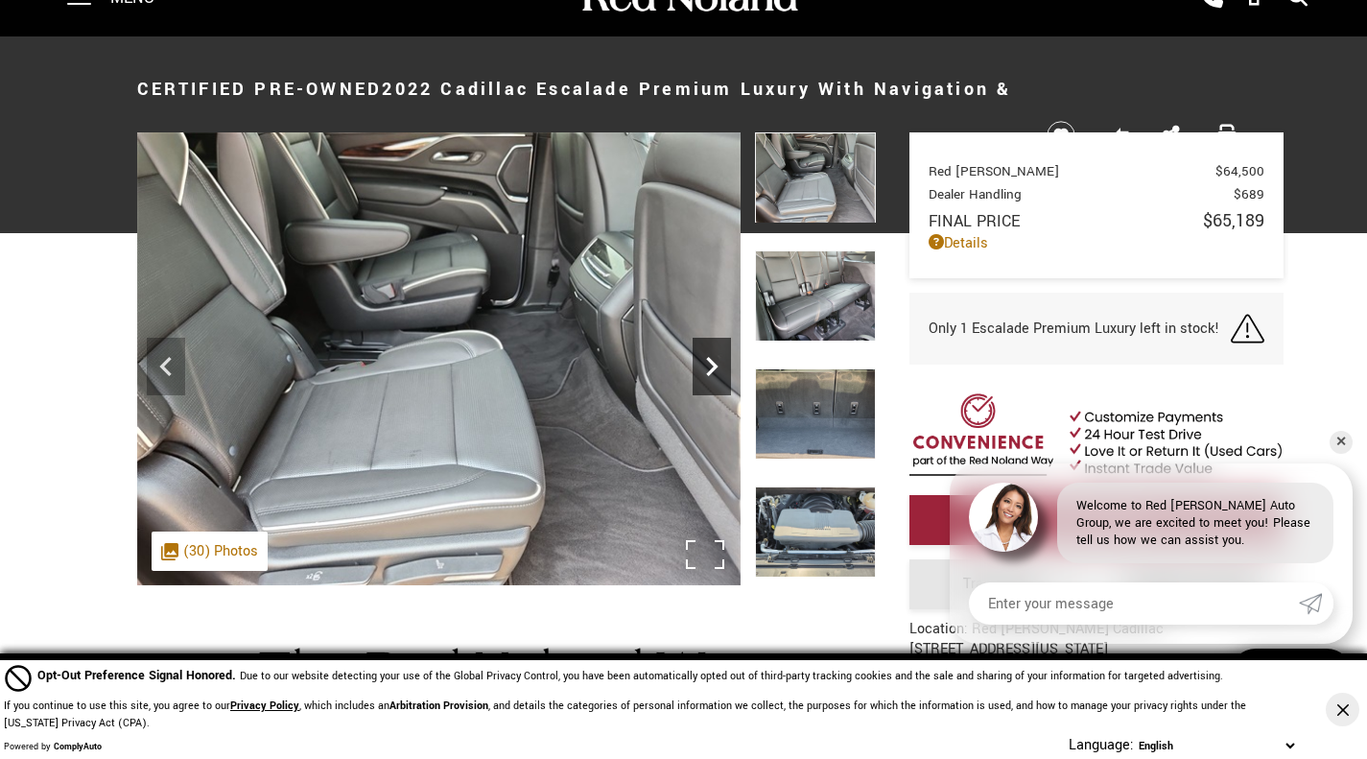
click at [714, 355] on icon "Next" at bounding box center [711, 366] width 38 height 38
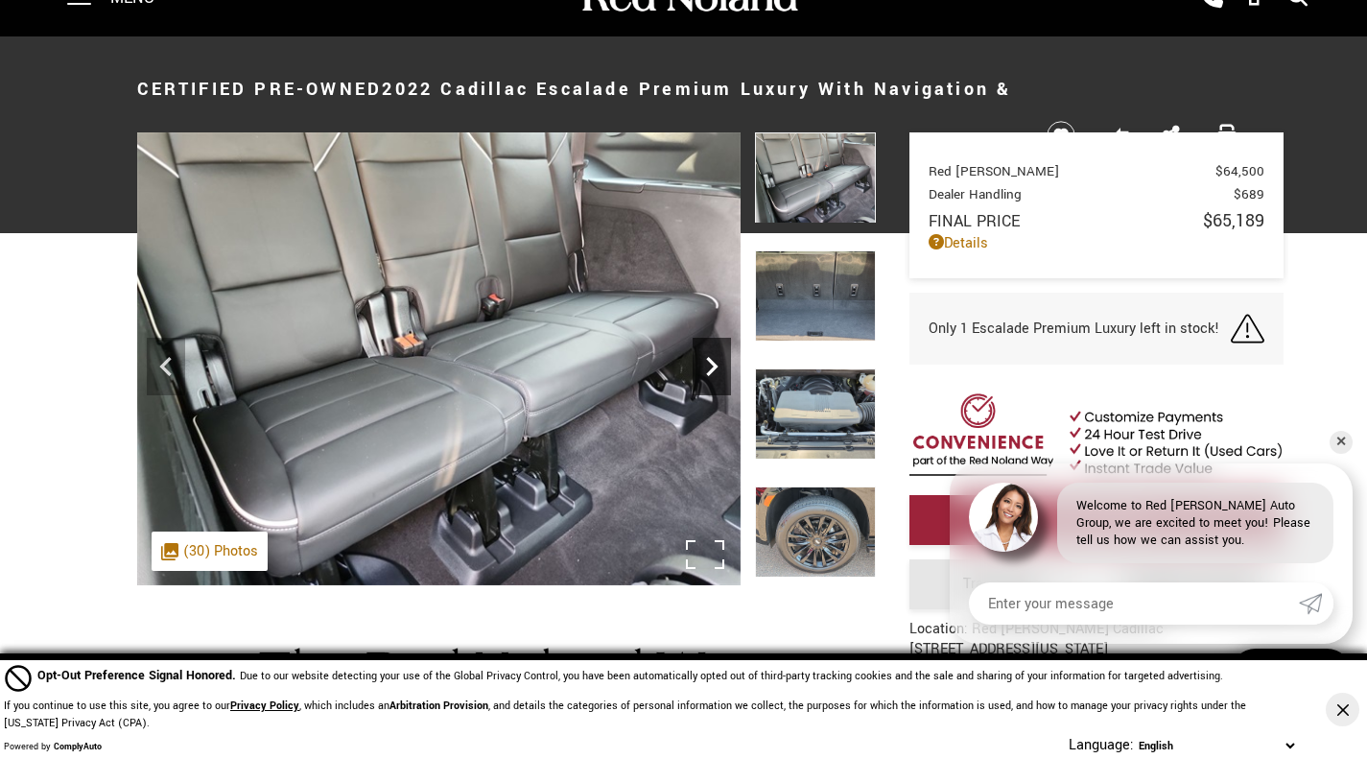
click at [714, 355] on icon "Next" at bounding box center [711, 366] width 38 height 38
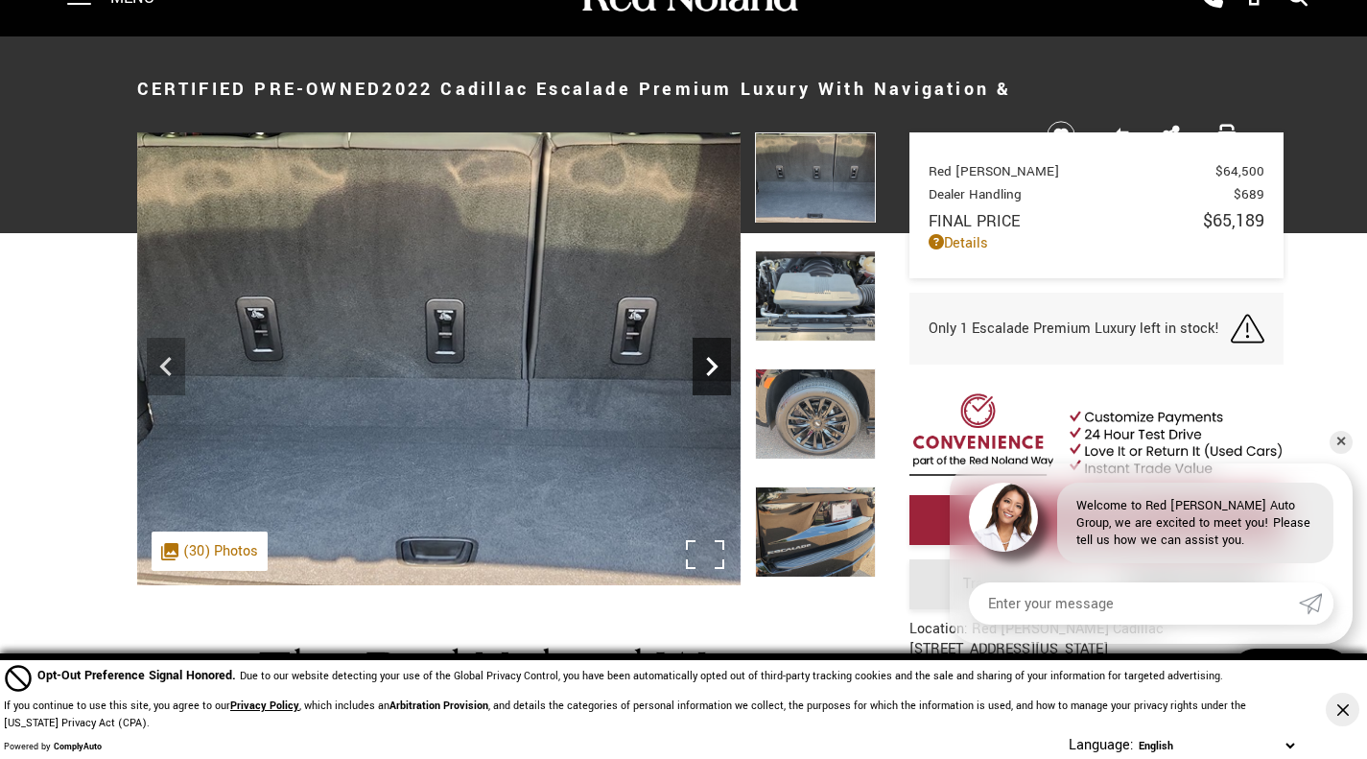
click at [714, 355] on icon "Next" at bounding box center [711, 366] width 38 height 38
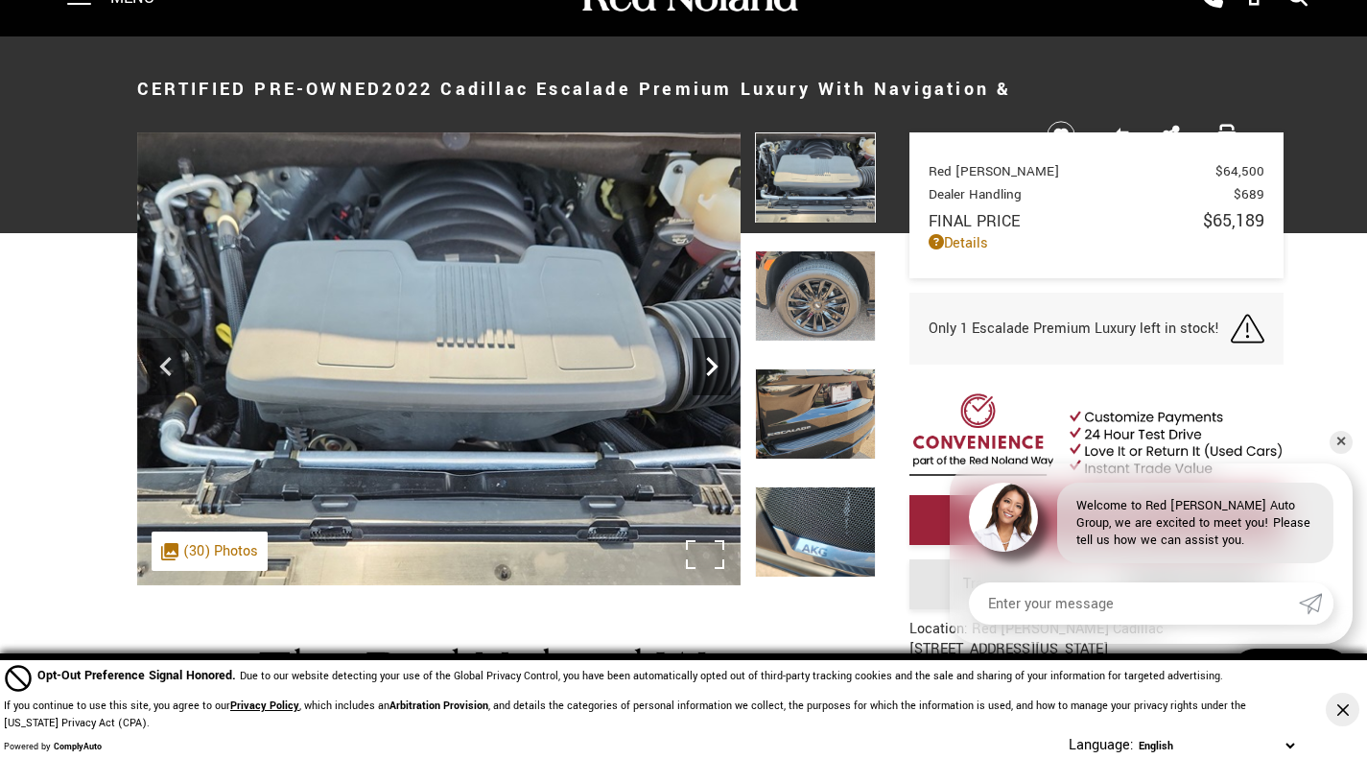
click at [714, 355] on icon "Next" at bounding box center [711, 366] width 38 height 38
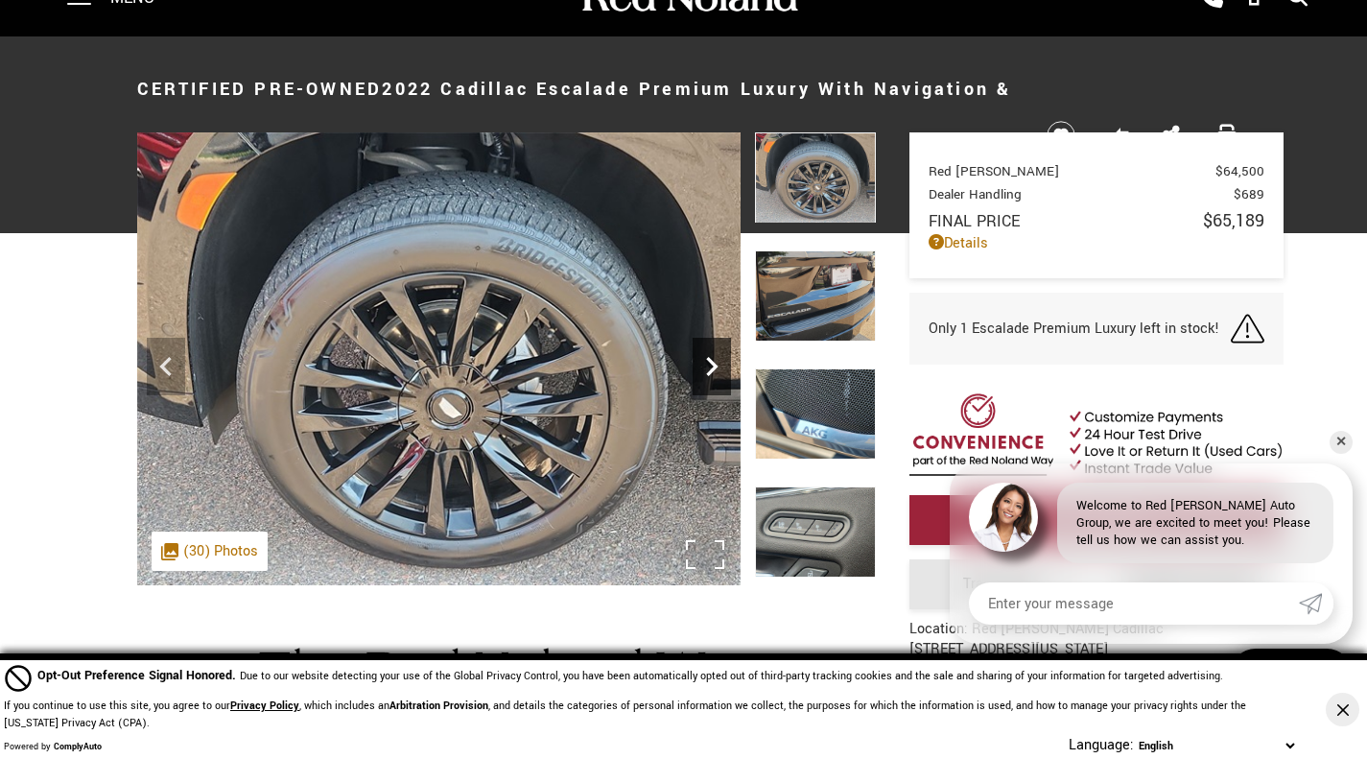
click at [714, 355] on icon "Next" at bounding box center [711, 366] width 38 height 38
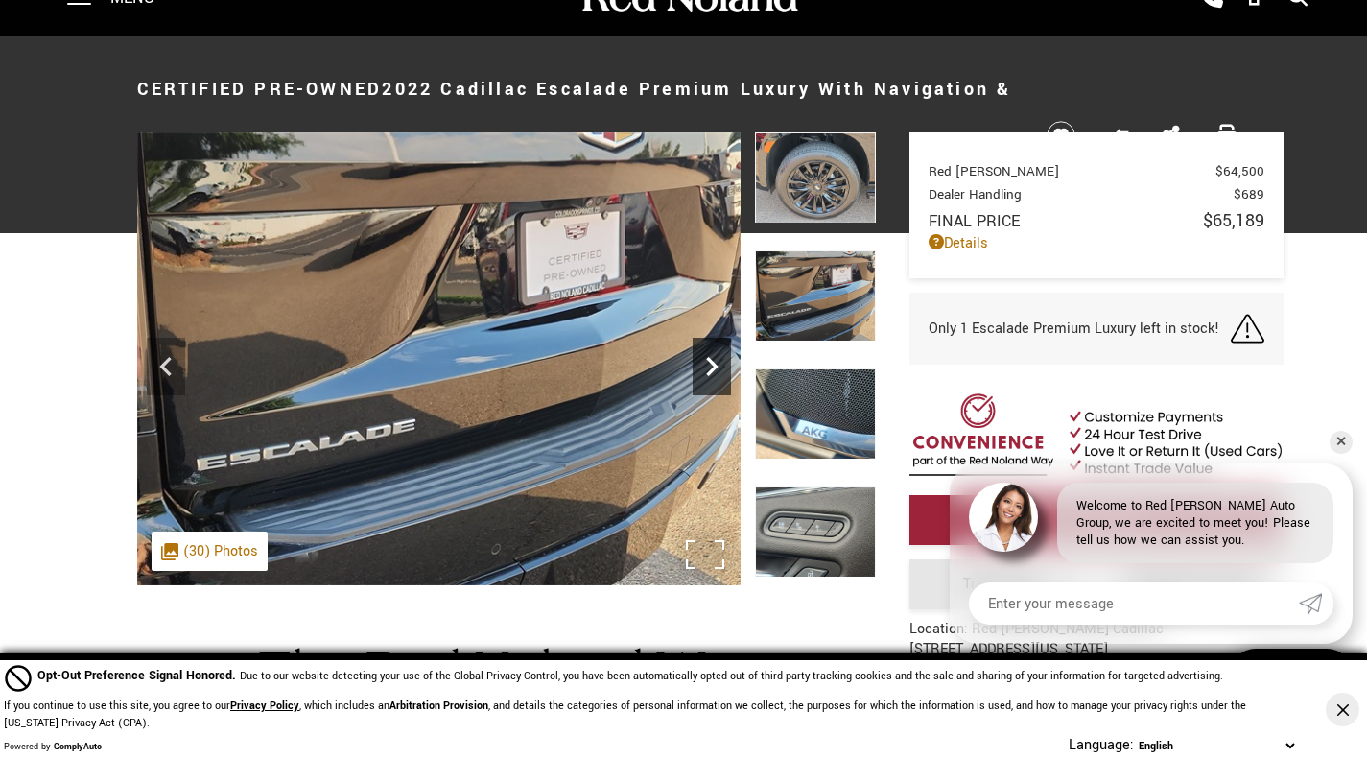
click at [714, 355] on icon "Next" at bounding box center [711, 366] width 38 height 38
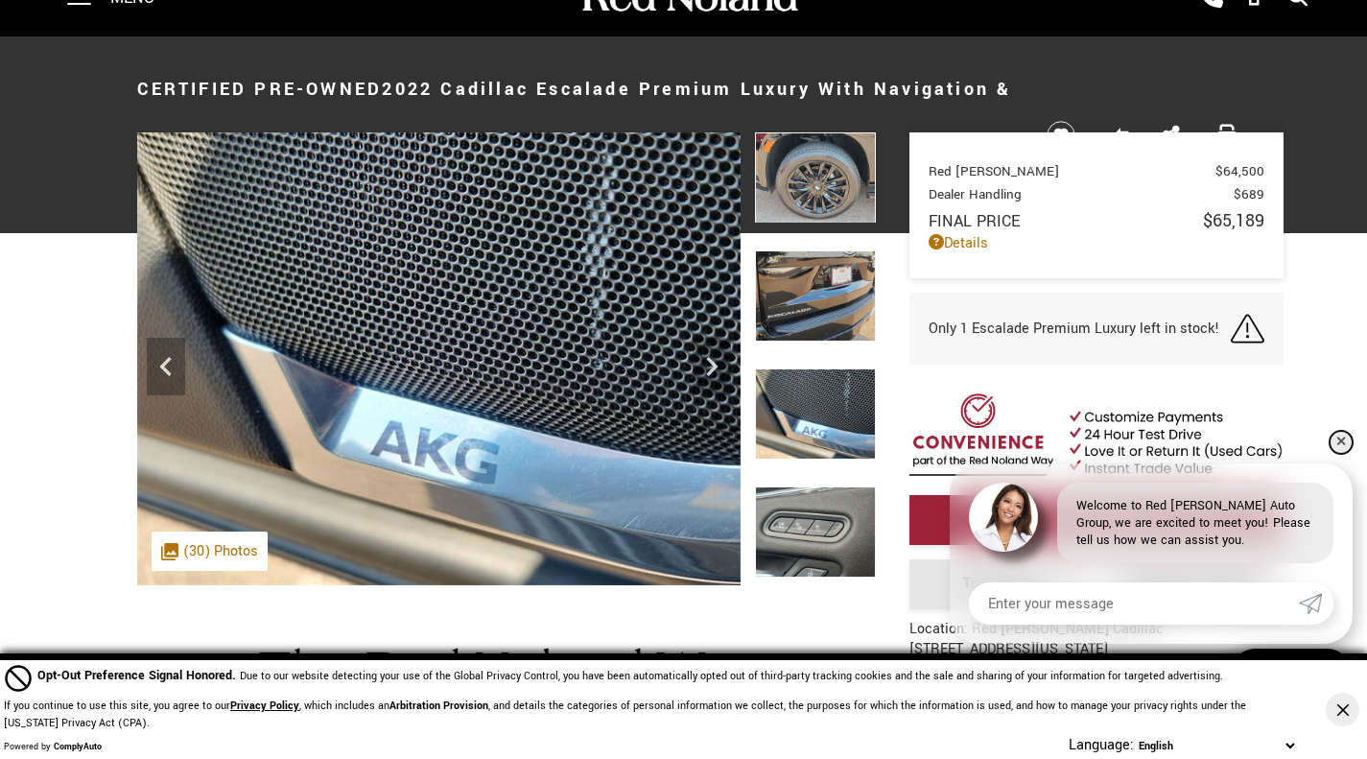
click at [1343, 440] on link "✕" at bounding box center [1340, 442] width 23 height 23
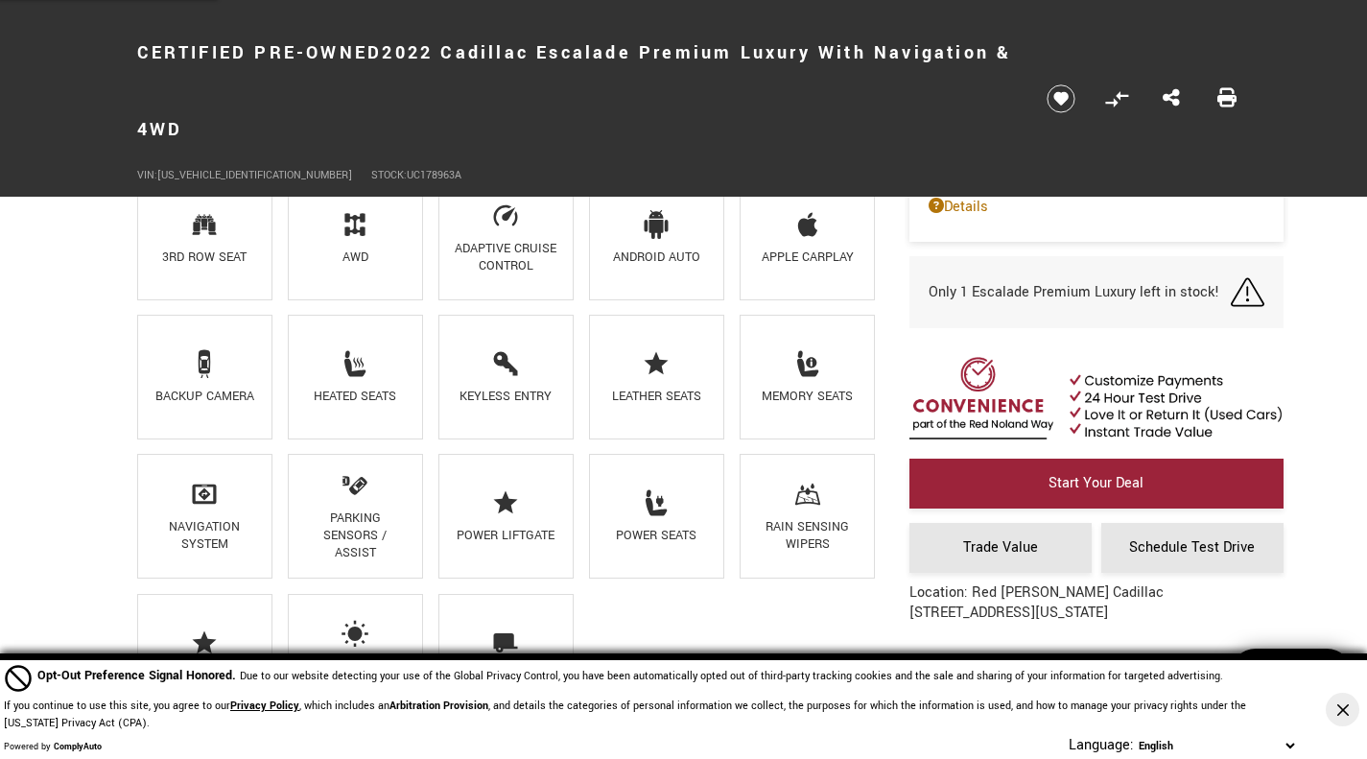
scroll to position [1465, 0]
